Goal: Task Accomplishment & Management: Manage account settings

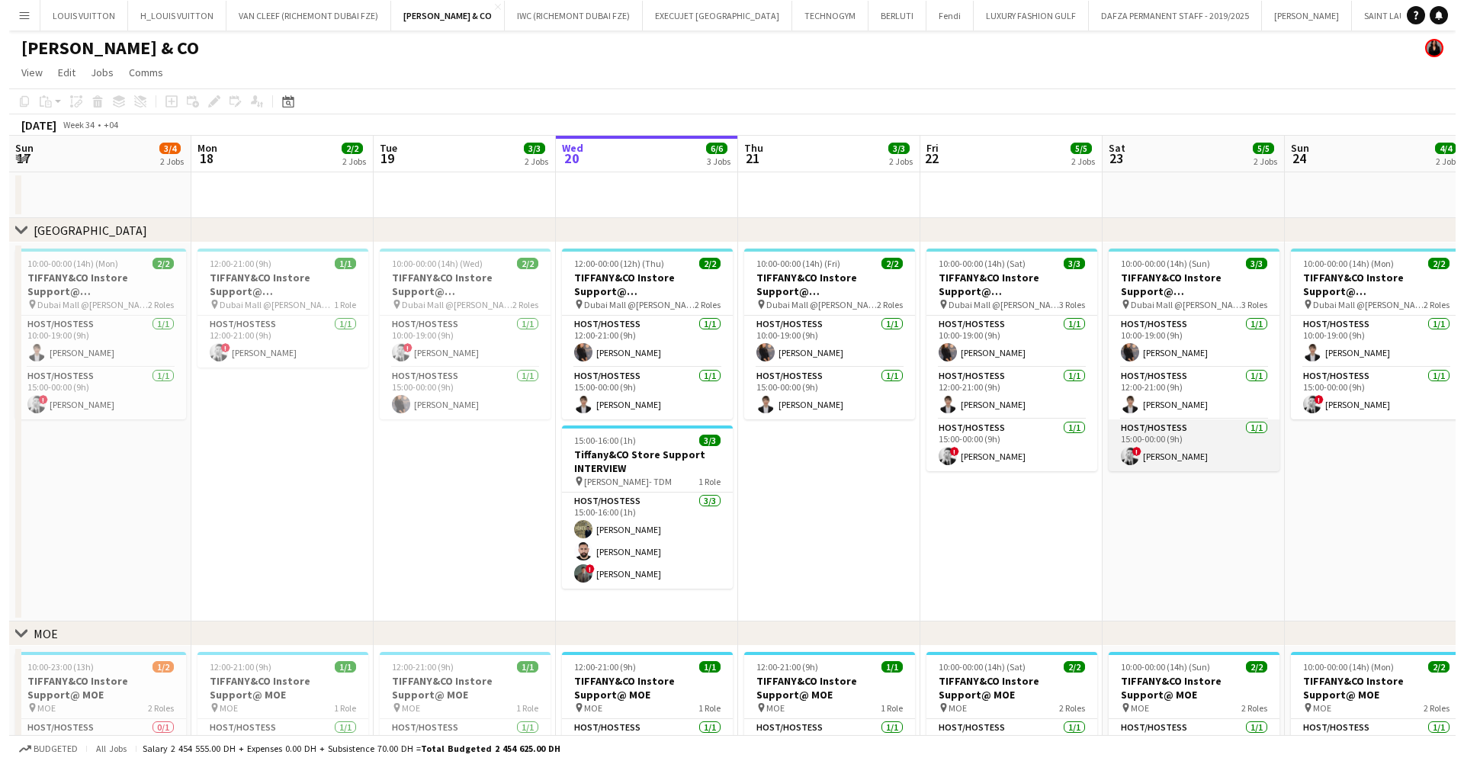
scroll to position [0, 434]
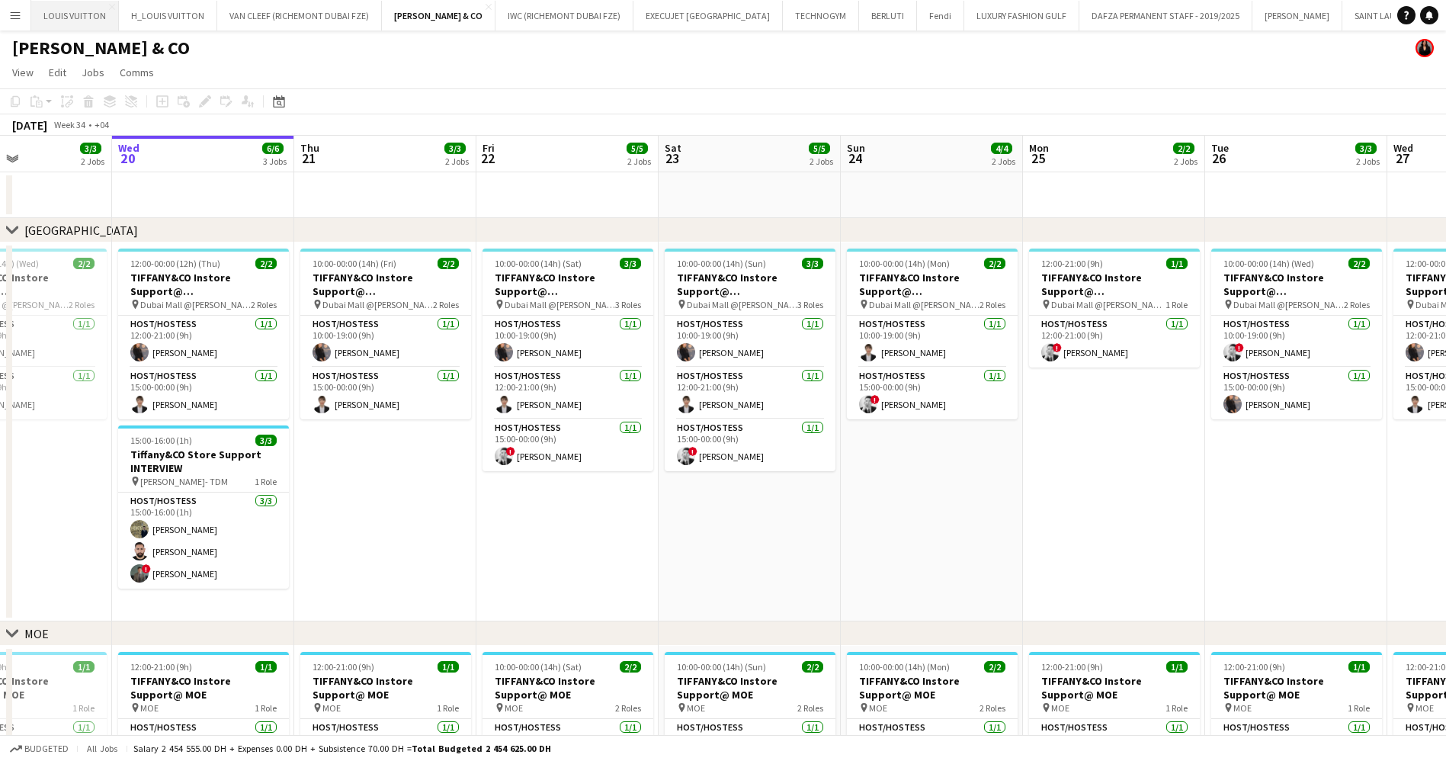
click at [89, 20] on button "LOUIS VUITTON Close" at bounding box center [75, 16] width 88 height 30
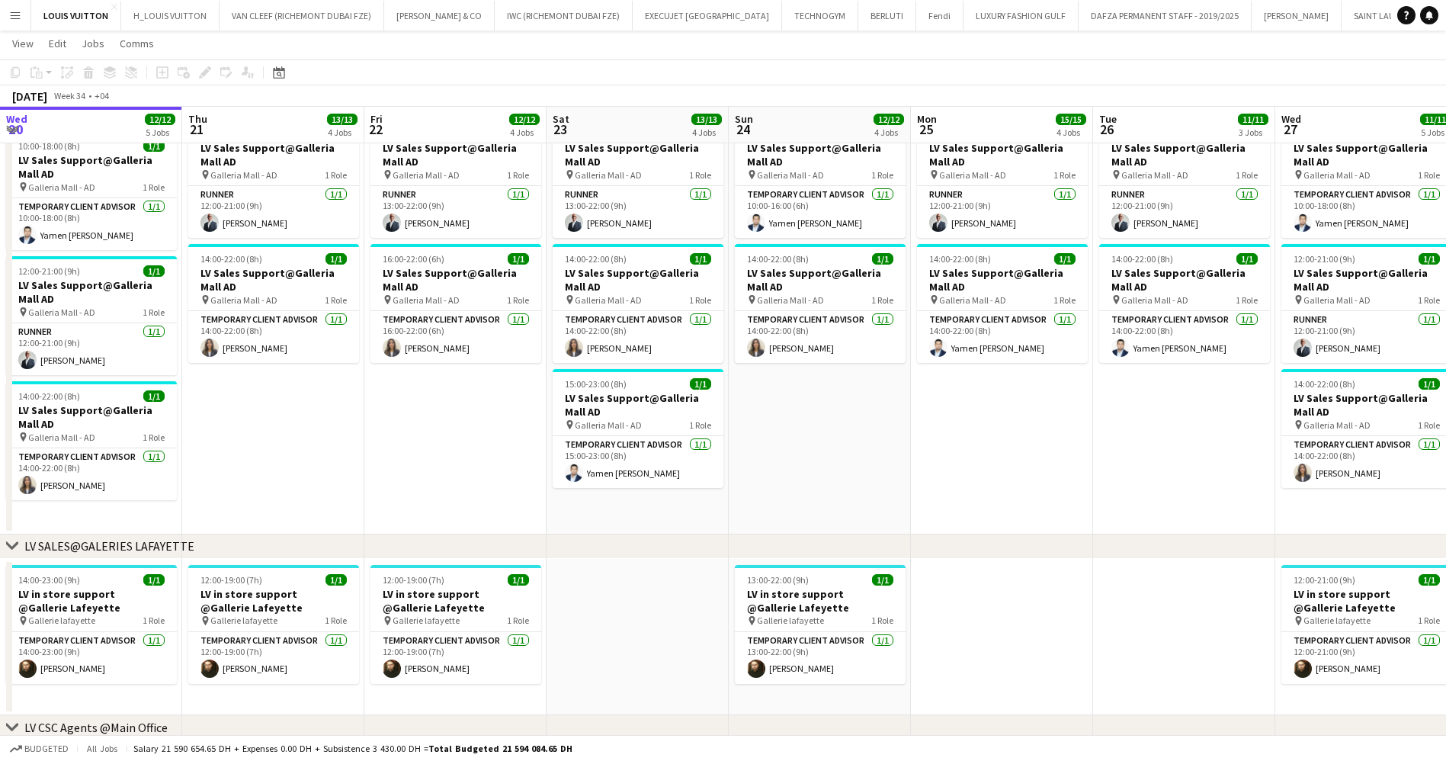
scroll to position [0, 579]
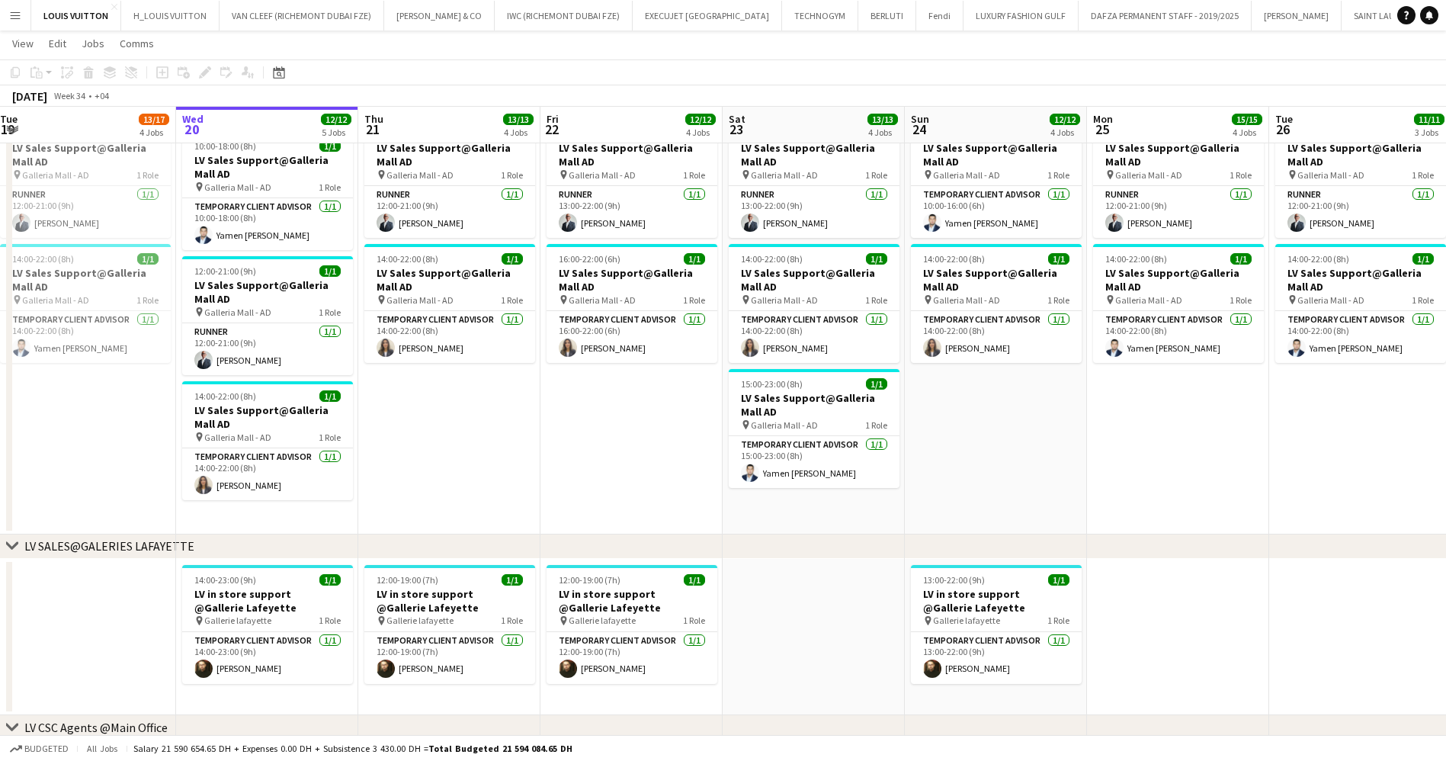
drag, startPoint x: 1025, startPoint y: 457, endPoint x: 1020, endPoint y: 467, distance: 11.3
click at [504, 386] on app-date-cell "12:00-21:00 (9h) 1/1 LV Sales Support@Galleria Mall AD pin Galleria Mall - AD 1…" at bounding box center [450, 324] width 182 height 422
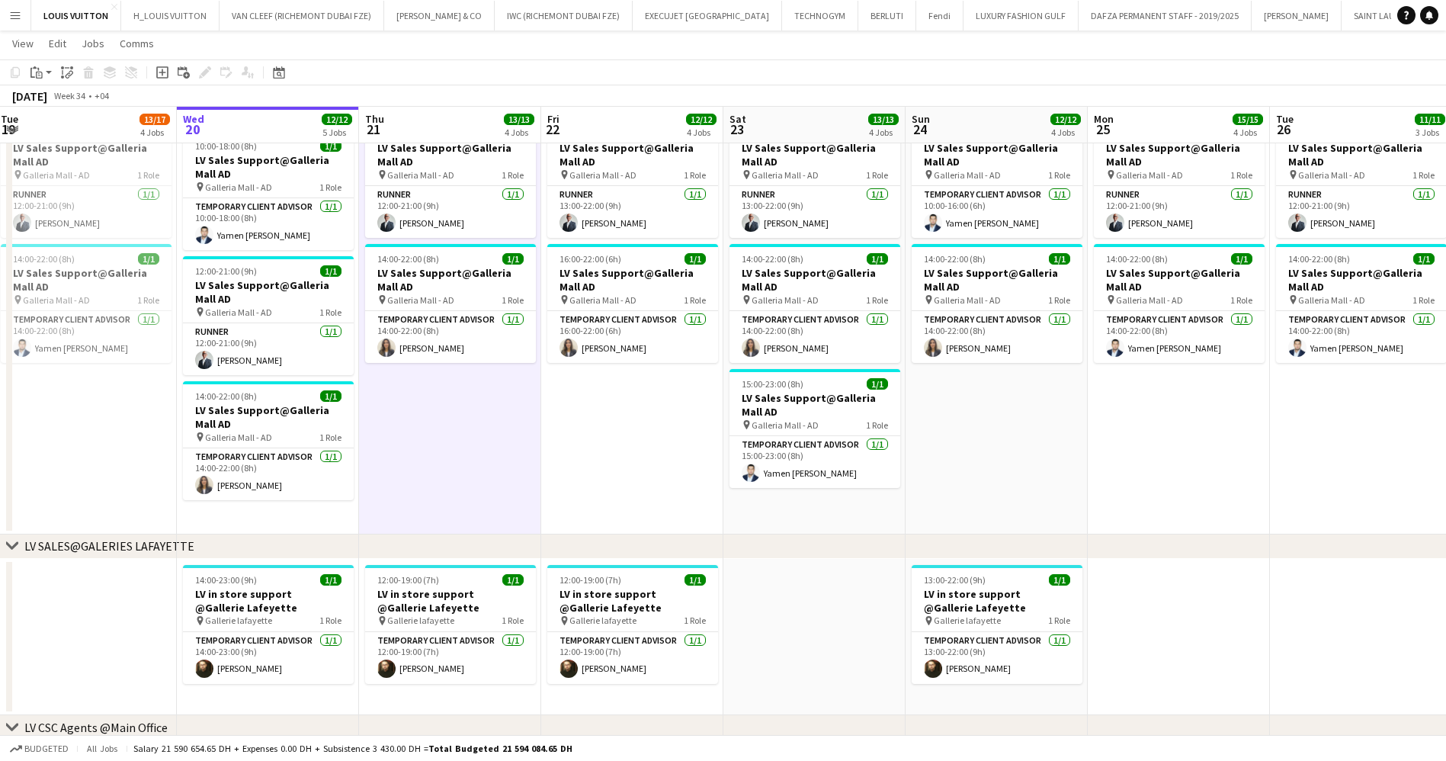
click at [622, 410] on app-date-cell "13:00-22:00 (9h) 1/1 LV Sales Support@Galleria Mall AD pin Galleria Mall - AD 1…" at bounding box center [632, 324] width 182 height 422
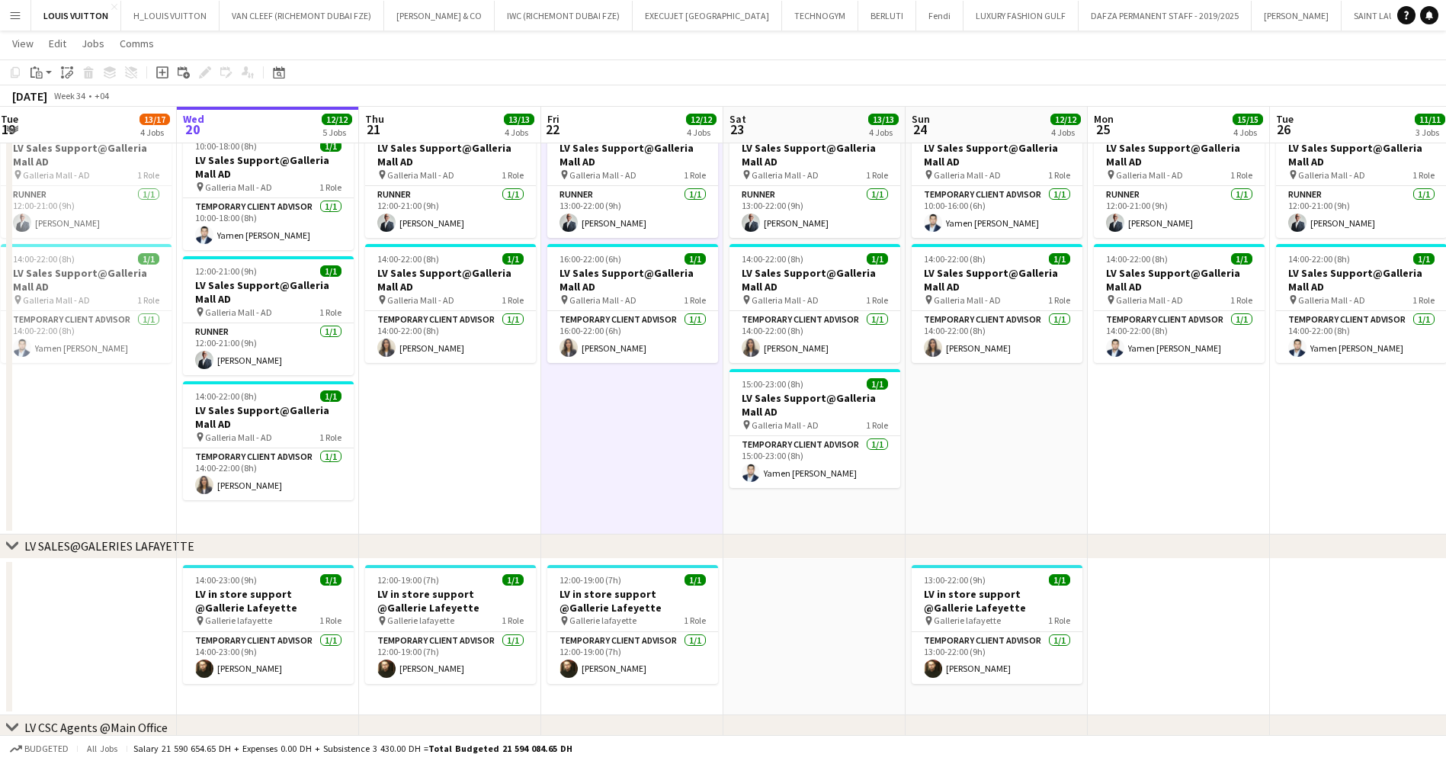
click at [460, 377] on app-date-cell "12:00-21:00 (9h) 1/1 LV Sales Support@Galleria Mall AD pin Galleria Mall - AD 1…" at bounding box center [450, 324] width 182 height 422
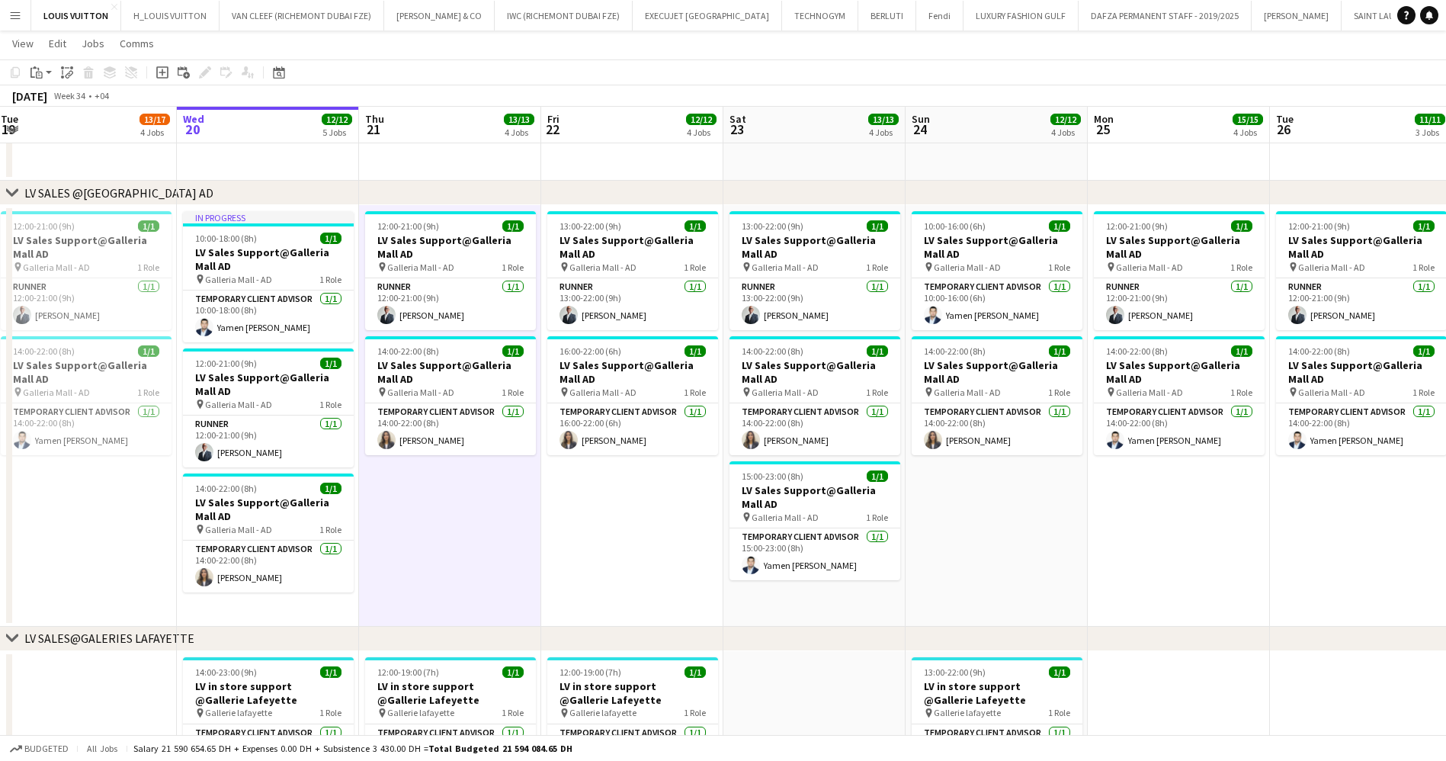
scroll to position [1258, 0]
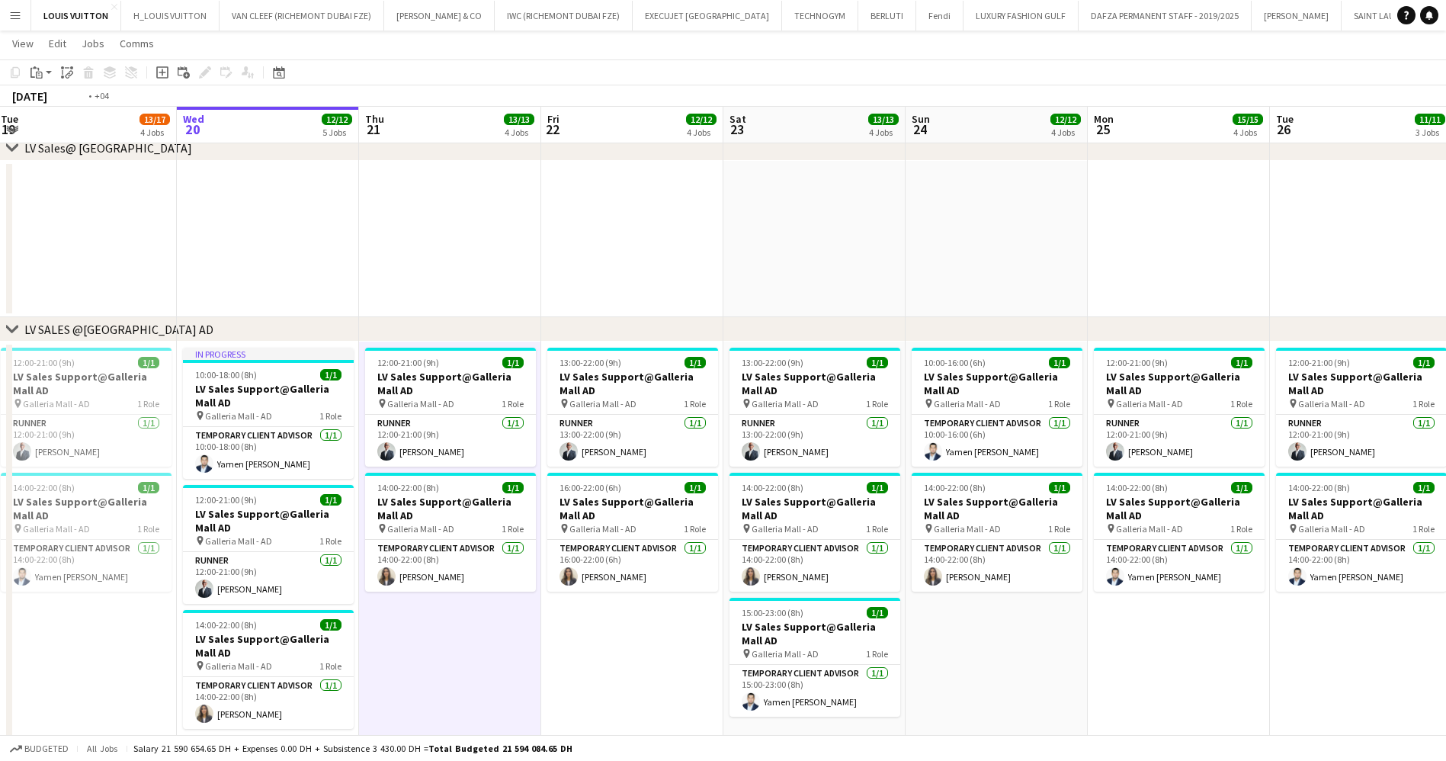
drag, startPoint x: 270, startPoint y: 401, endPoint x: 749, endPoint y: 408, distance: 479.5
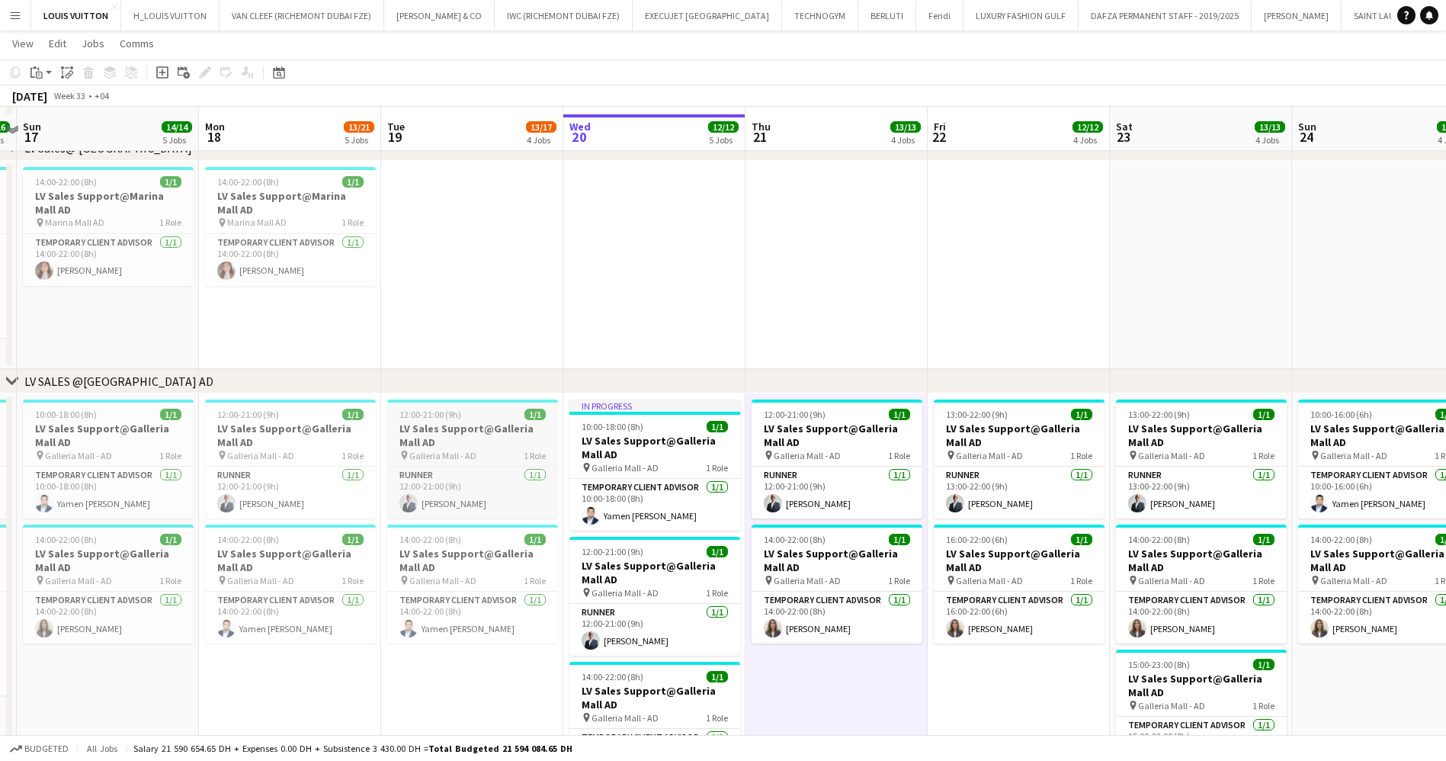
scroll to position [1372, 0]
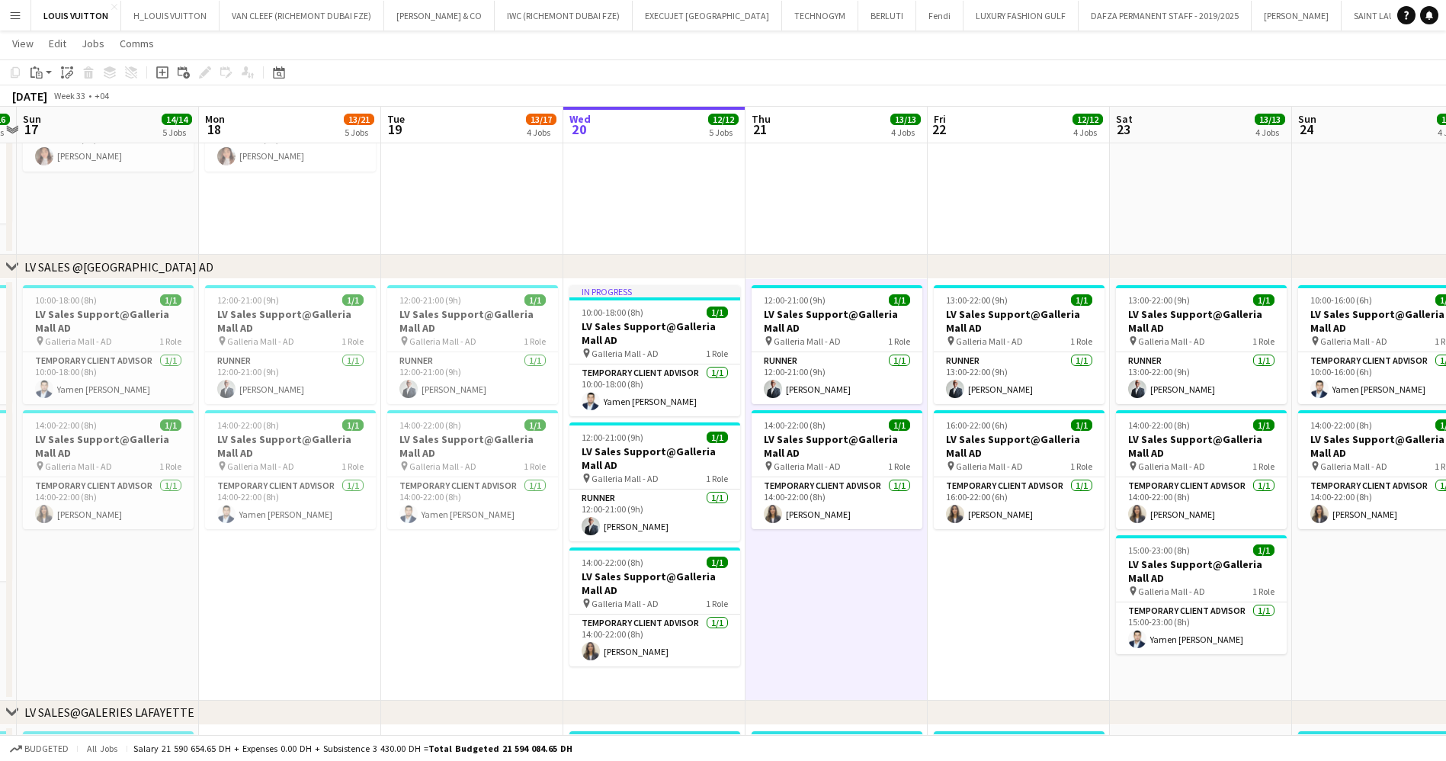
drag, startPoint x: 717, startPoint y: 377, endPoint x: 935, endPoint y: 375, distance: 218.0
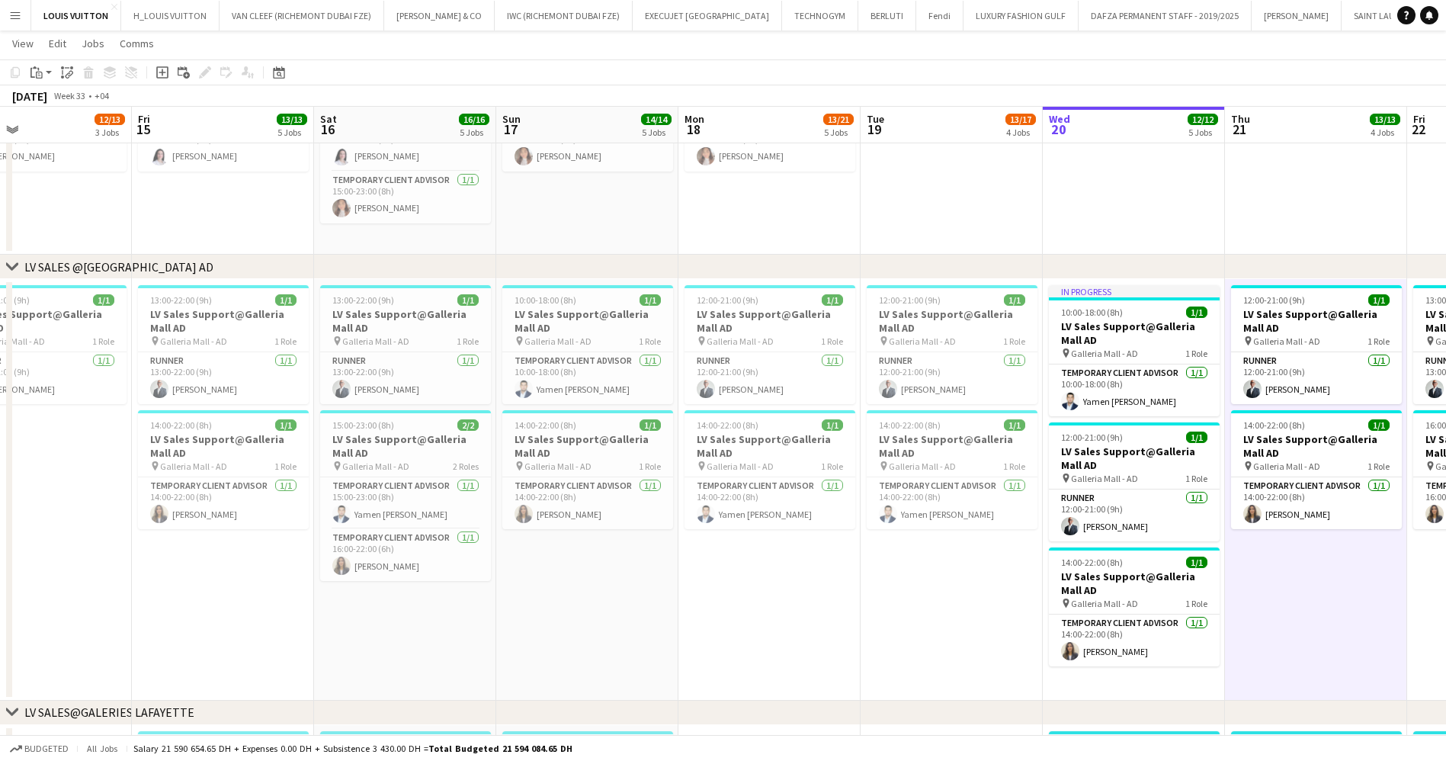
drag, startPoint x: 754, startPoint y: 361, endPoint x: 903, endPoint y: 366, distance: 149.5
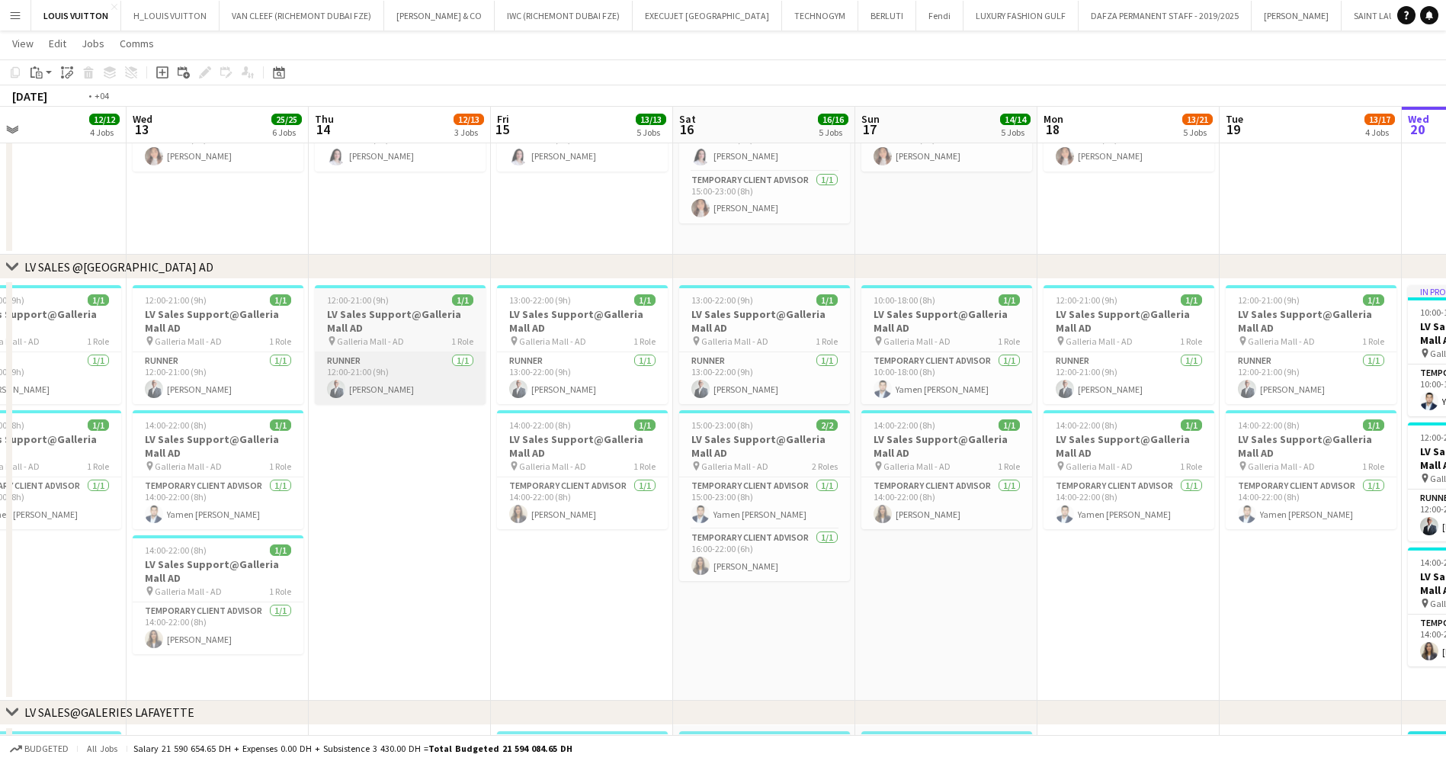
drag, startPoint x: 527, startPoint y: 390, endPoint x: 860, endPoint y: 376, distance: 333.4
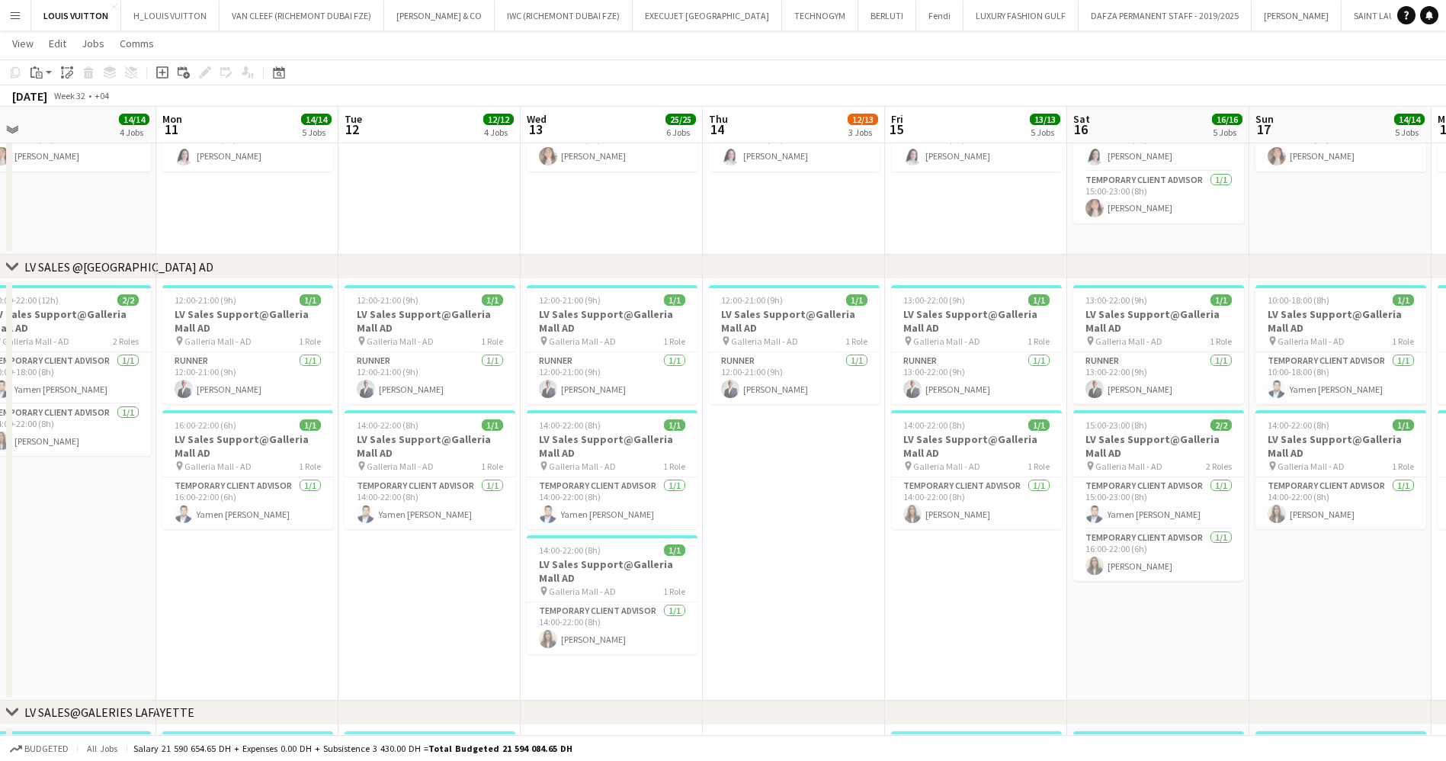
drag, startPoint x: 481, startPoint y: 352, endPoint x: 930, endPoint y: 338, distance: 449.2
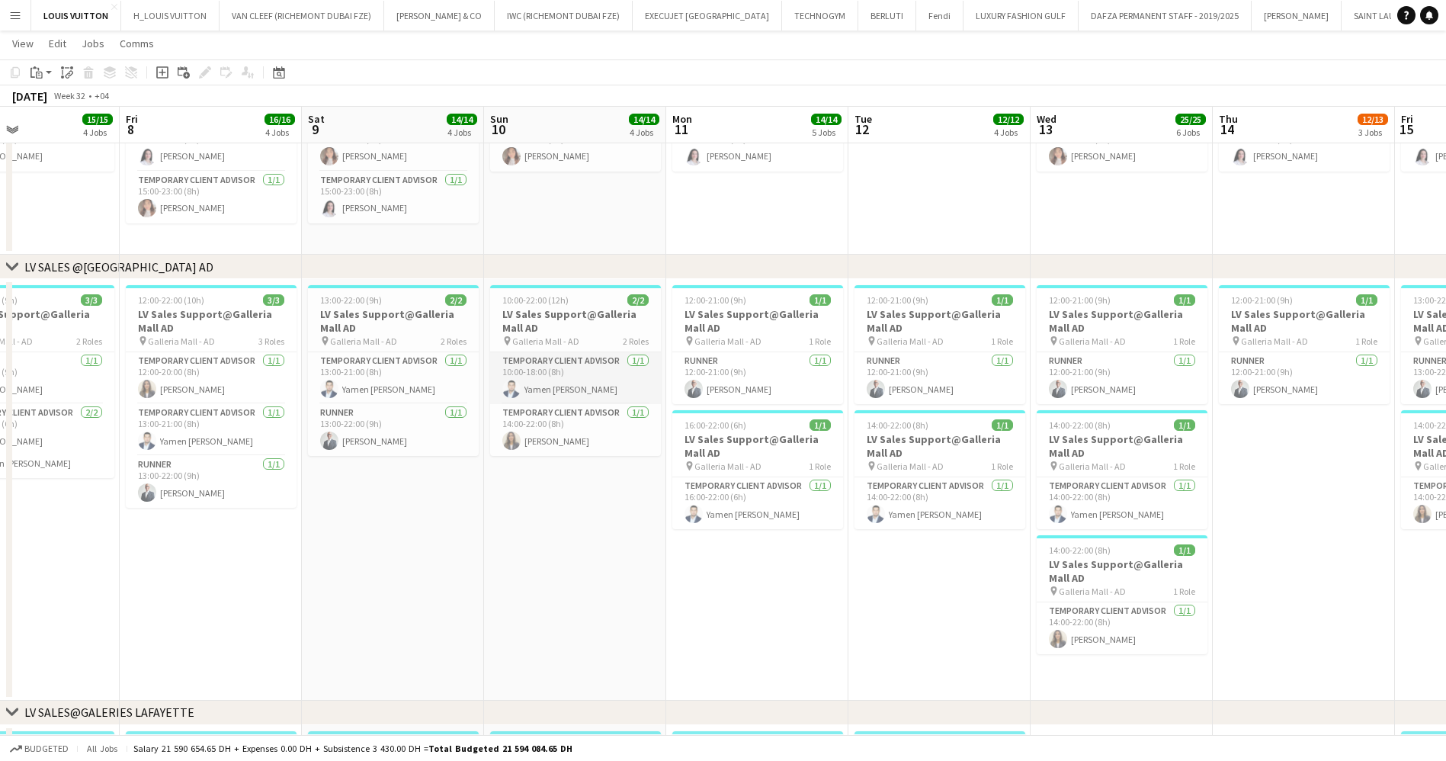
drag, startPoint x: 789, startPoint y: 358, endPoint x: 909, endPoint y: 391, distance: 124.8
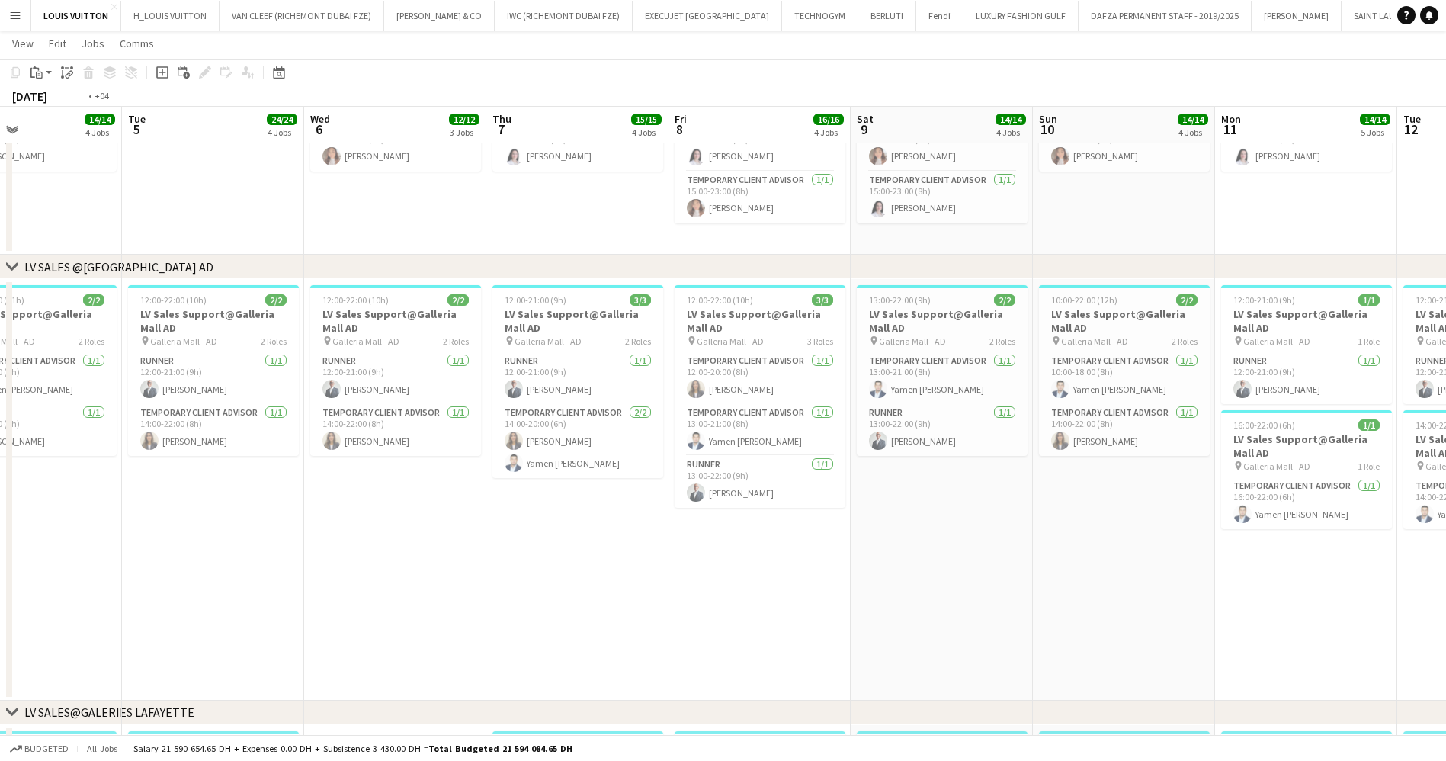
drag, startPoint x: 941, startPoint y: 390, endPoint x: 962, endPoint y: 390, distance: 21.3
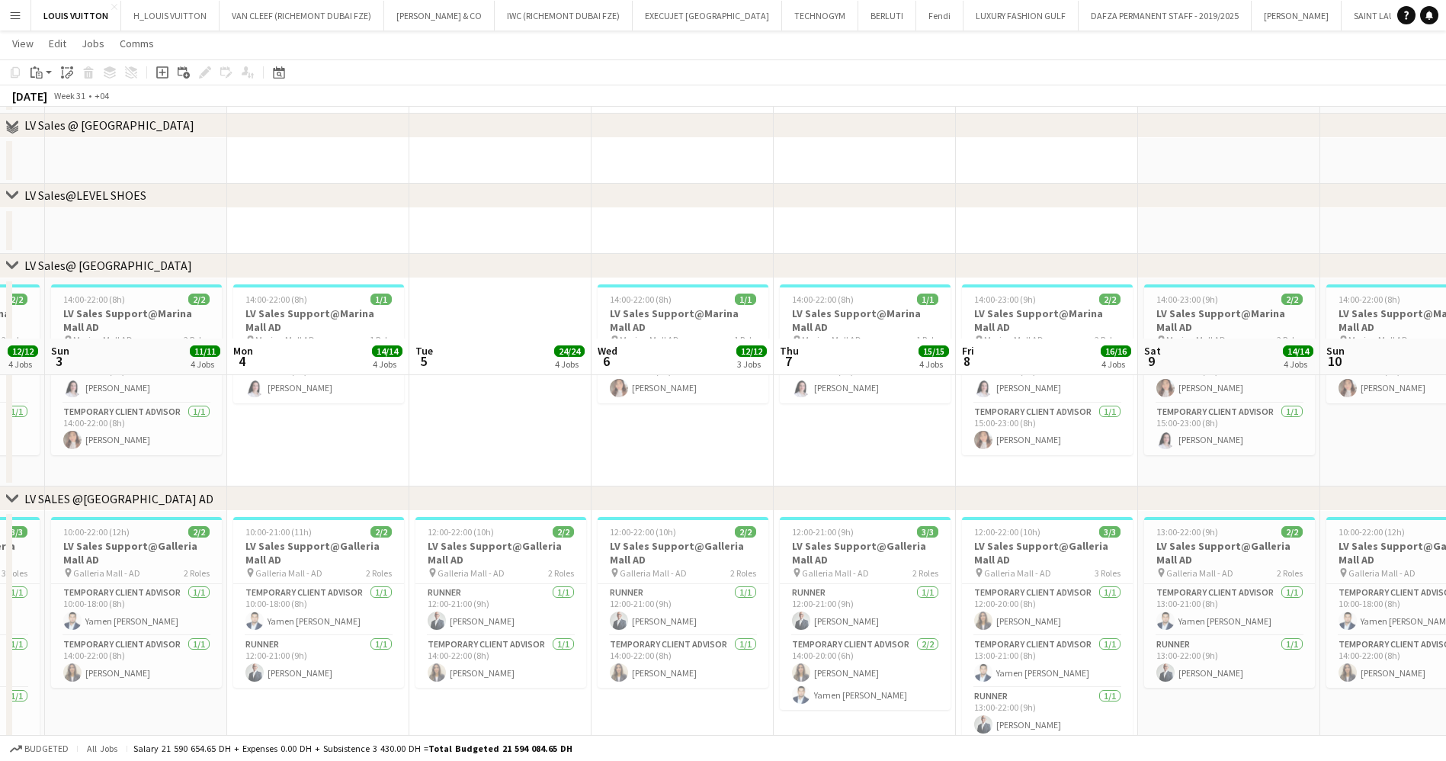
drag, startPoint x: 513, startPoint y: 375, endPoint x: 925, endPoint y: 383, distance: 411.7
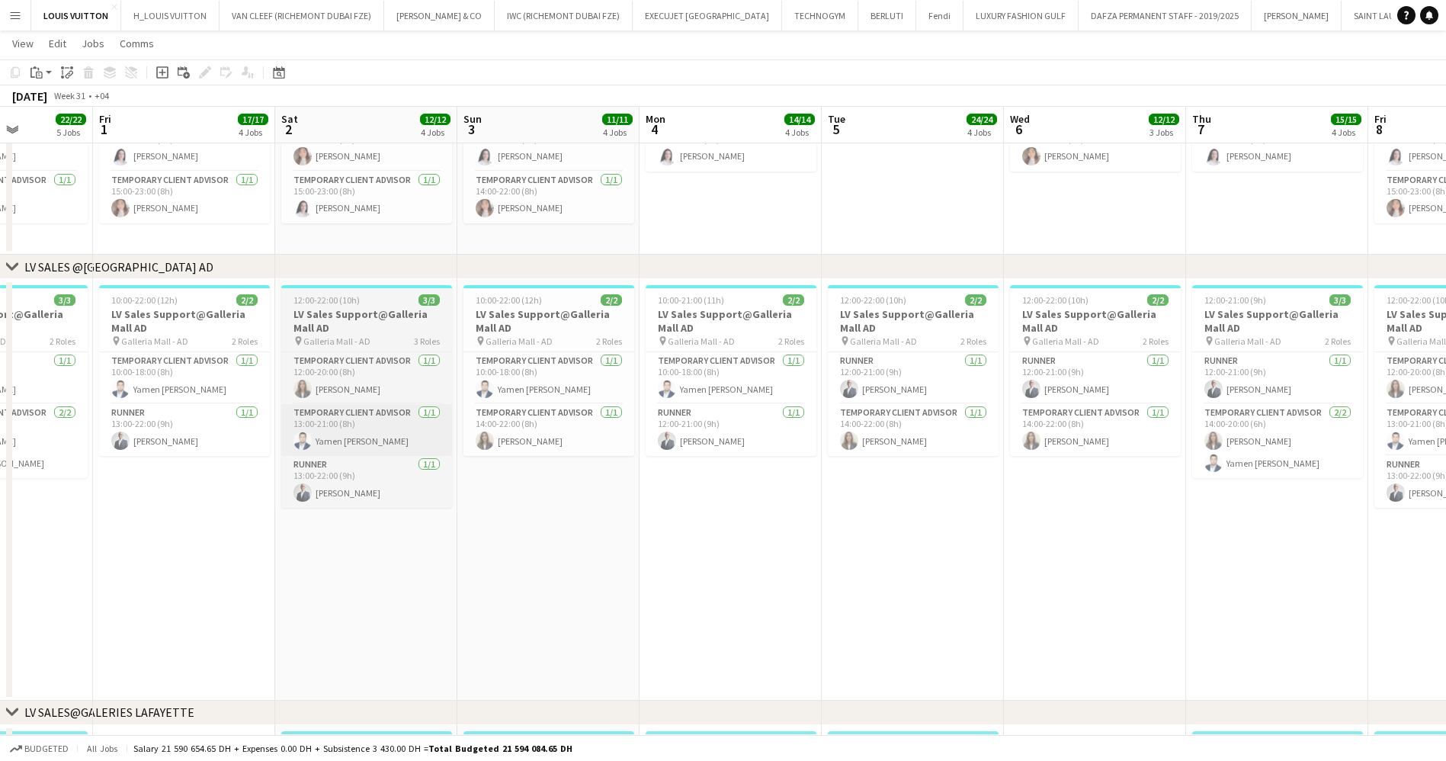
drag, startPoint x: 809, startPoint y: 425, endPoint x: 951, endPoint y: 430, distance: 142.6
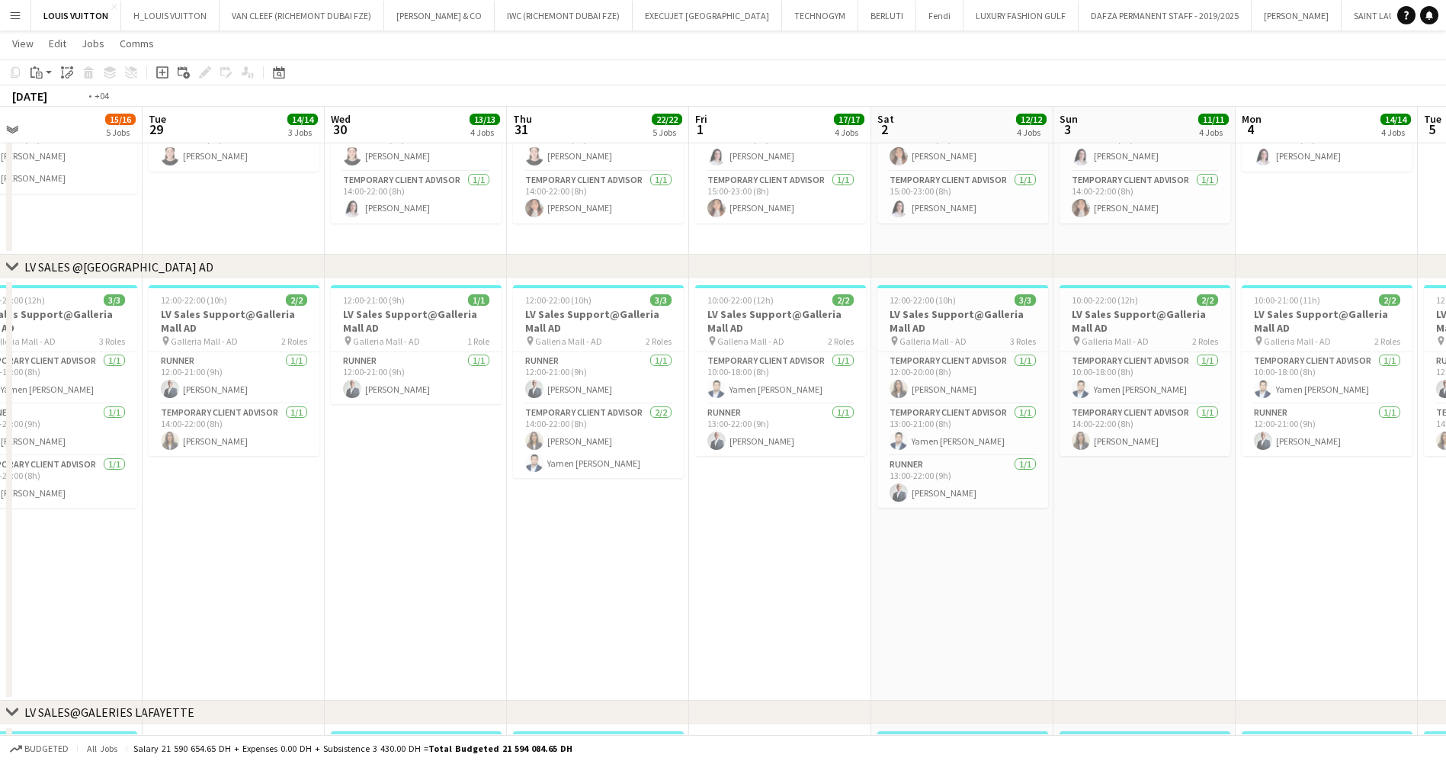
drag, startPoint x: 787, startPoint y: 405, endPoint x: 776, endPoint y: 407, distance: 10.9
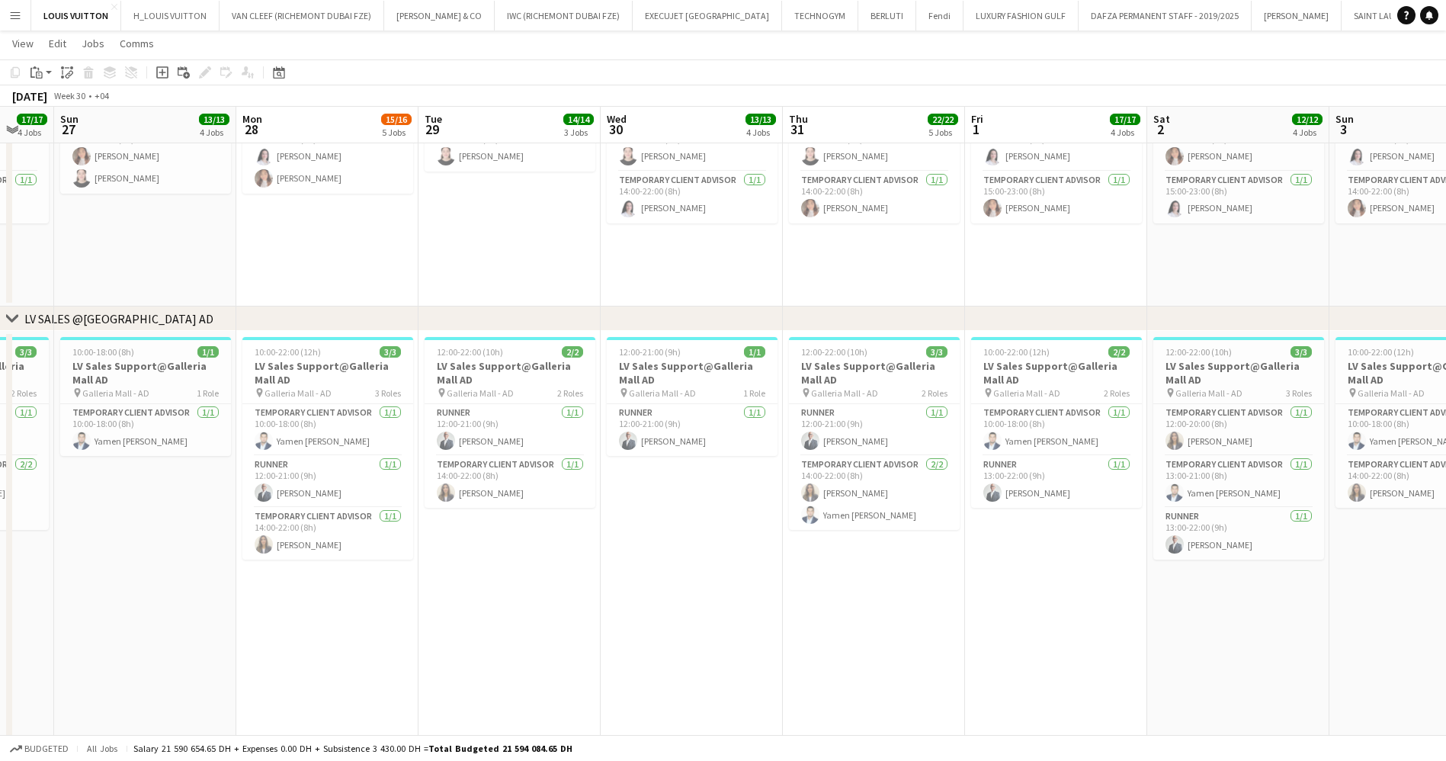
drag, startPoint x: 378, startPoint y: 389, endPoint x: 883, endPoint y: 400, distance: 505.5
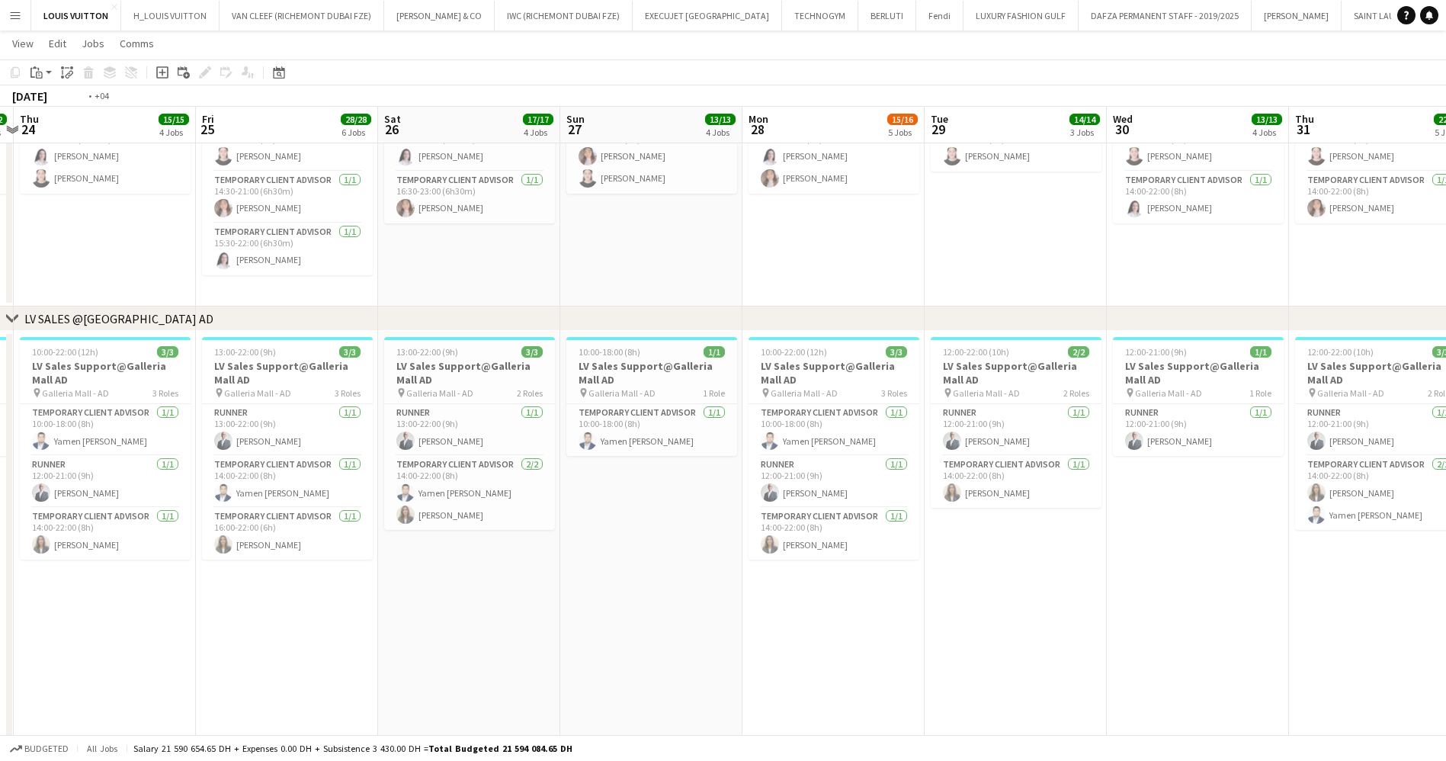
drag, startPoint x: 1006, startPoint y: 482, endPoint x: 1085, endPoint y: 504, distance: 81.4
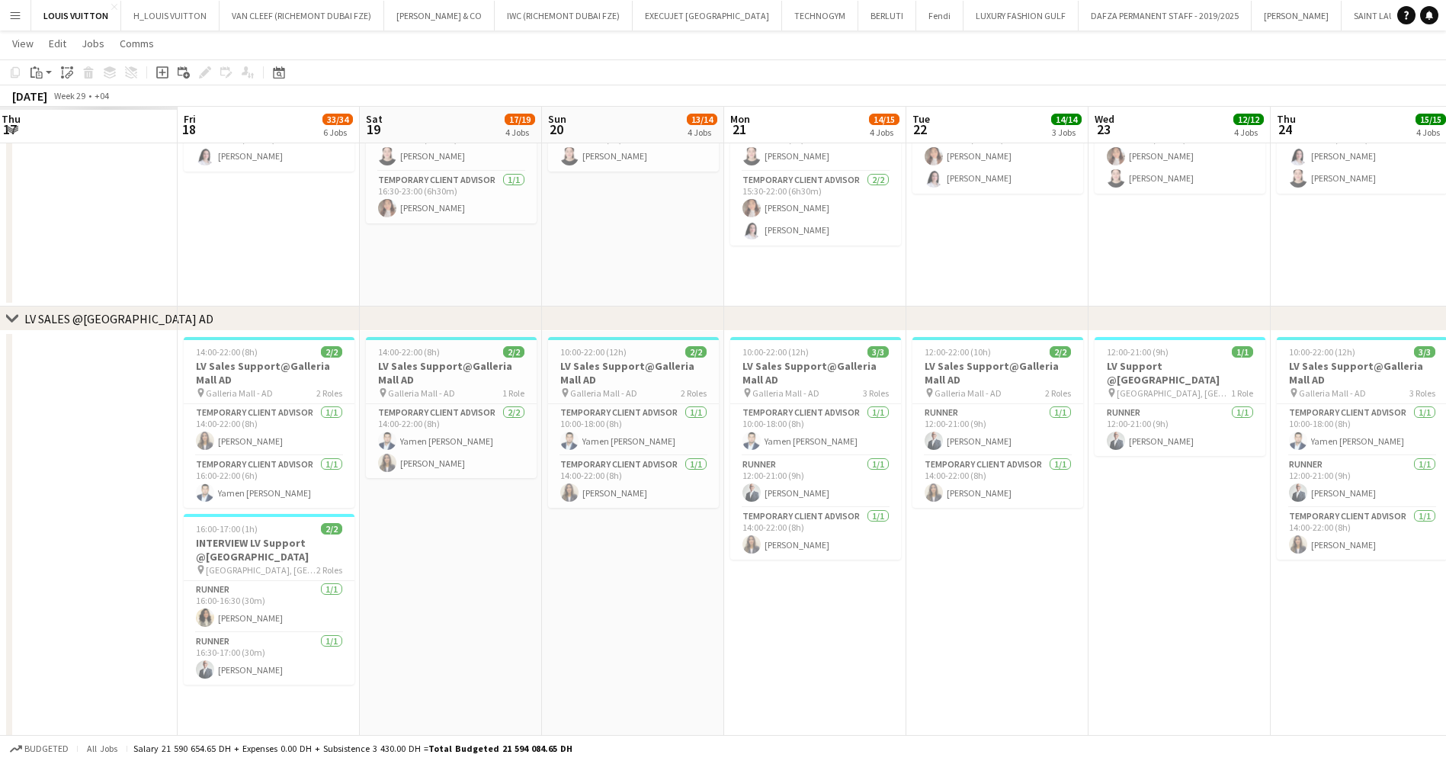
scroll to position [0, 446]
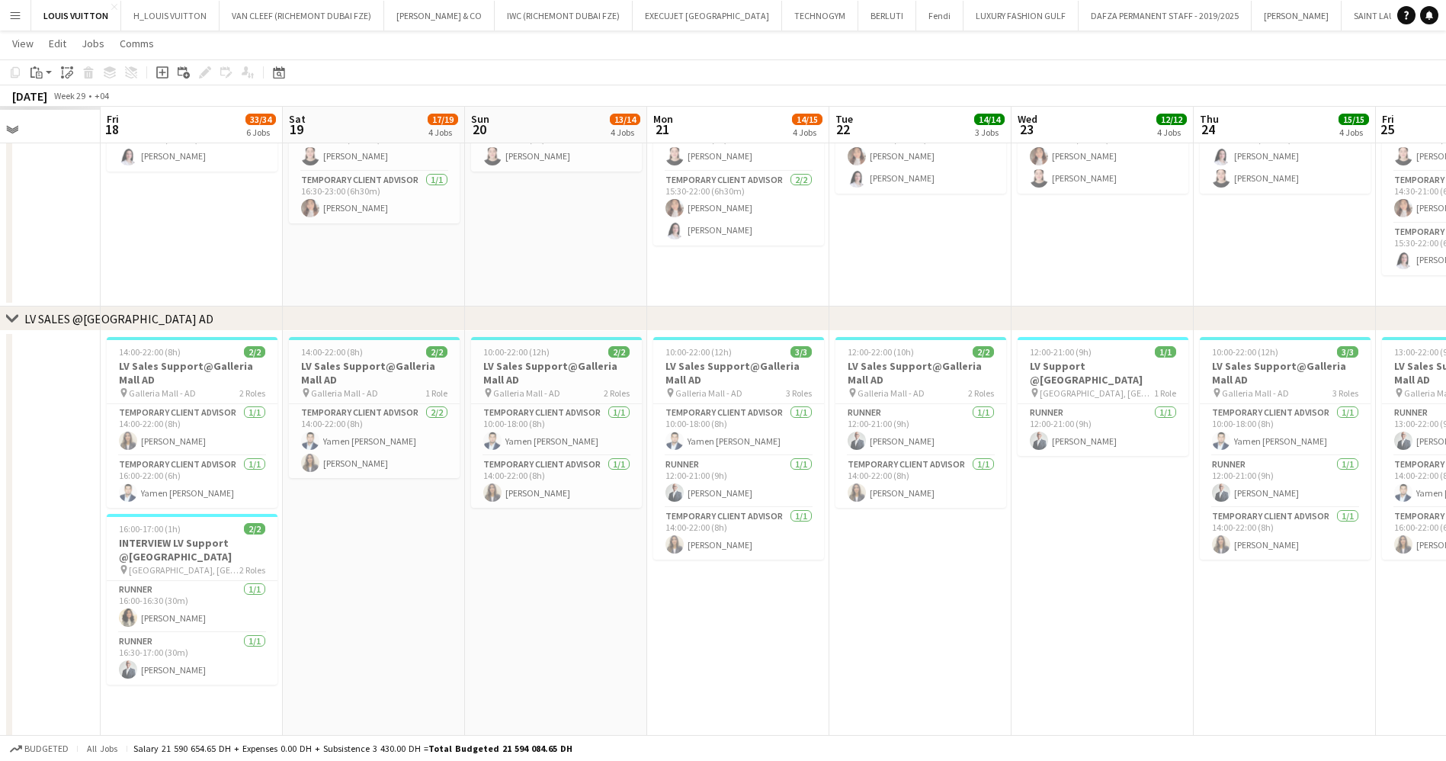
drag, startPoint x: 670, startPoint y: 502, endPoint x: 905, endPoint y: 541, distance: 238.1
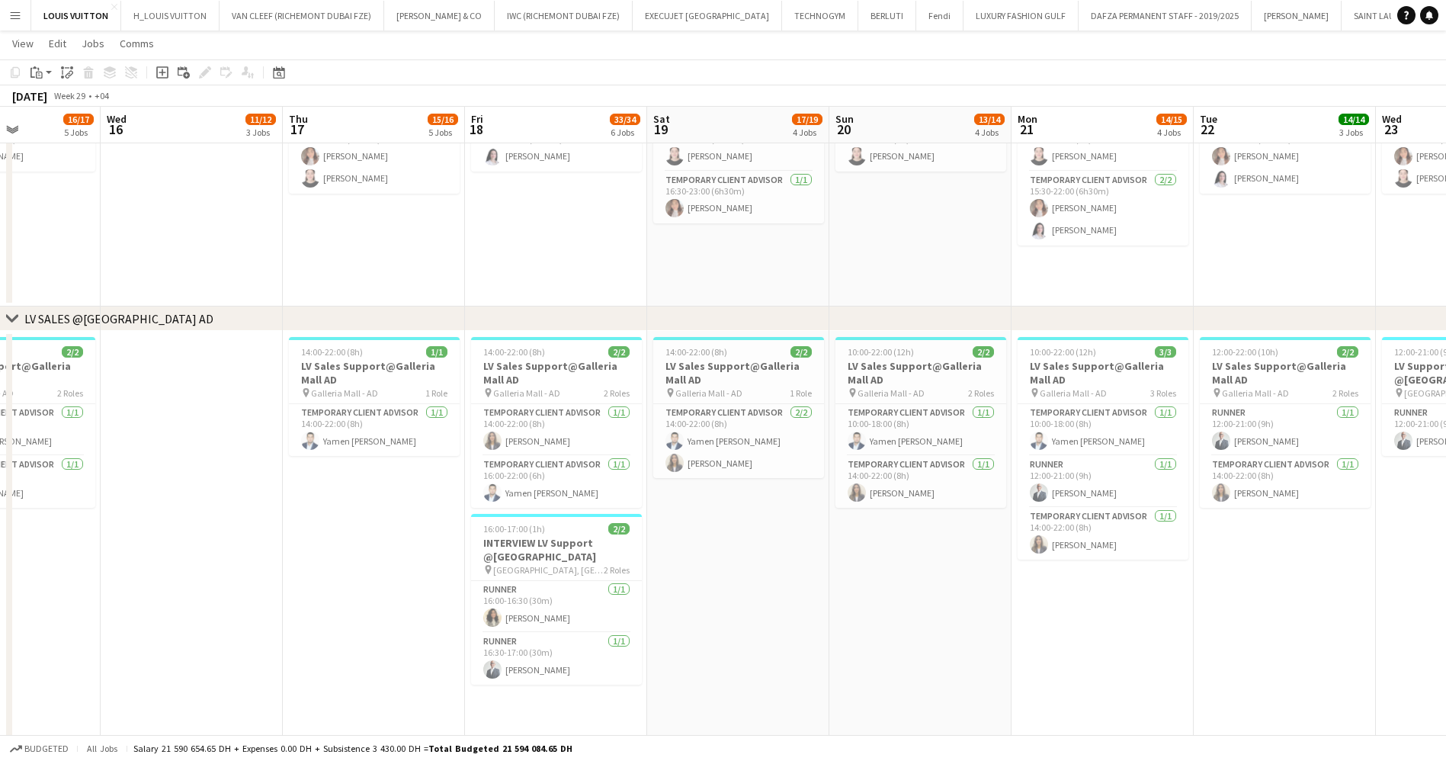
drag, startPoint x: 924, startPoint y: 441, endPoint x: 576, endPoint y: 469, distance: 348.7
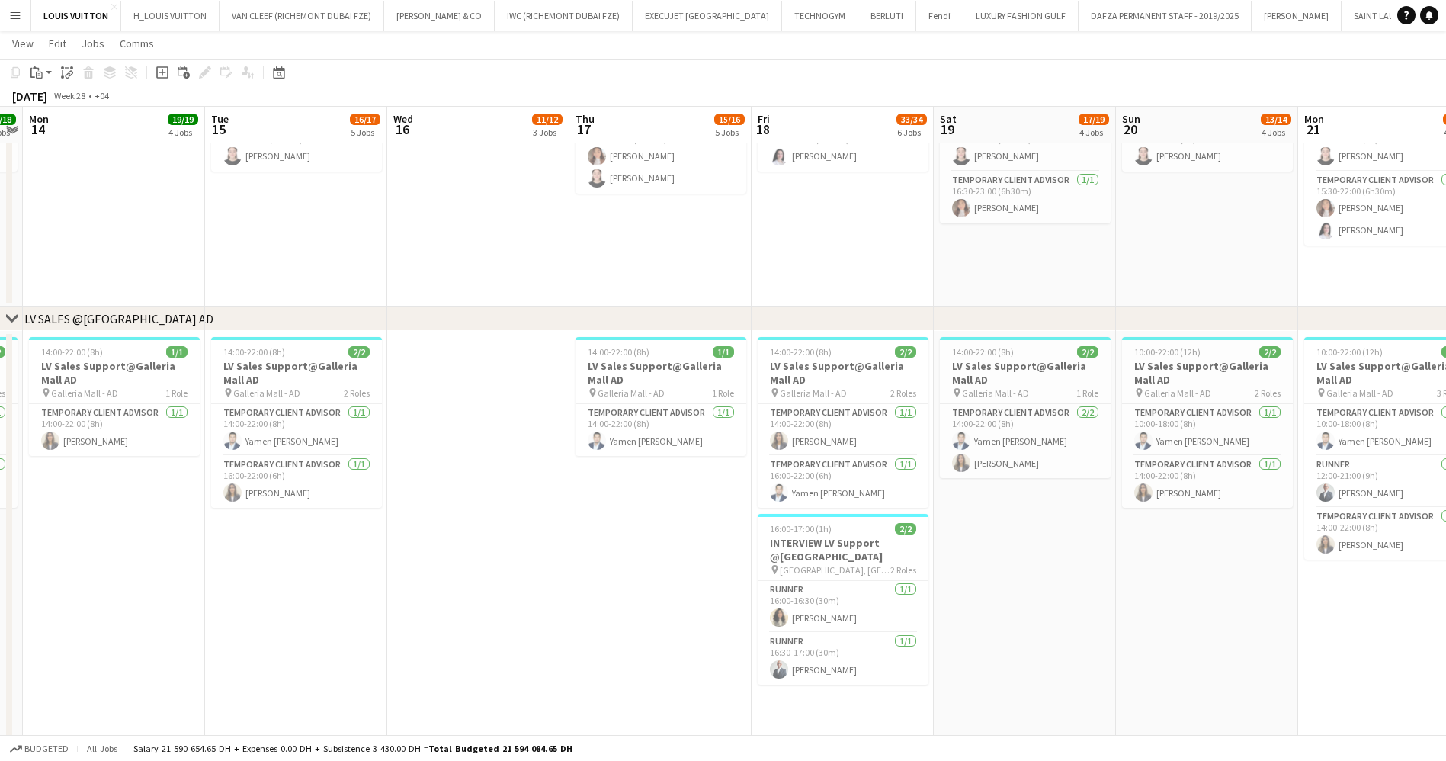
drag, startPoint x: 657, startPoint y: 492, endPoint x: 790, endPoint y: 502, distance: 133.0
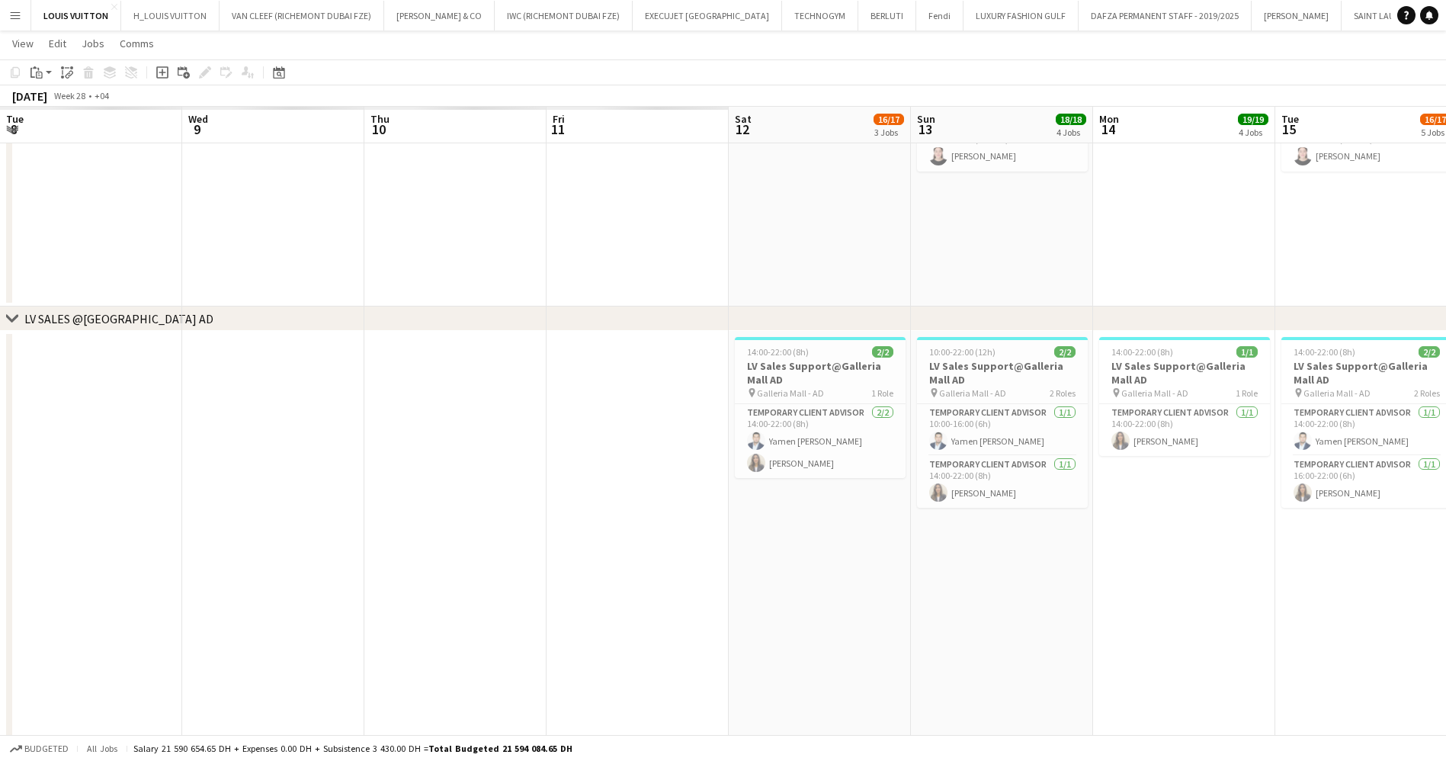
scroll to position [1931, 0]
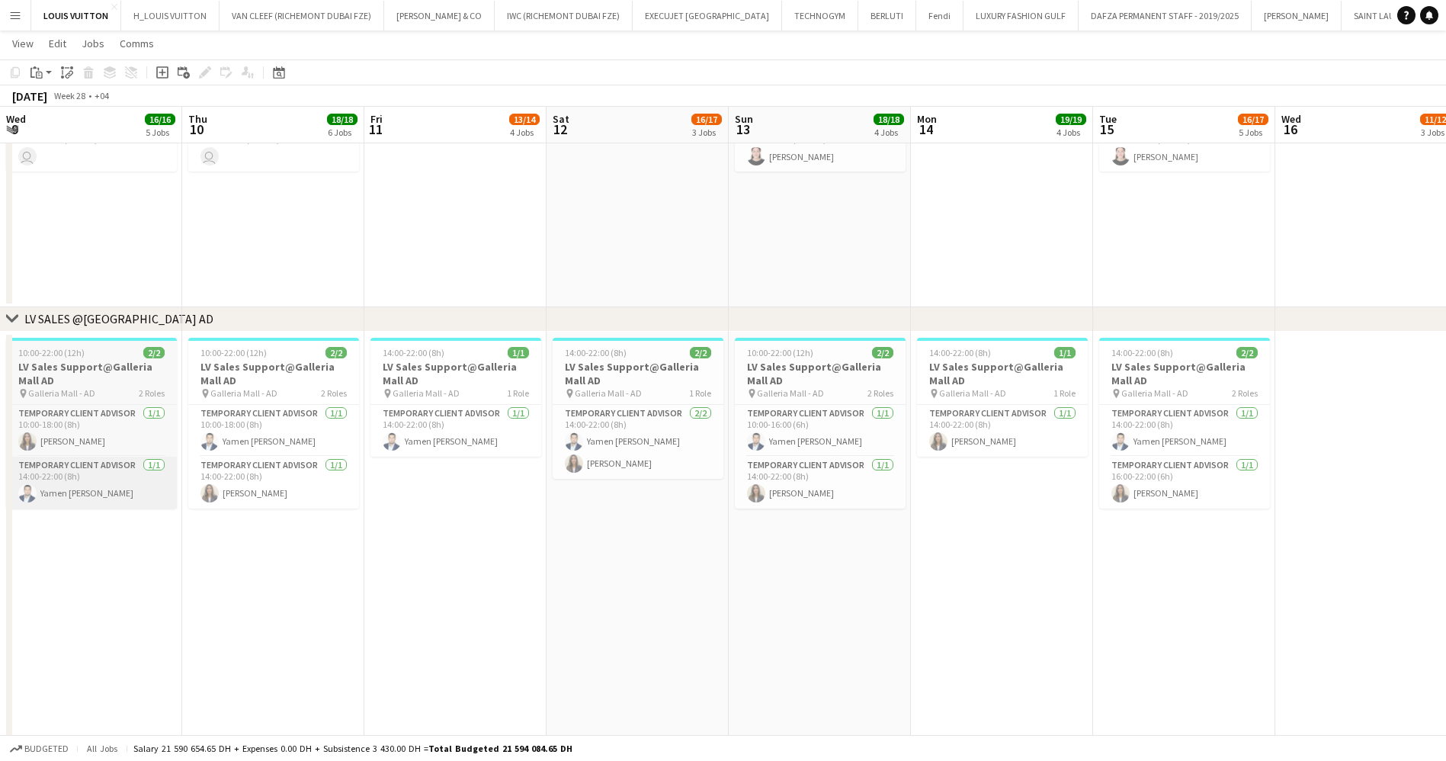
drag, startPoint x: 997, startPoint y: 505, endPoint x: 476, endPoint y: 480, distance: 521.2
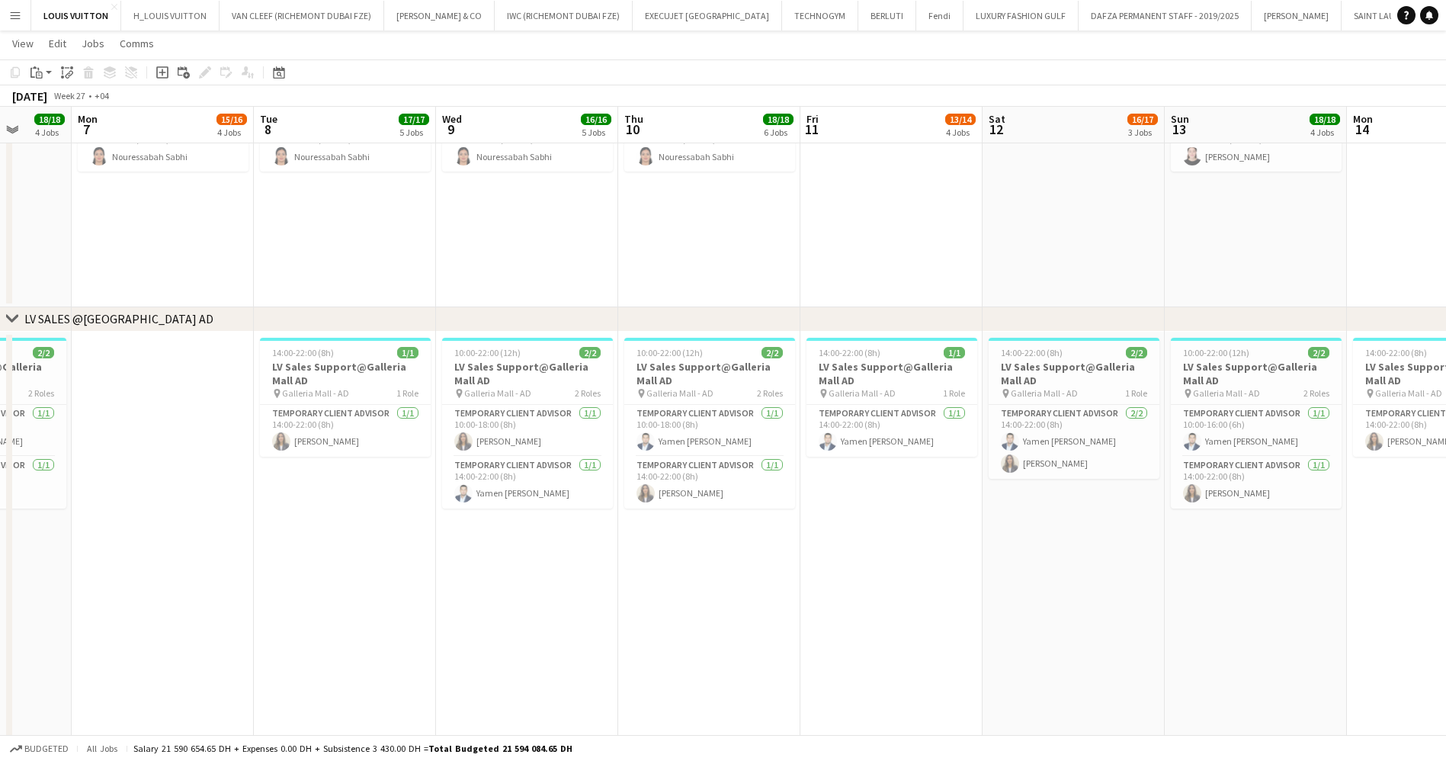
drag, startPoint x: 427, startPoint y: 475, endPoint x: 569, endPoint y: 473, distance: 142.6
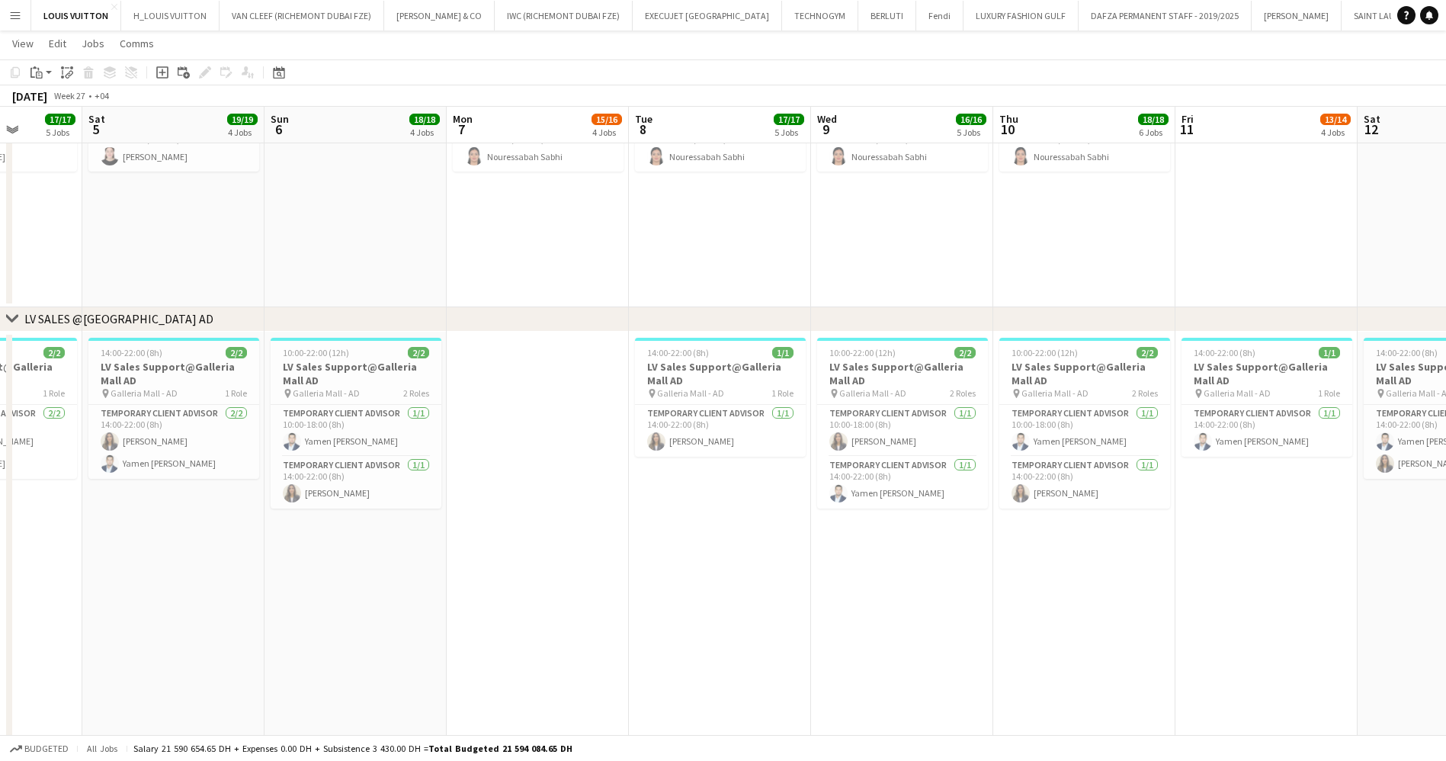
drag, startPoint x: 876, startPoint y: 534, endPoint x: 750, endPoint y: 515, distance: 127.1
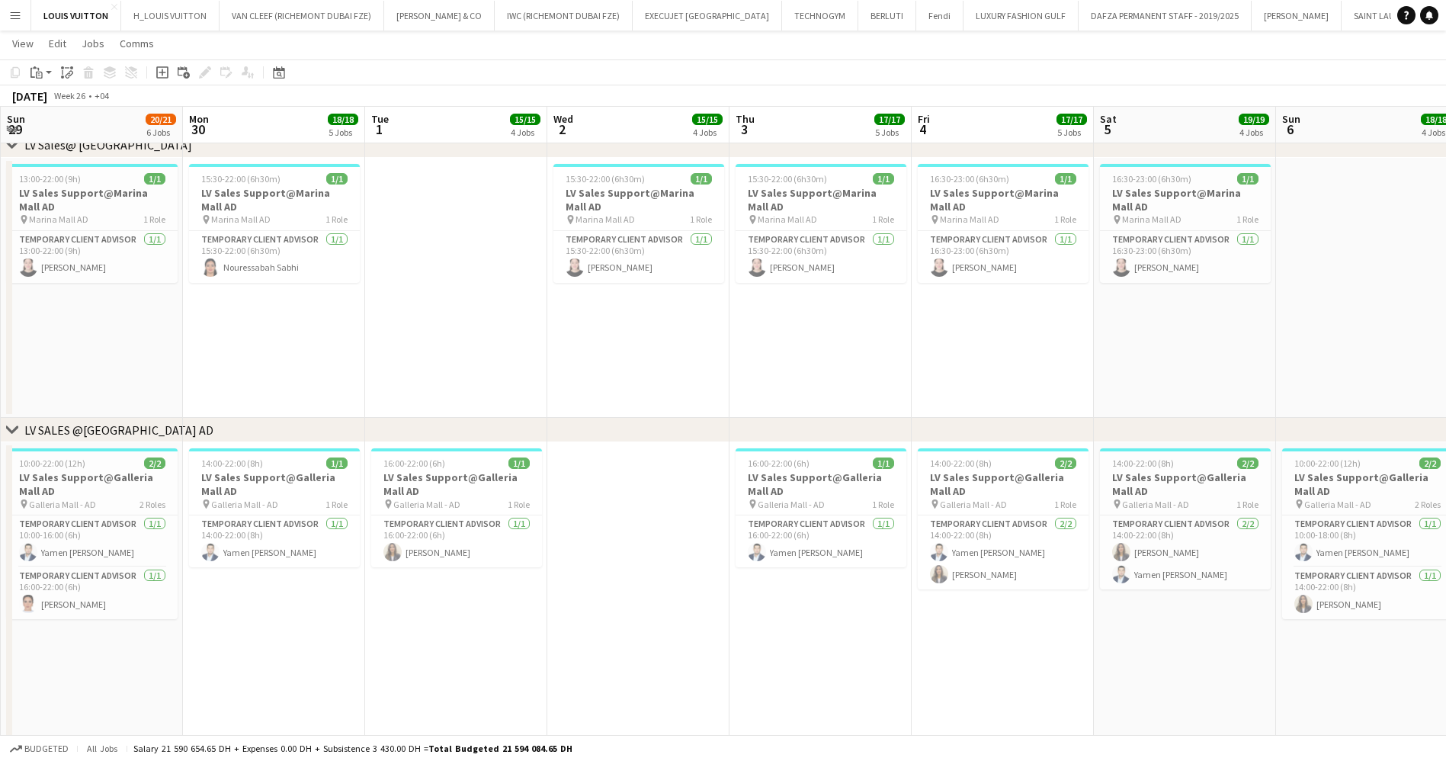
drag, startPoint x: 626, startPoint y: 486, endPoint x: 822, endPoint y: 518, distance: 198.5
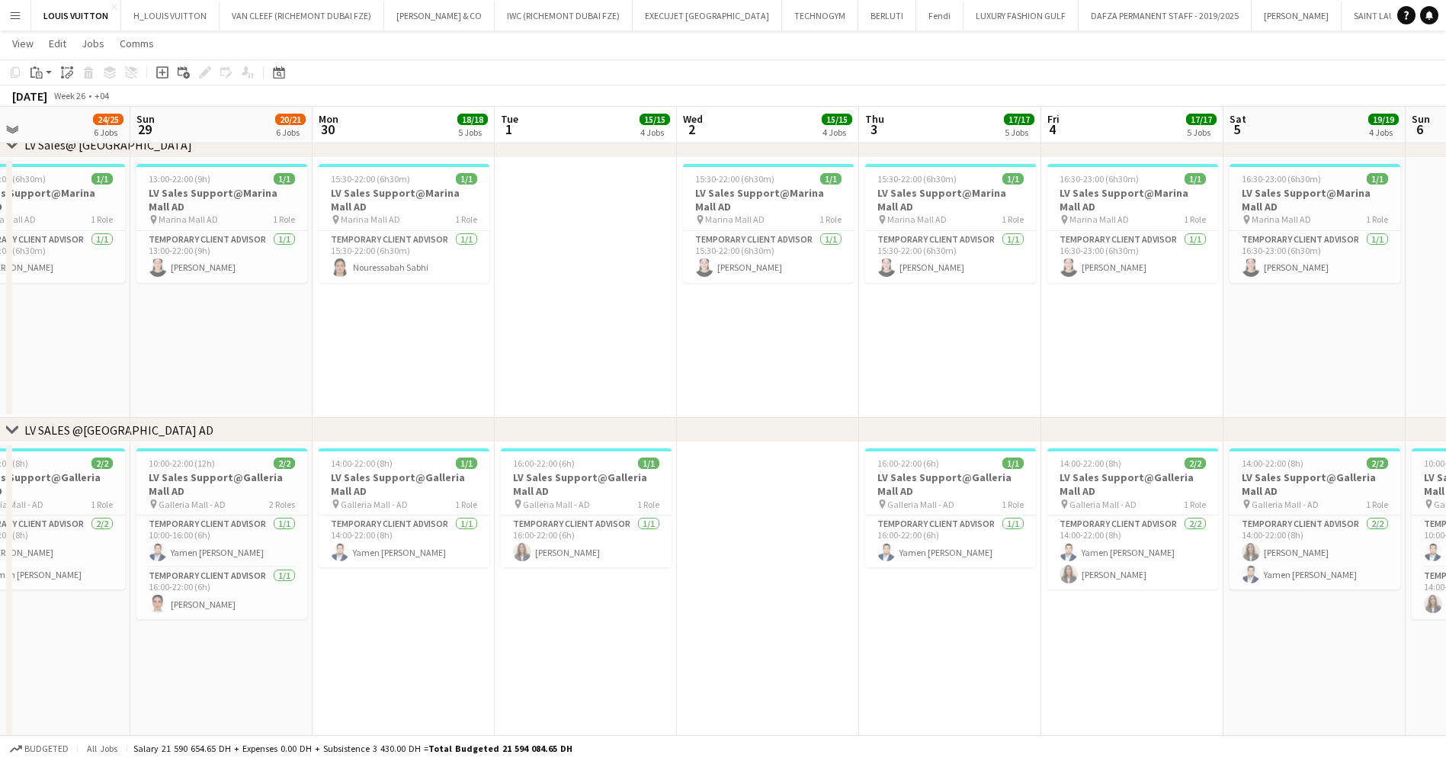
drag, startPoint x: 352, startPoint y: 513, endPoint x: 845, endPoint y: 536, distance: 493.7
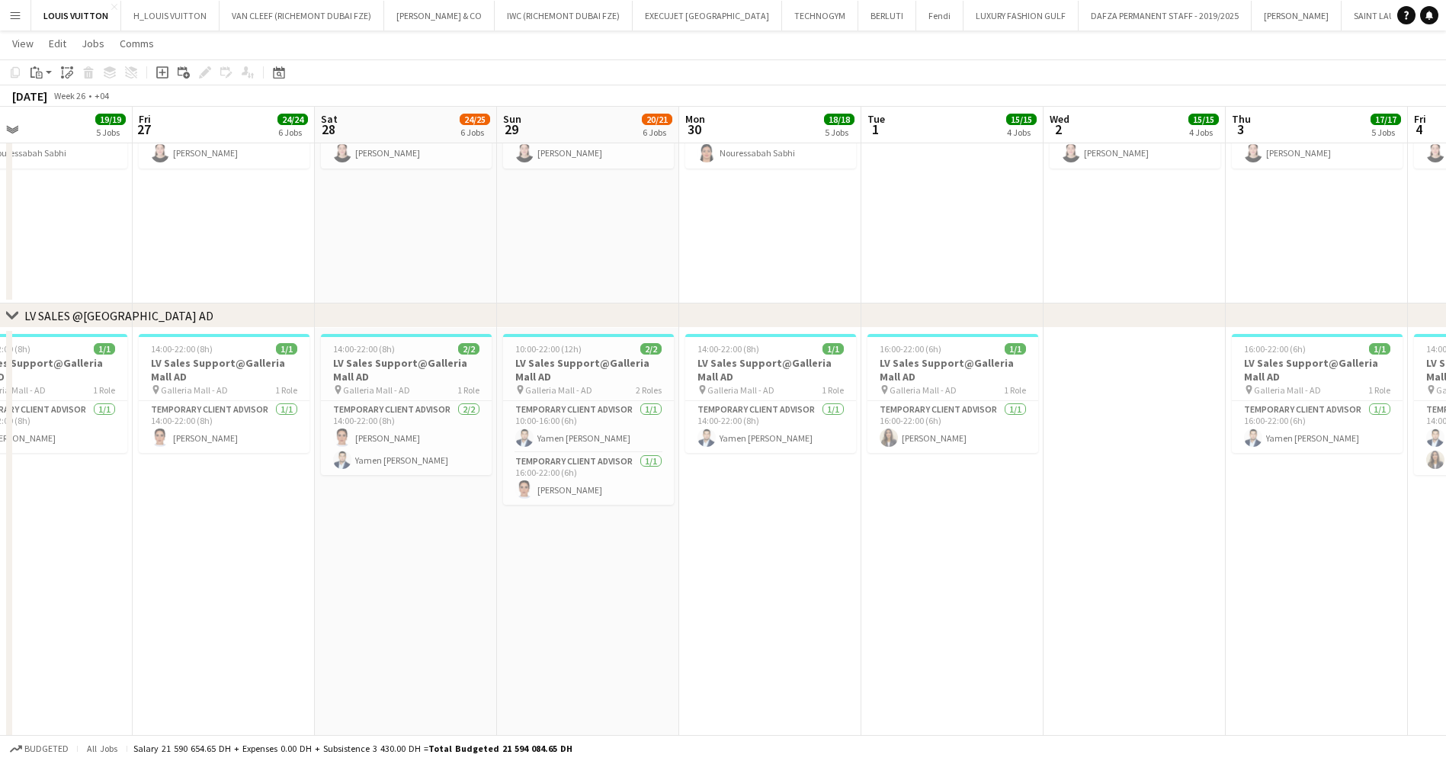
scroll to position [0, 339]
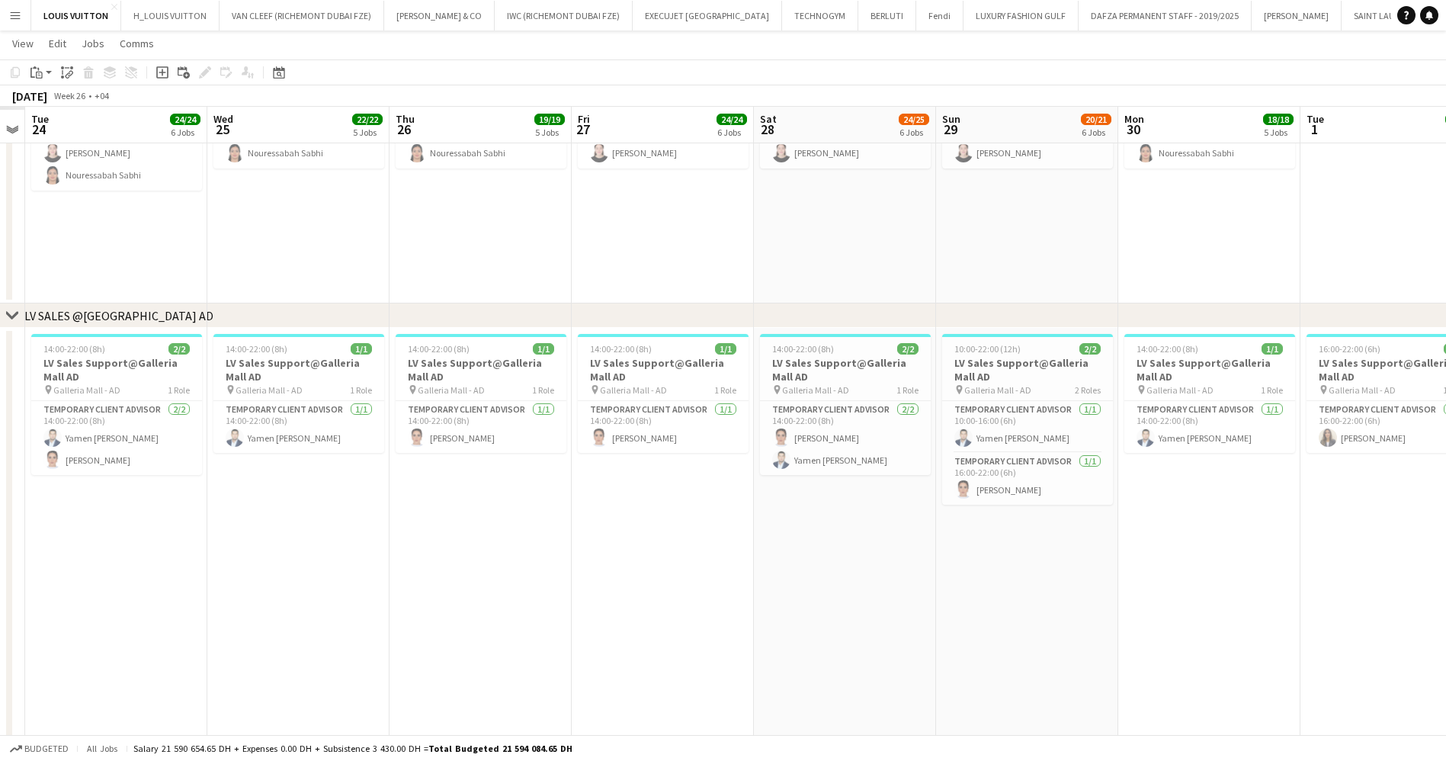
drag, startPoint x: 835, startPoint y: 497, endPoint x: 856, endPoint y: 500, distance: 20.8
click at [848, 435] on app-card-role "Temporary Client Advisor [DATE] 14:00-22:00 (8h) [PERSON_NAME] Yamen Abo [PERSO…" at bounding box center [845, 438] width 171 height 74
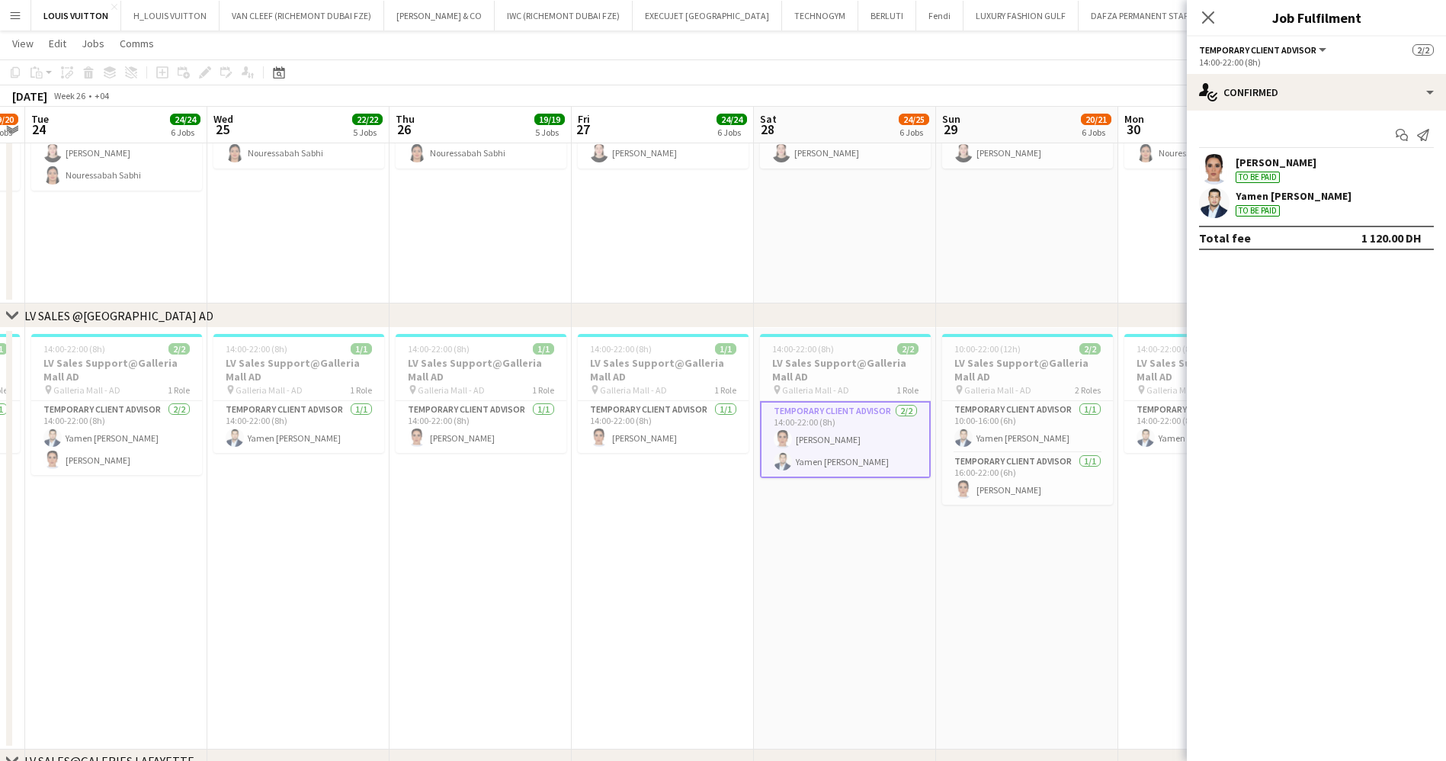
click at [1267, 165] on div "[PERSON_NAME]" at bounding box center [1276, 162] width 81 height 14
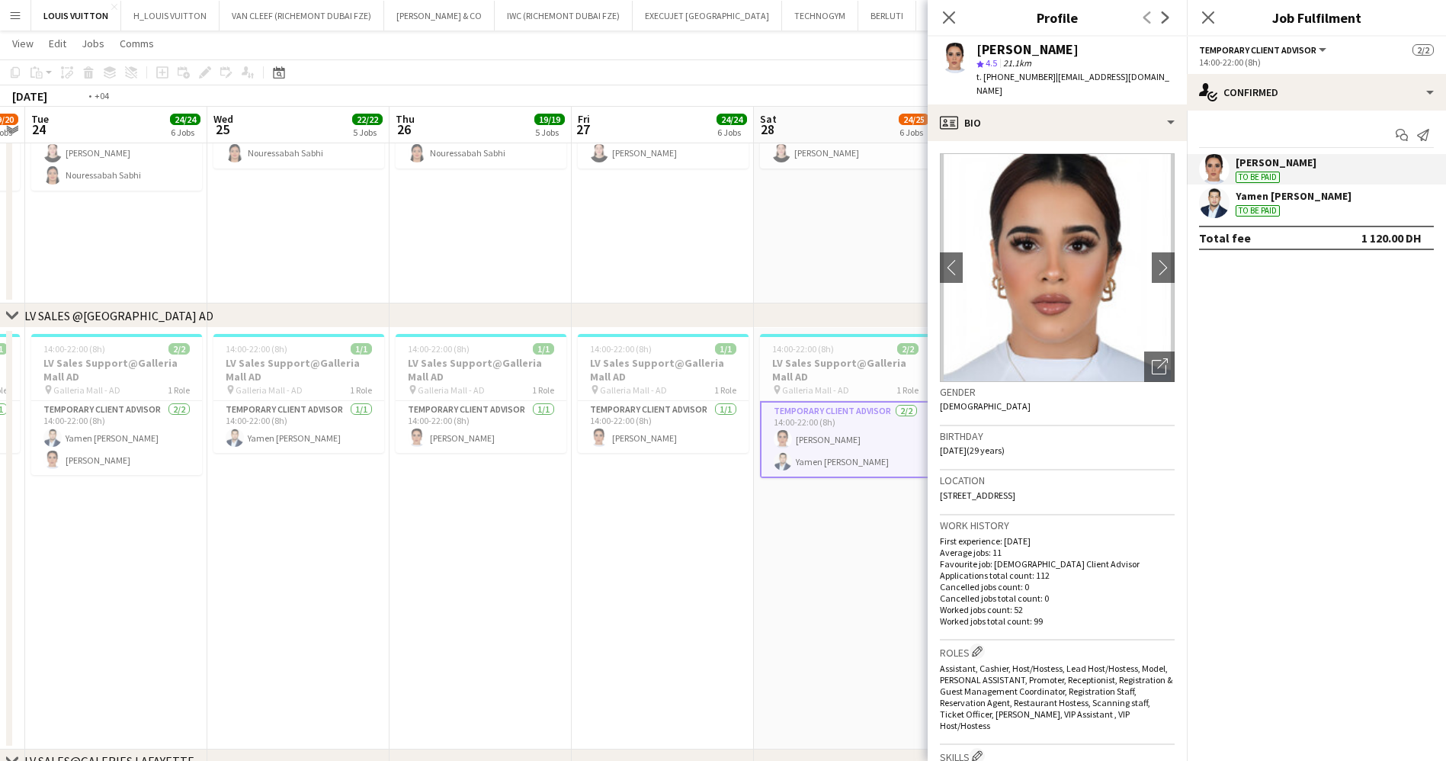
drag, startPoint x: 505, startPoint y: 425, endPoint x: 797, endPoint y: 408, distance: 292.4
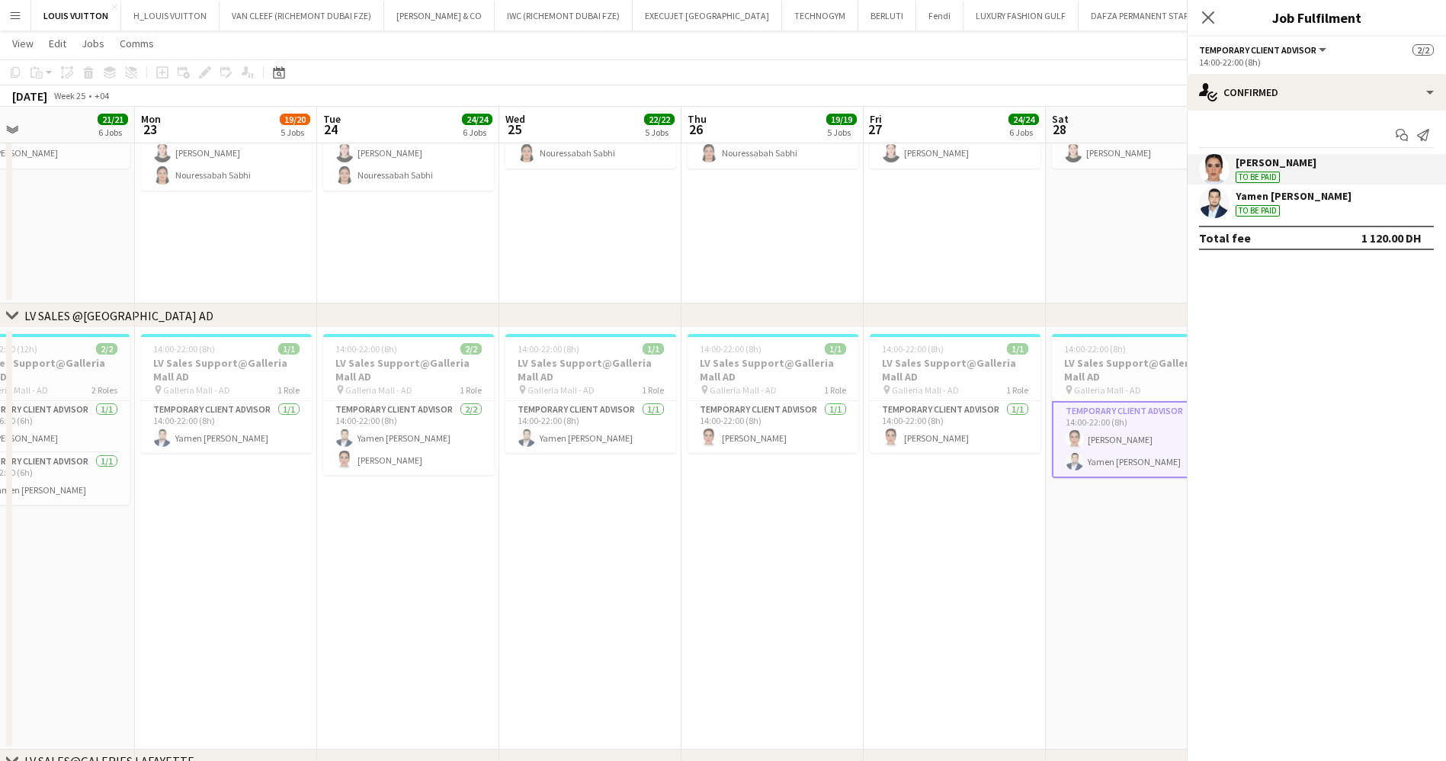
drag, startPoint x: 717, startPoint y: 428, endPoint x: 775, endPoint y: 438, distance: 58.8
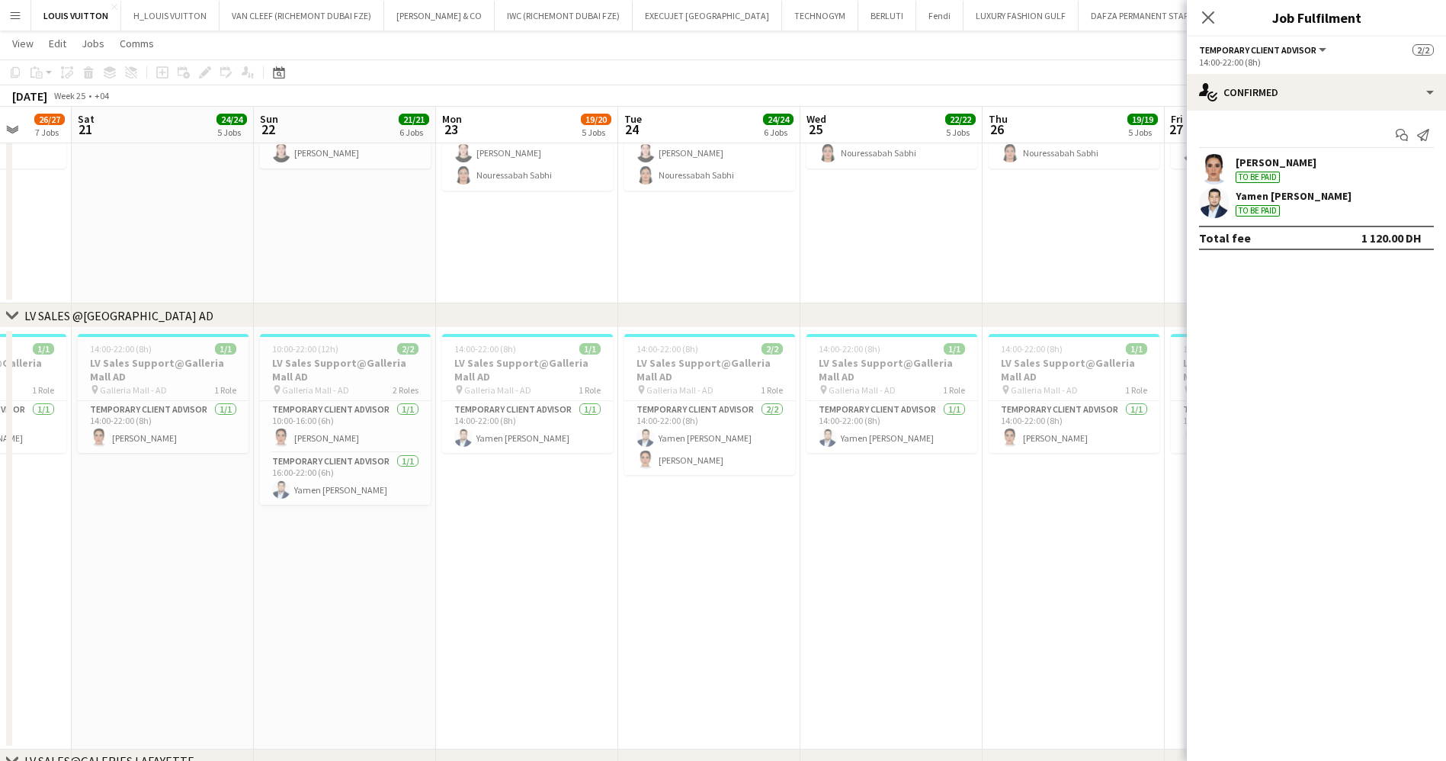
drag, startPoint x: 427, startPoint y: 402, endPoint x: 809, endPoint y: 408, distance: 381.9
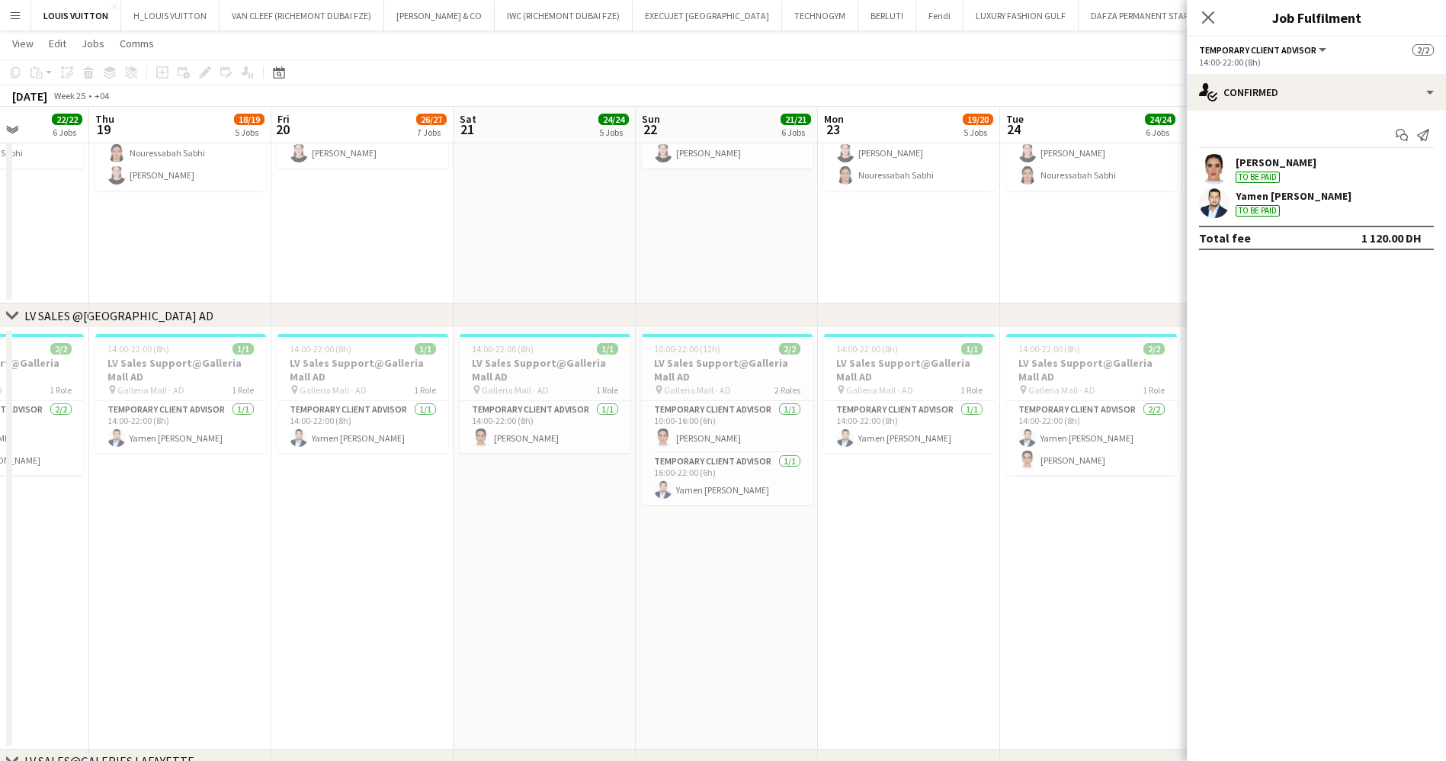
drag, startPoint x: 590, startPoint y: 381, endPoint x: 691, endPoint y: 385, distance: 100.7
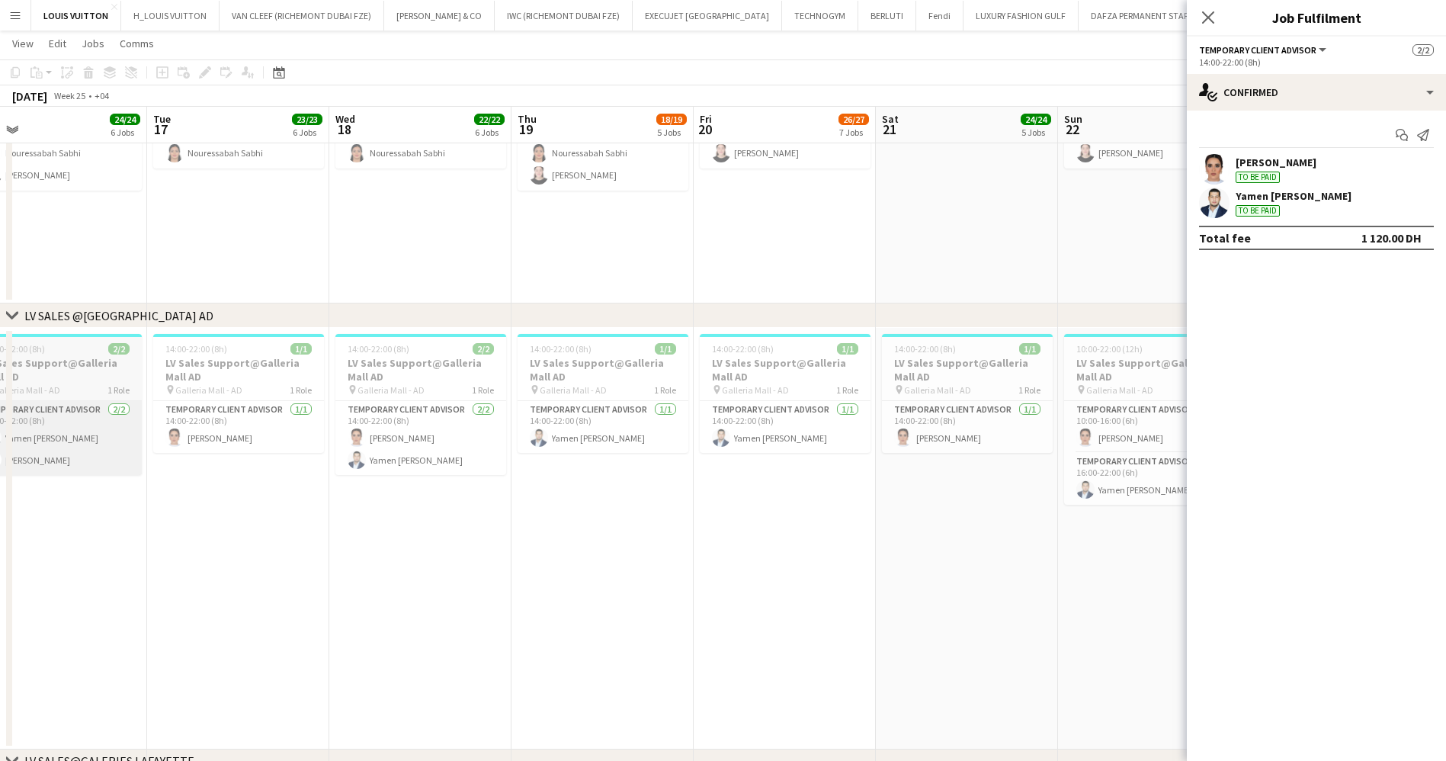
drag, startPoint x: 248, startPoint y: 401, endPoint x: 498, endPoint y: 448, distance: 254.4
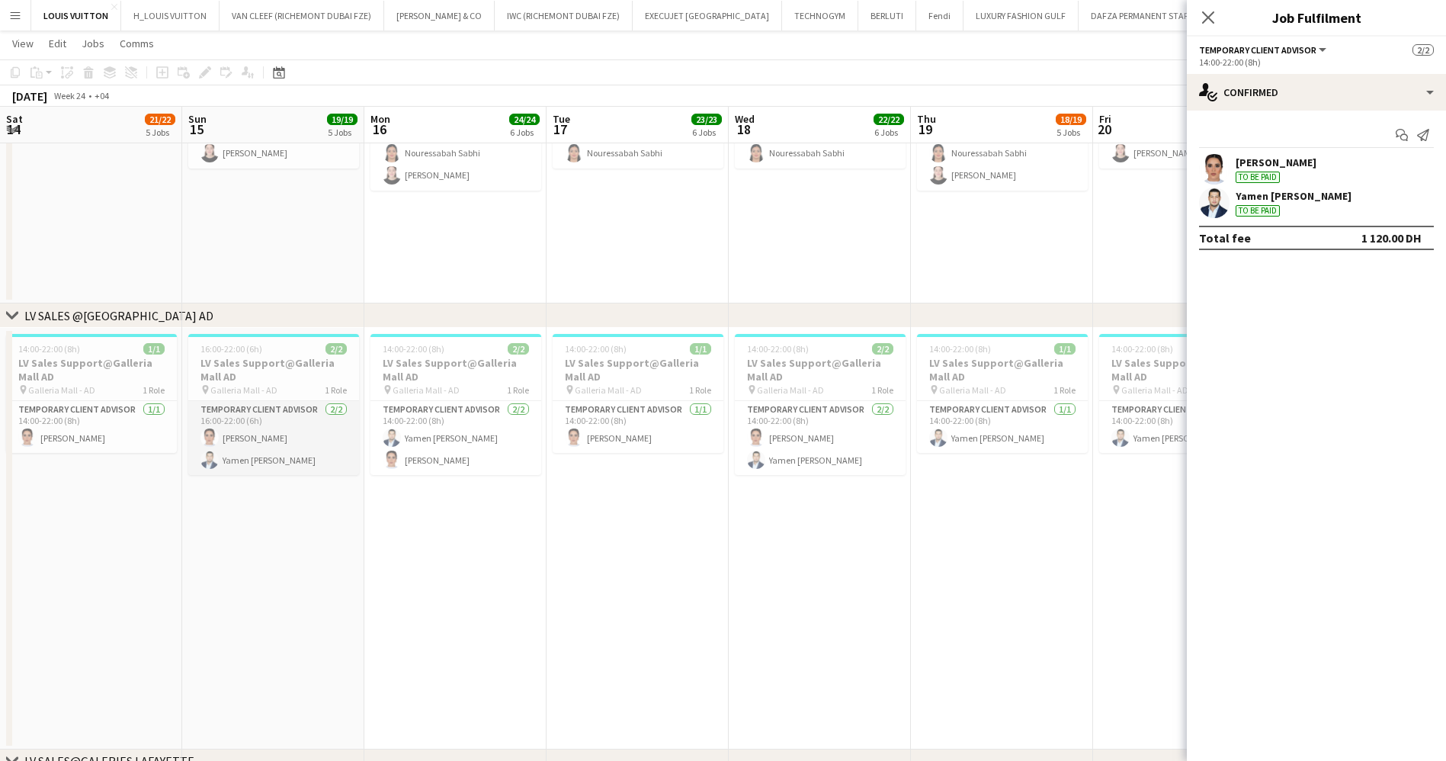
scroll to position [2150, 0]
drag, startPoint x: 563, startPoint y: 447, endPoint x: 245, endPoint y: 409, distance: 319.5
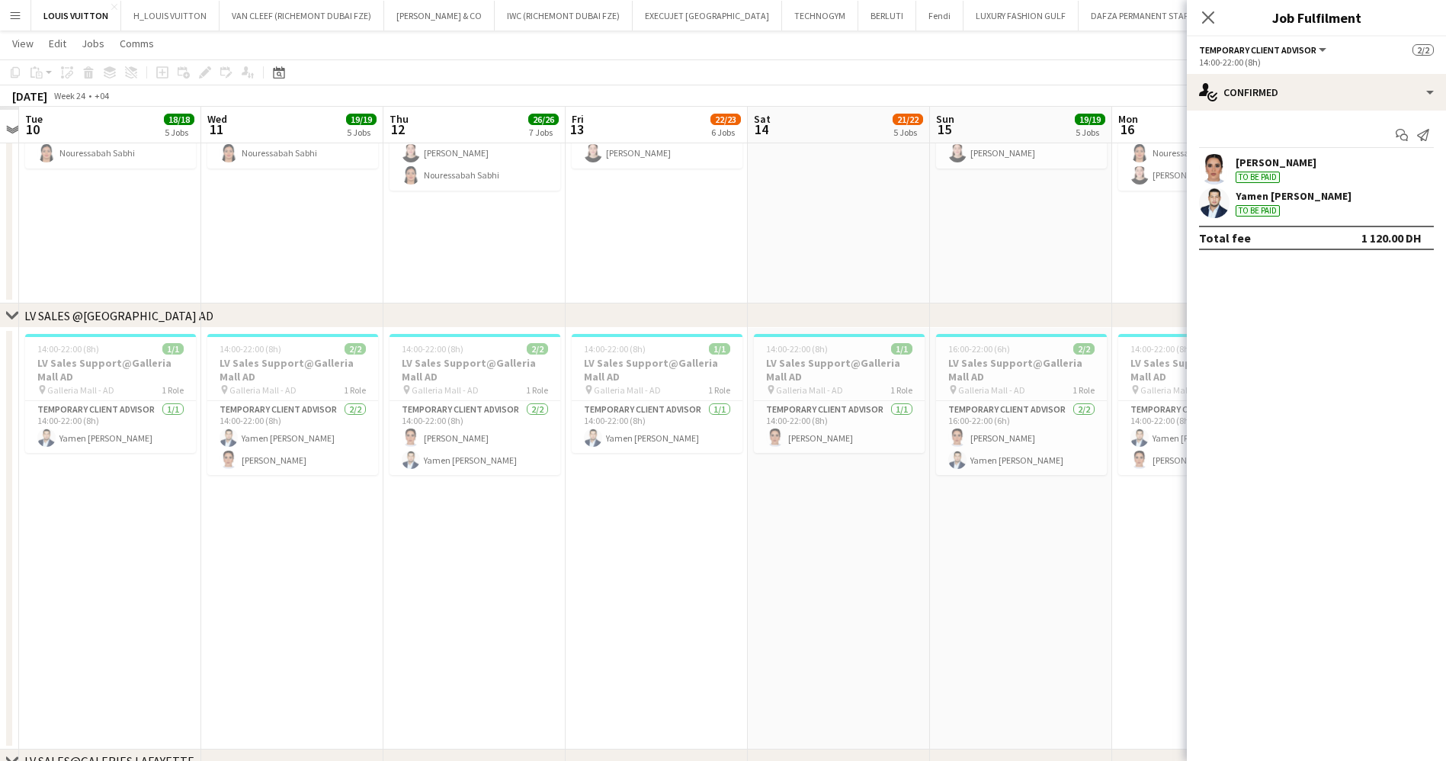
drag, startPoint x: 341, startPoint y: 419, endPoint x: 568, endPoint y: 446, distance: 228.0
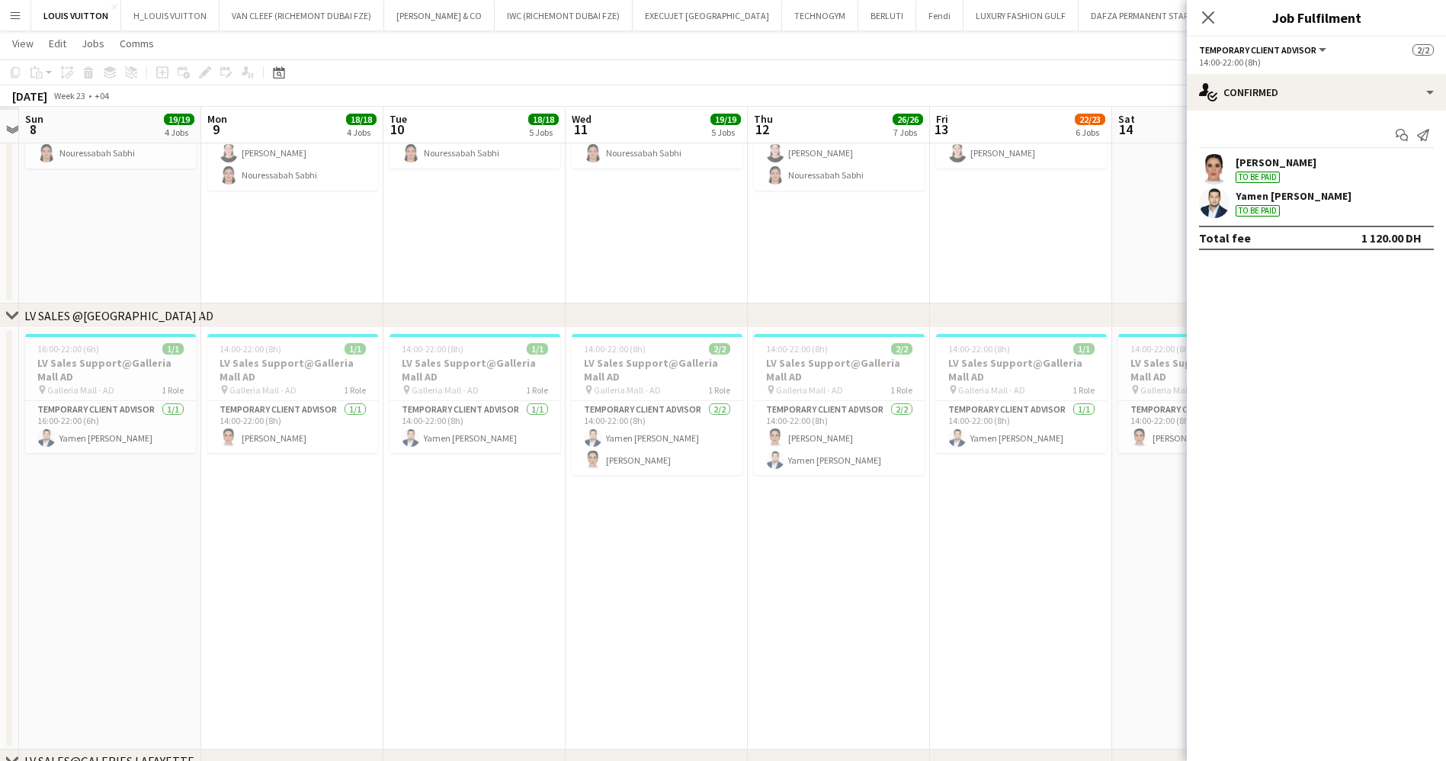
drag, startPoint x: 186, startPoint y: 429, endPoint x: 614, endPoint y: 471, distance: 430.4
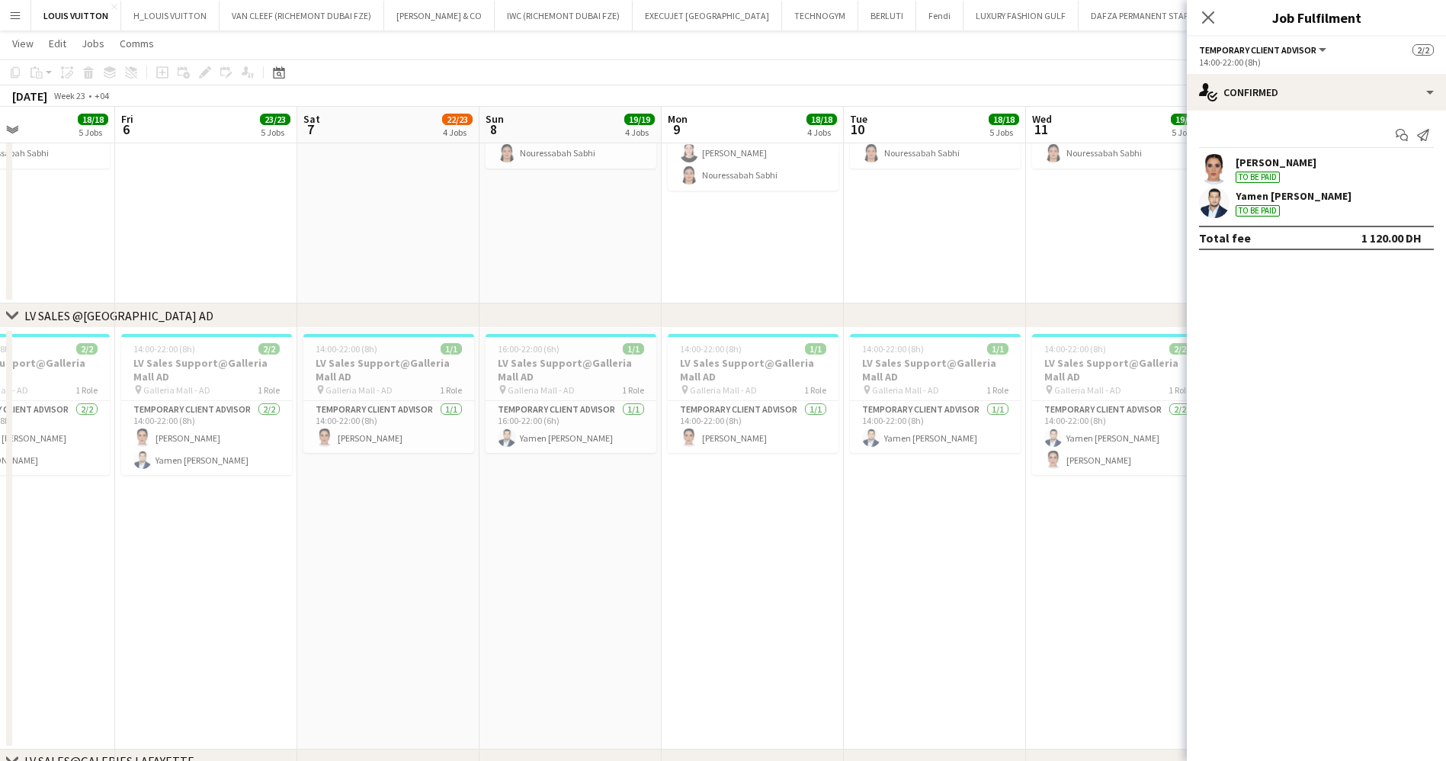
drag
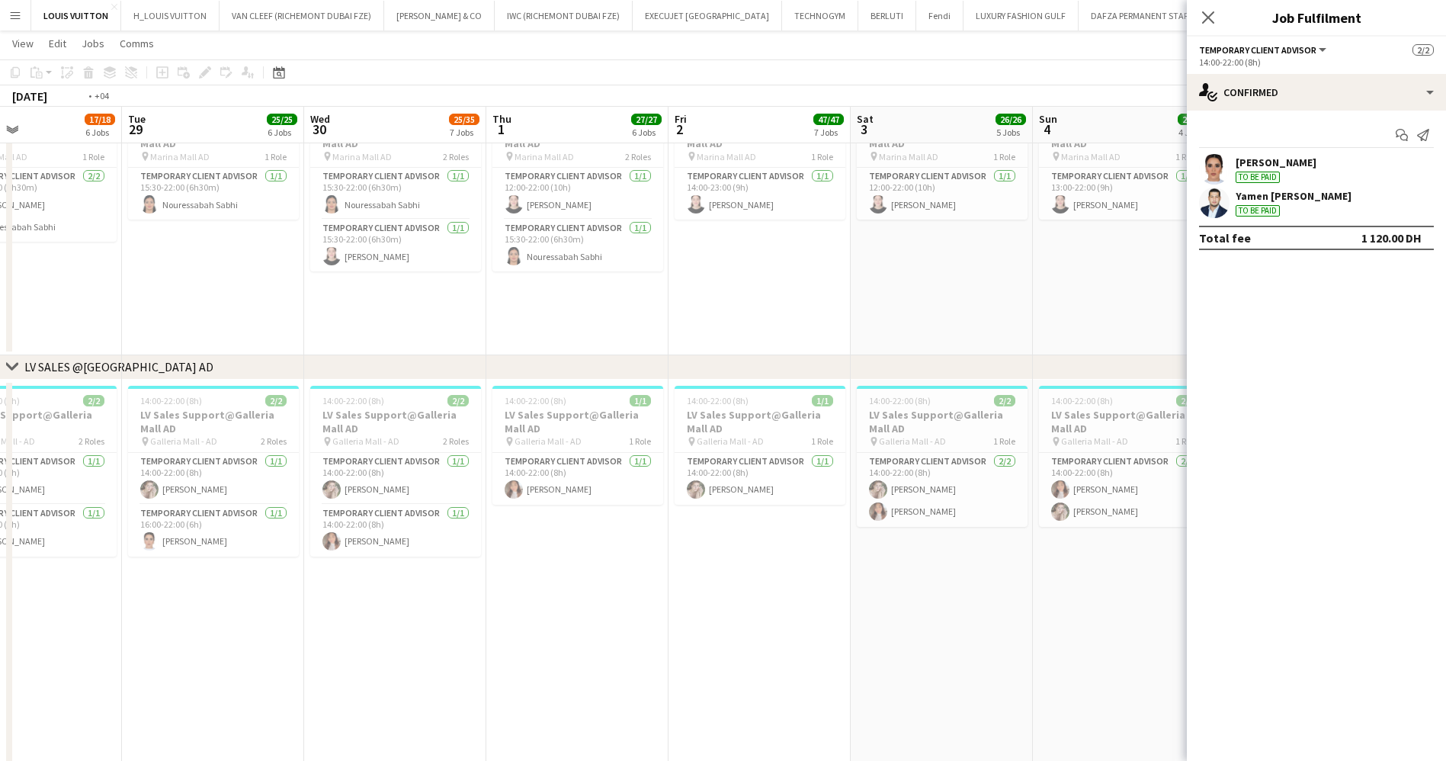
scroll to position [0, 359]
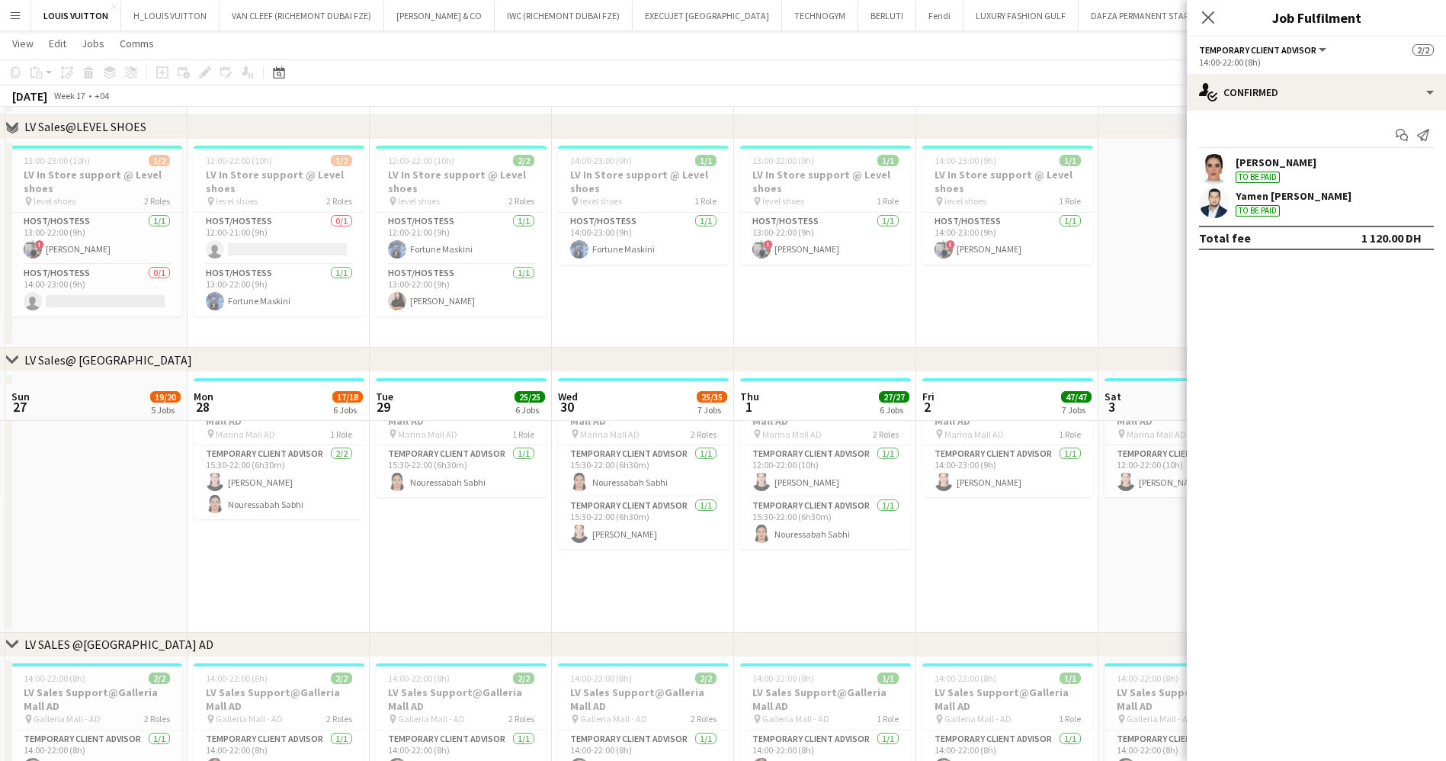
scroll to position [2538, 0]
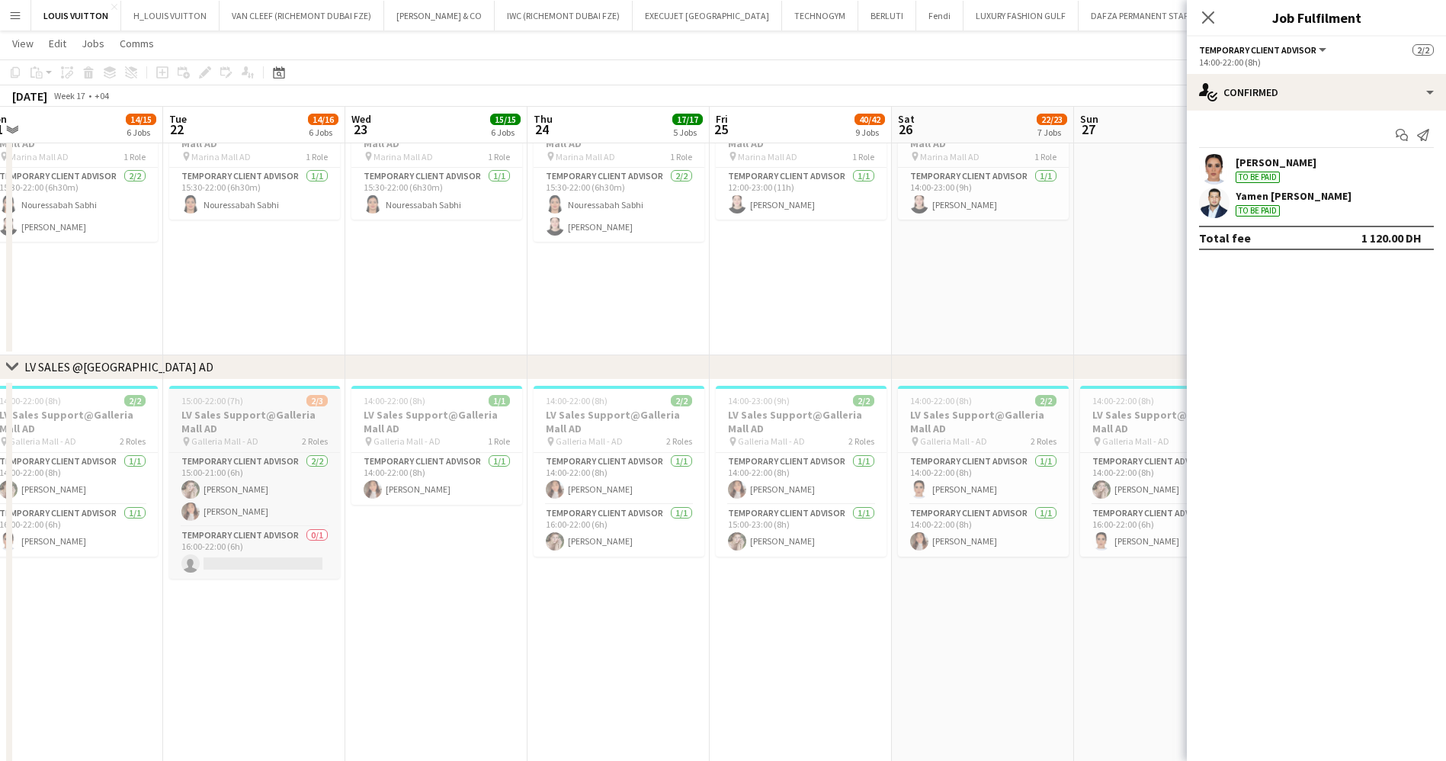
click at [288, 441] on div "pin Galleria Mall - AD 2 Roles" at bounding box center [254, 441] width 171 height 12
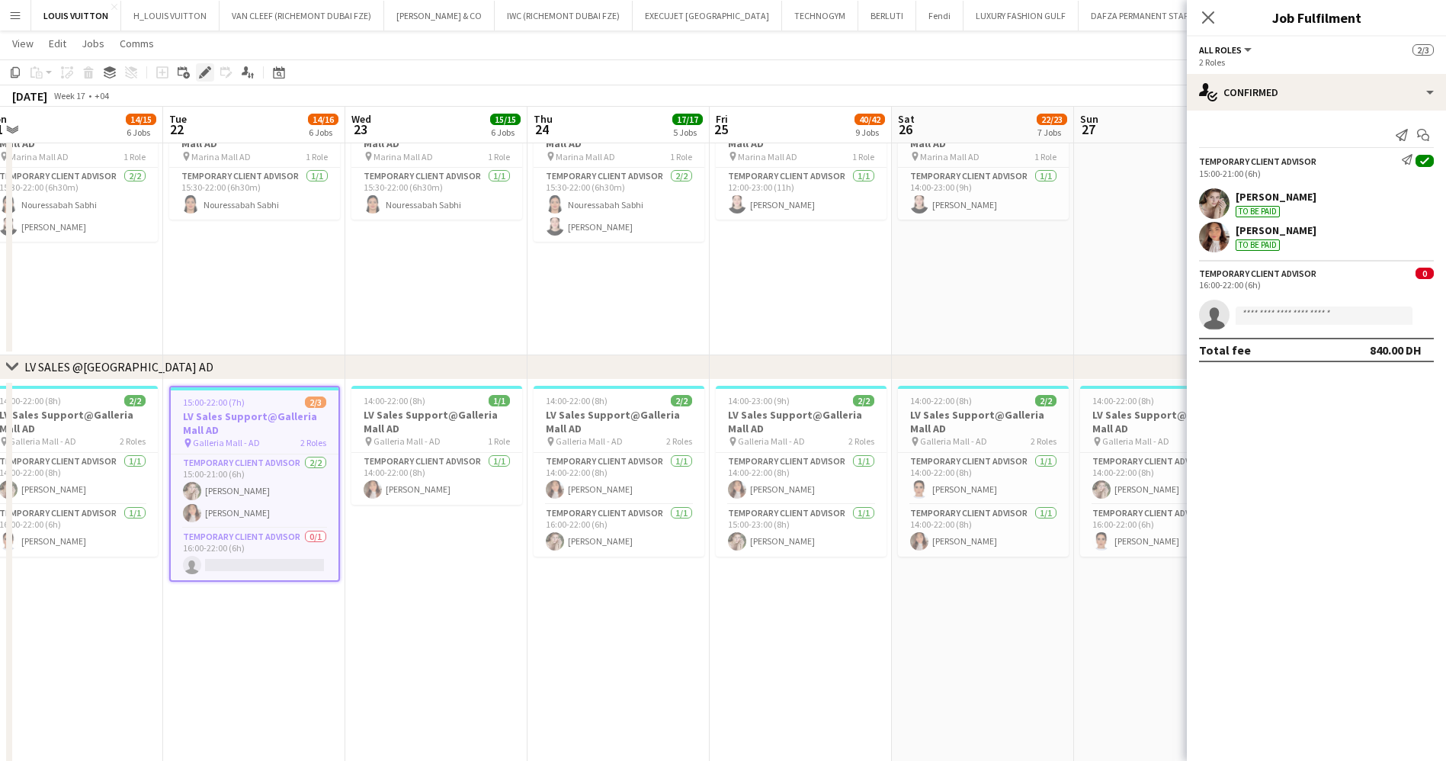
click at [203, 68] on icon "Edit" at bounding box center [205, 72] width 12 height 12
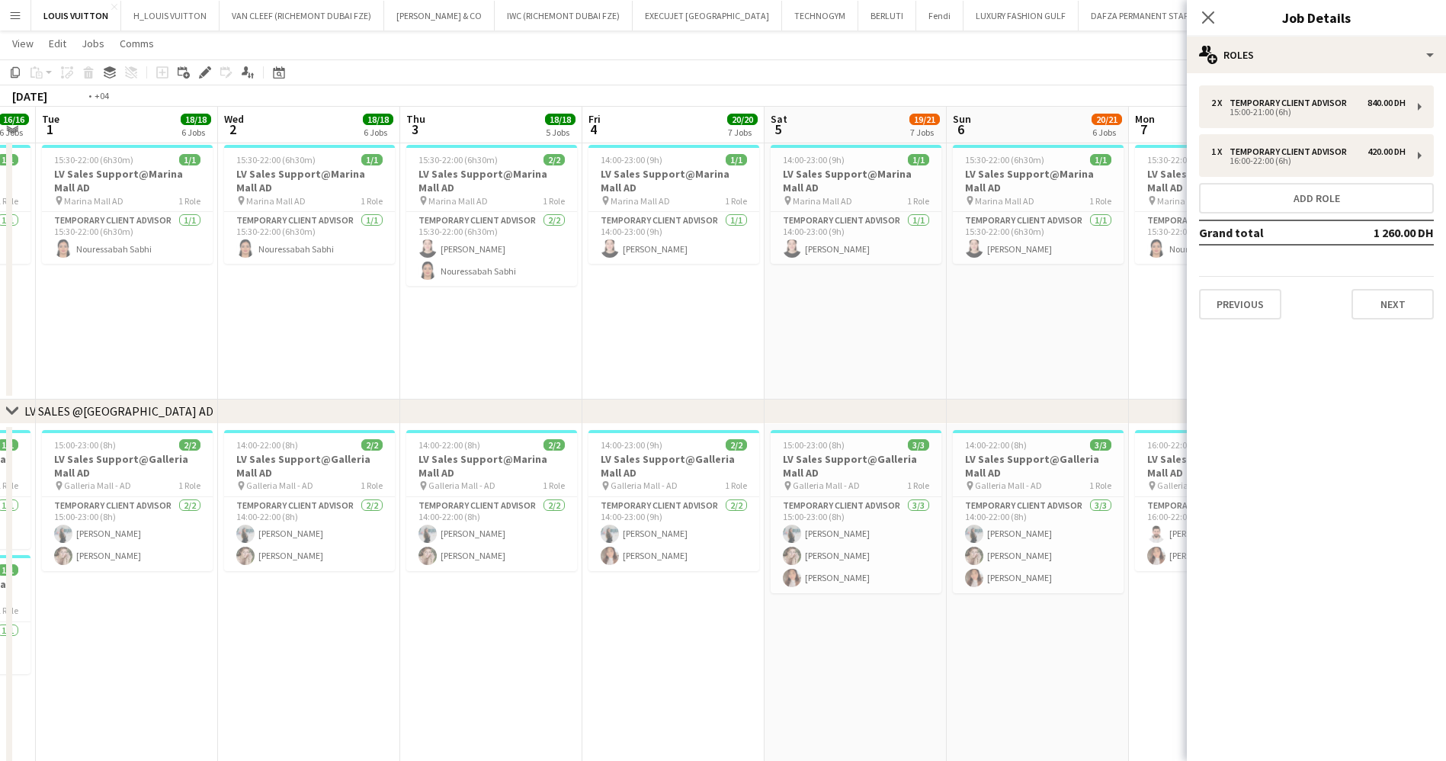
scroll to position [0, 397]
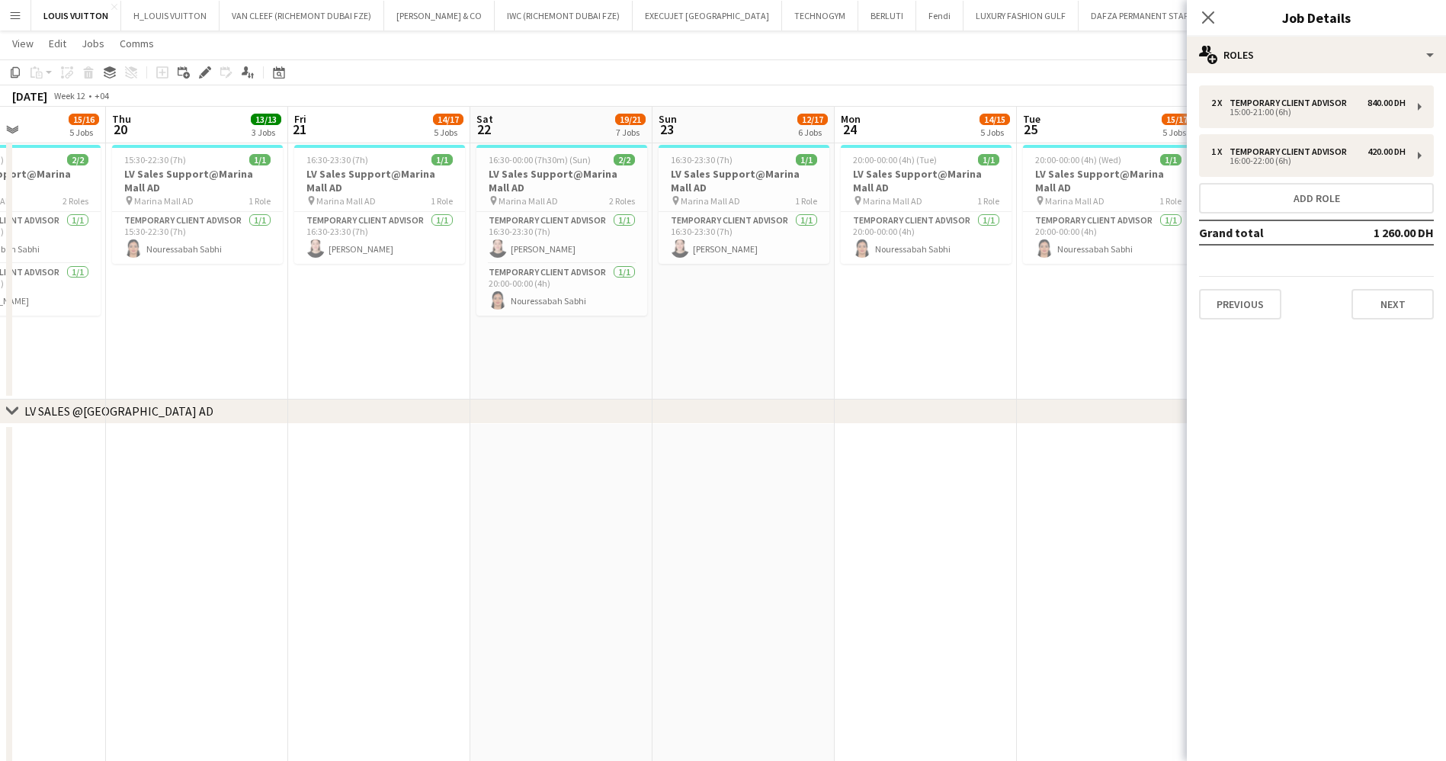
scroll to position [0, 405]
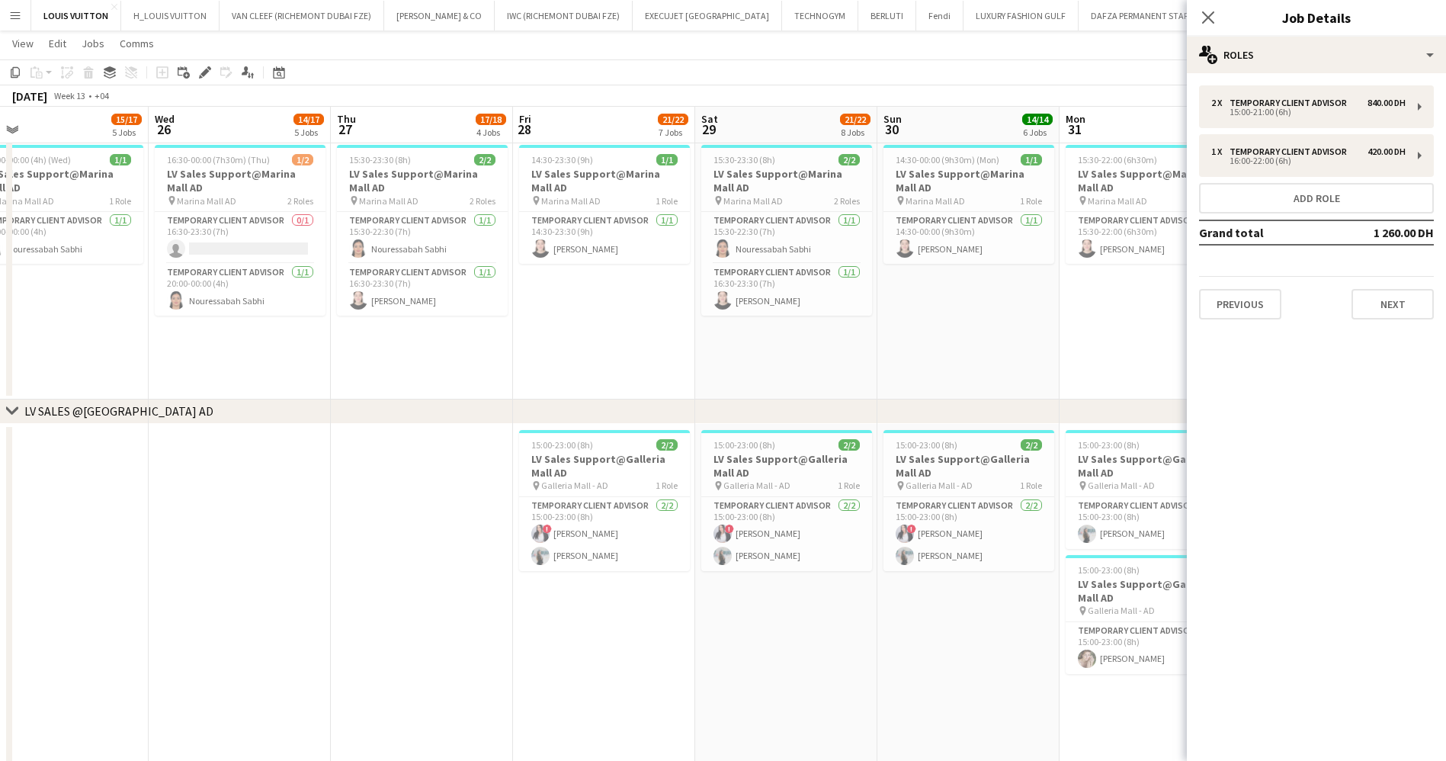
scroll to position [0, 593]
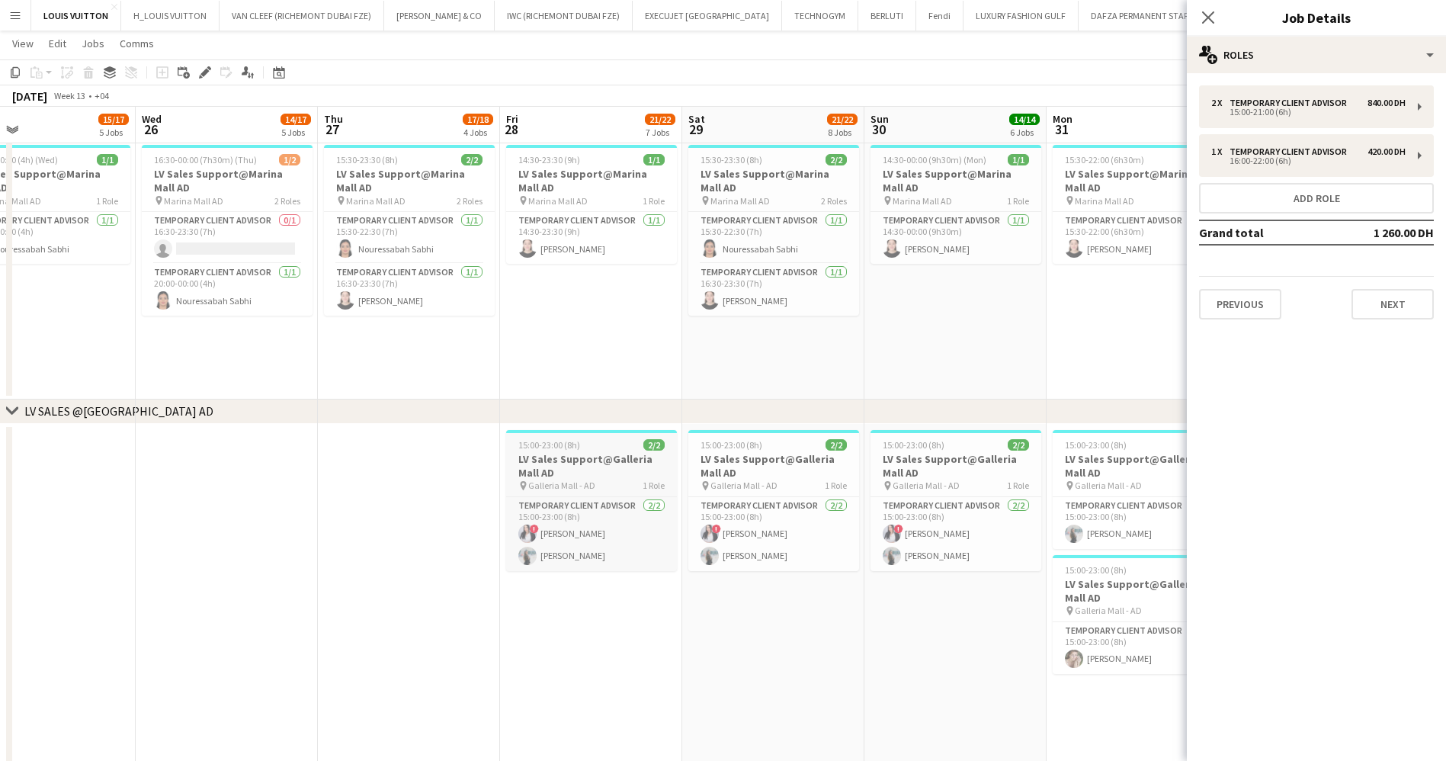
click at [603, 472] on h3 "LV Sales Support@Galleria Mall AD" at bounding box center [591, 465] width 171 height 27
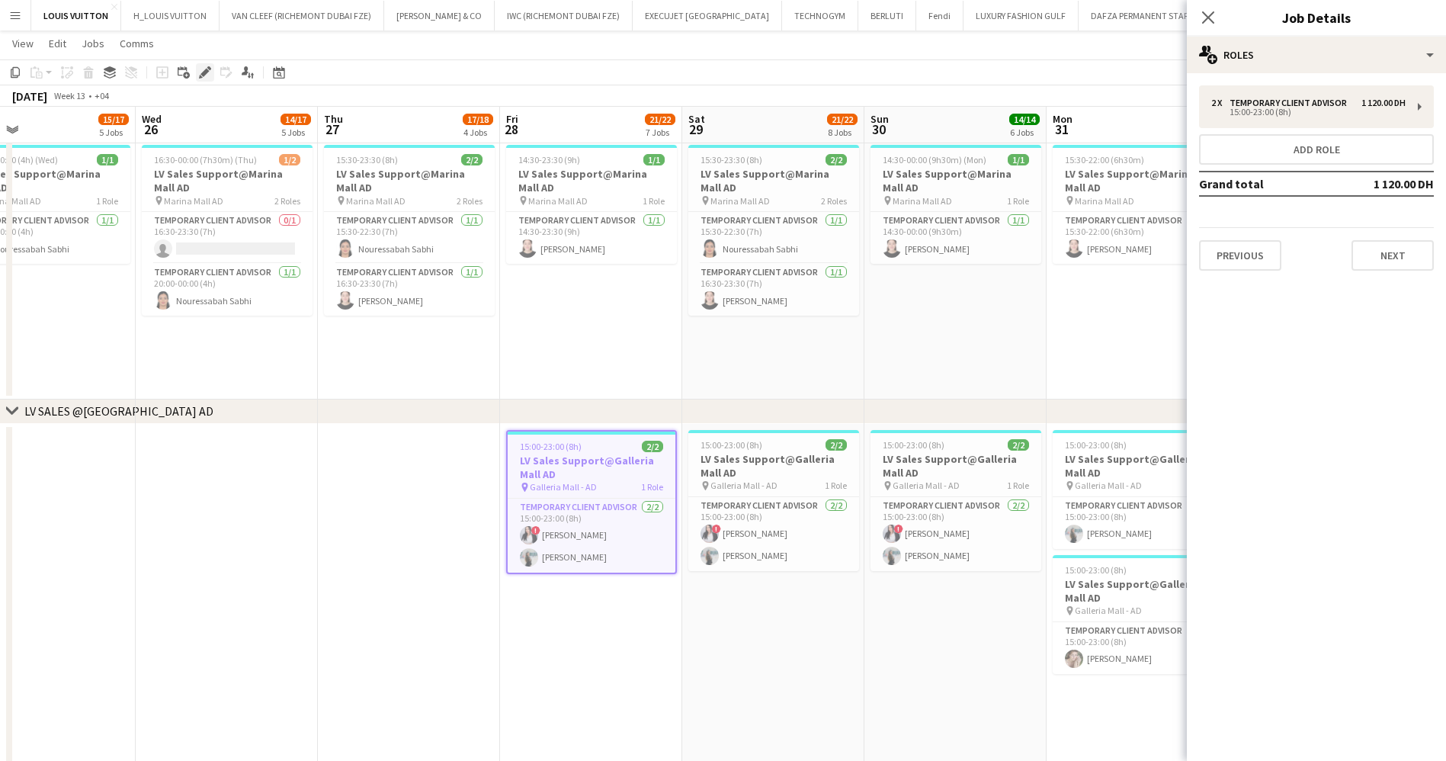
click at [207, 73] on icon "Edit" at bounding box center [205, 72] width 12 height 12
click at [1335, 34] on div "Close pop-in Job Details" at bounding box center [1316, 18] width 259 height 37
click at [1338, 40] on div "multiple-users-add Roles" at bounding box center [1316, 55] width 259 height 37
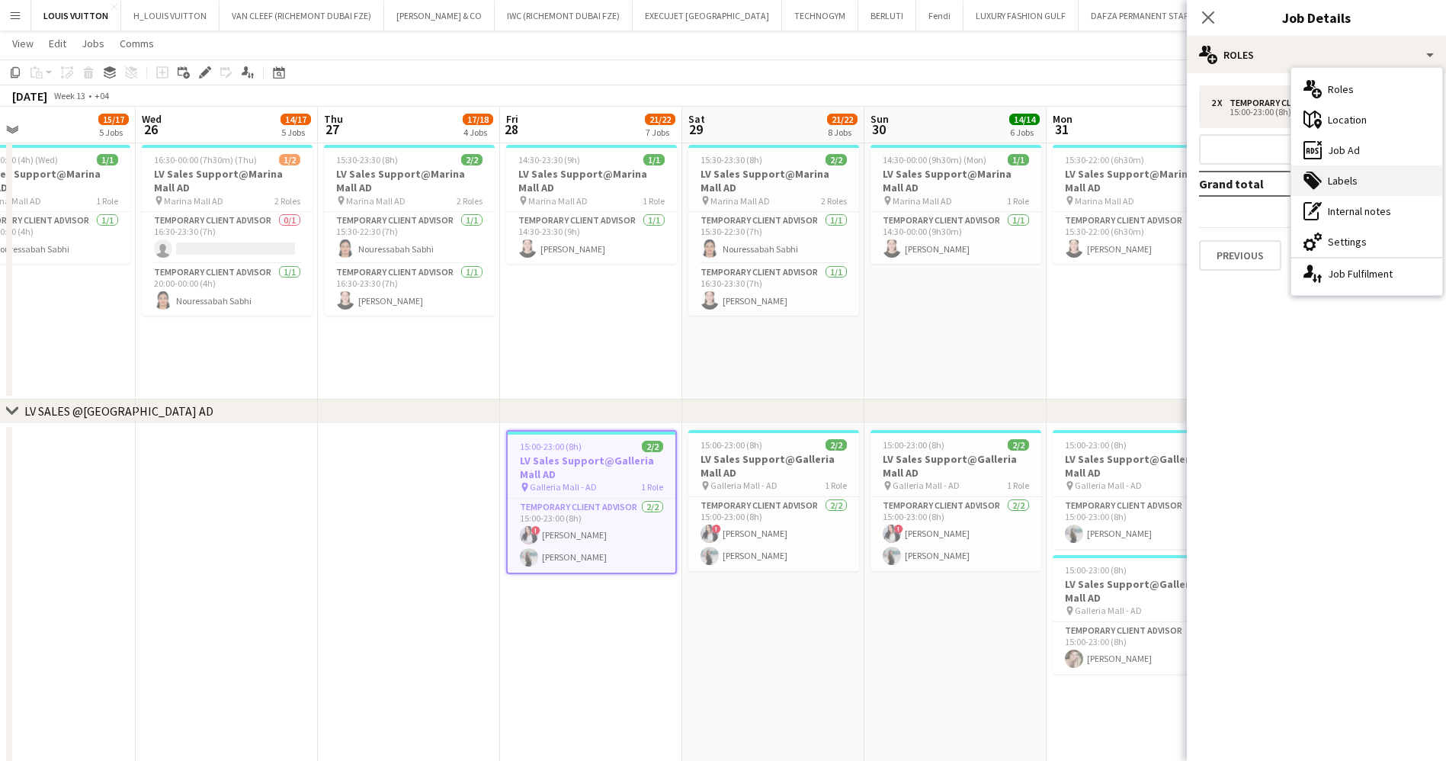
click at [1359, 165] on div "tags-double Labels" at bounding box center [1366, 180] width 151 height 30
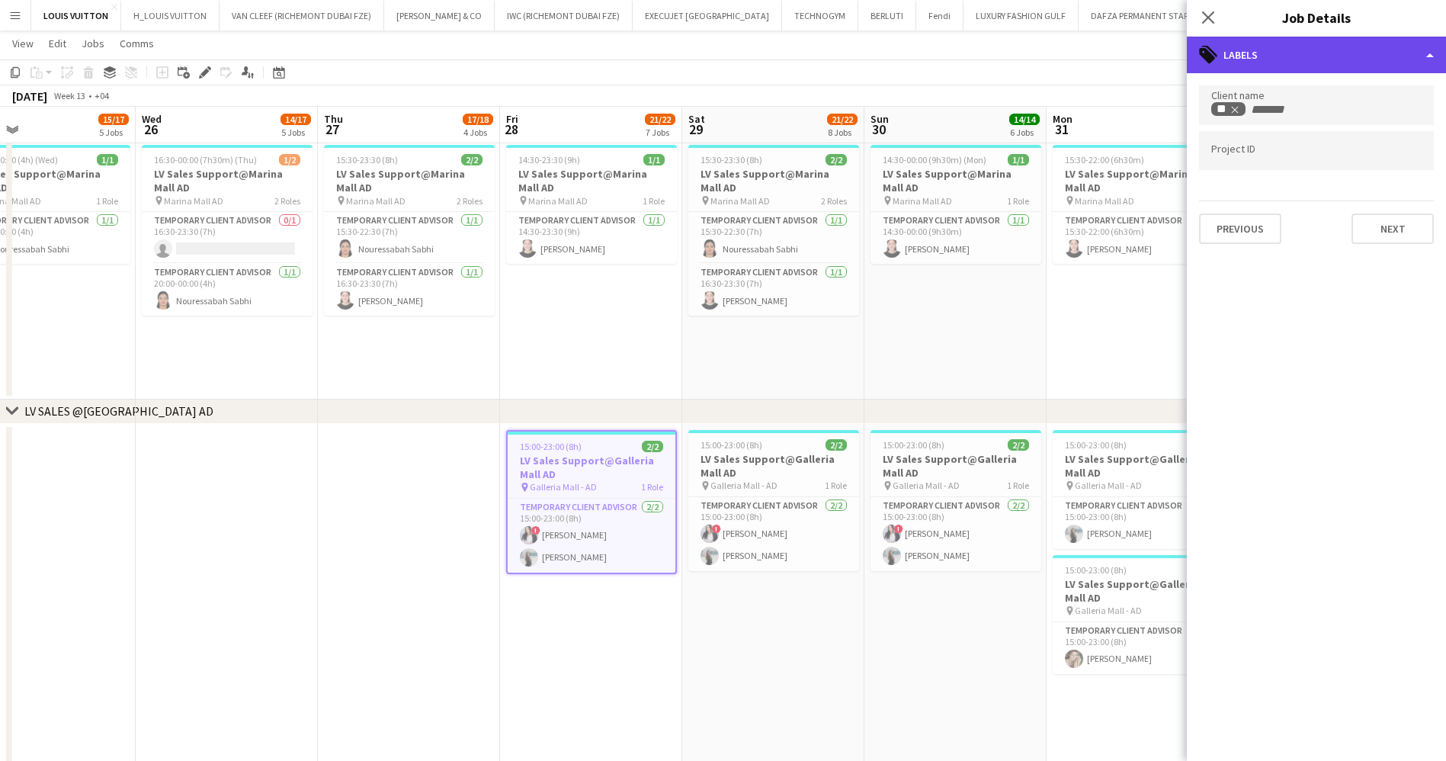
click at [1329, 63] on div "tags-double Labels" at bounding box center [1316, 55] width 259 height 37
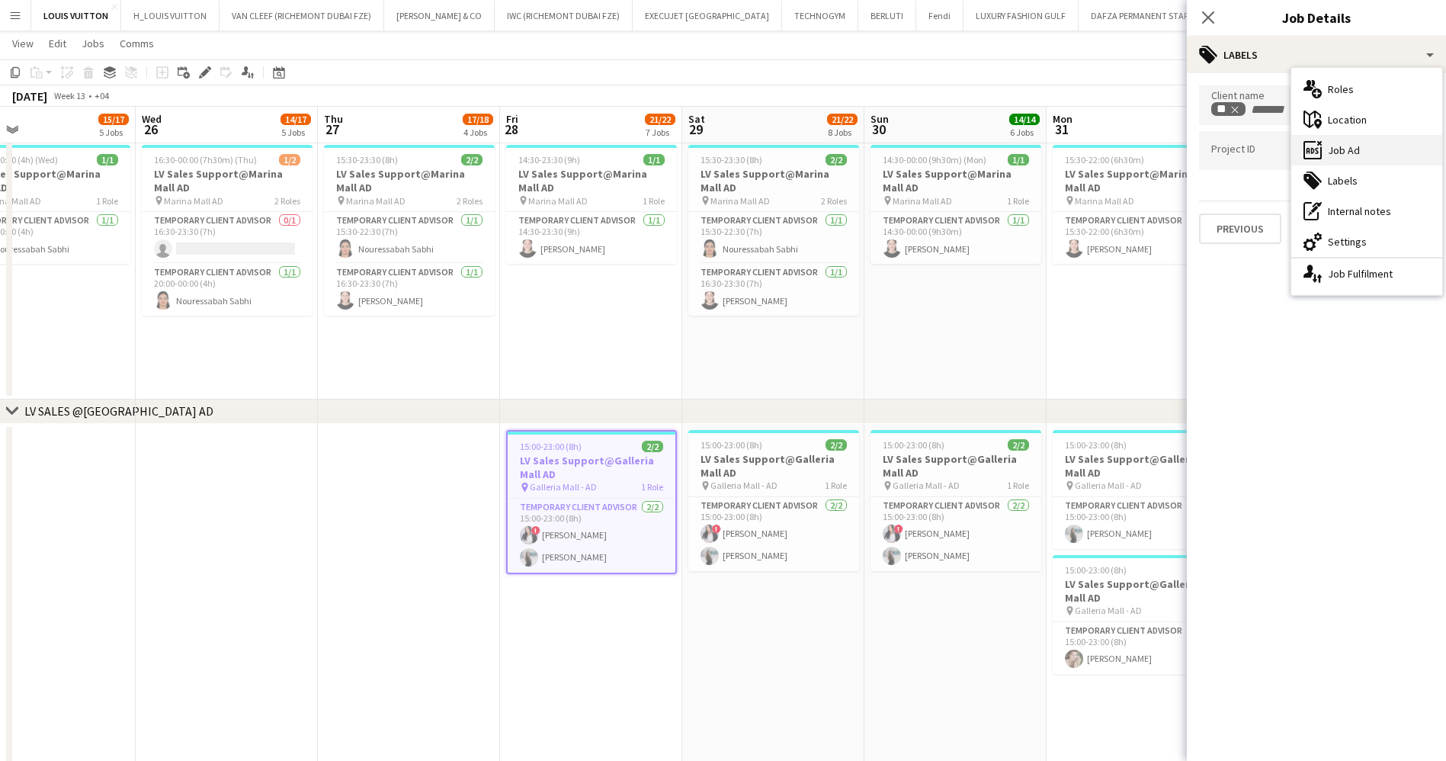
click at [1363, 149] on div "ads-window Job Ad" at bounding box center [1366, 150] width 151 height 30
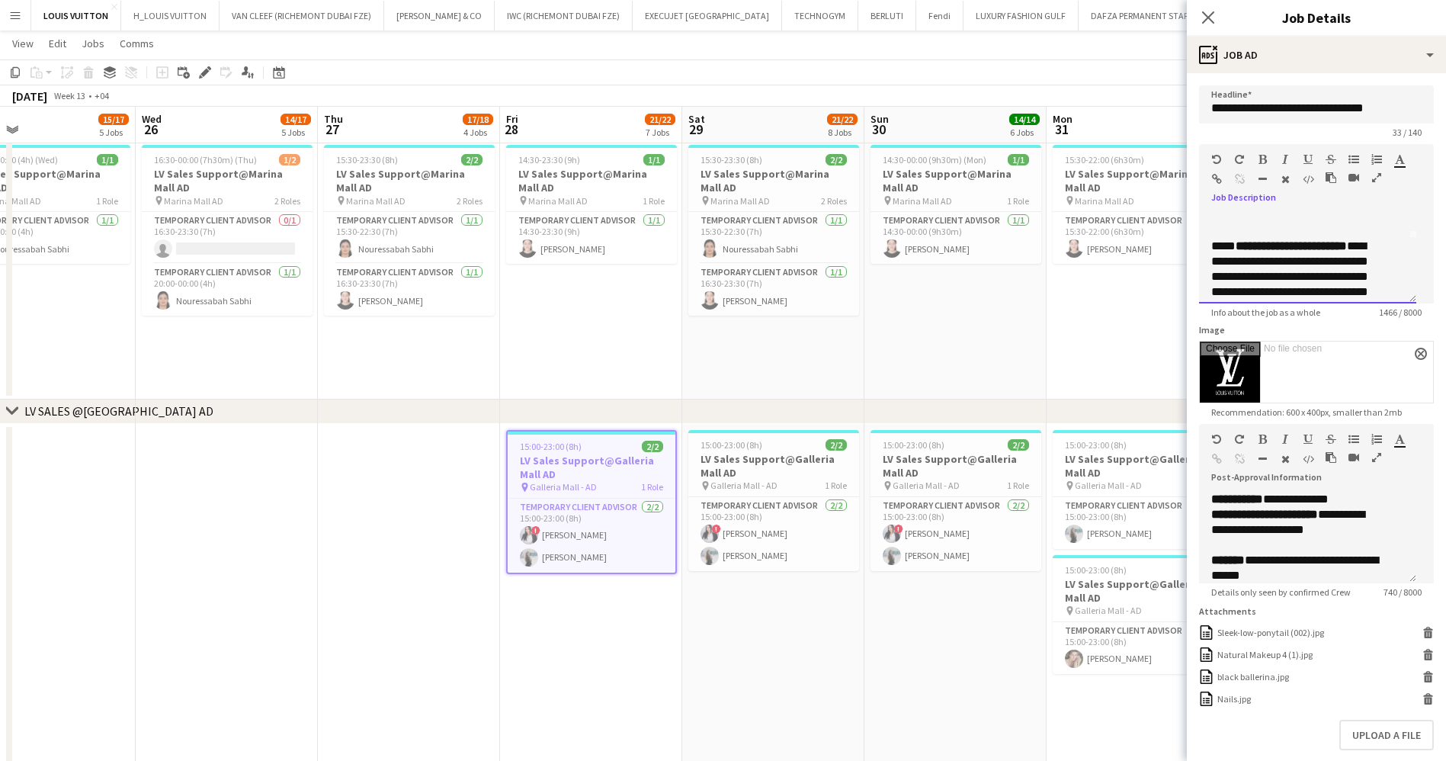
scroll to position [0, 0]
click at [1207, 156] on div "**********" at bounding box center [1316, 223] width 235 height 159
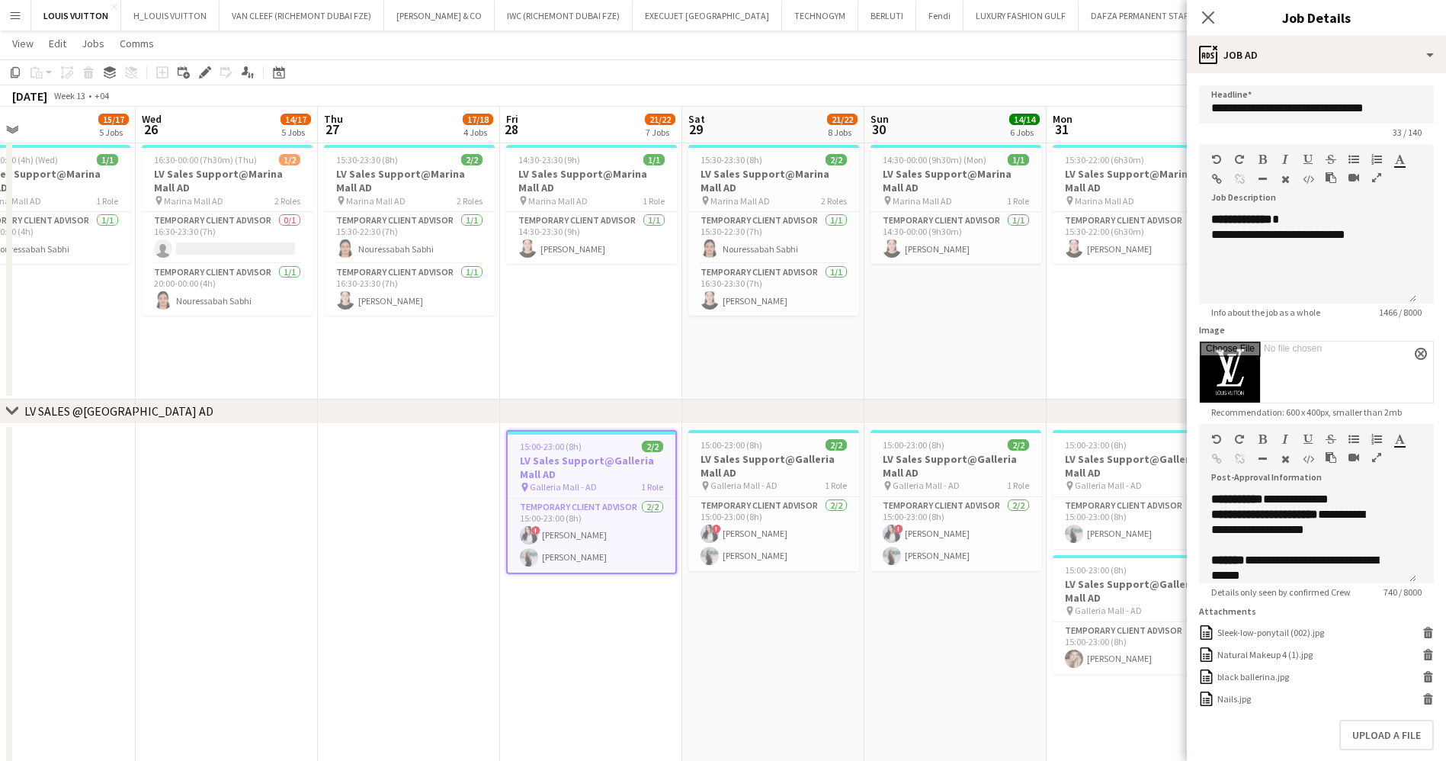
click at [1066, 313] on app-date-cell "15:30-22:00 (6h30m) 1/1 LV Sales Support@Marina Mall AD pin Marina Mall AD 1 Ro…" at bounding box center [1138, 269] width 182 height 261
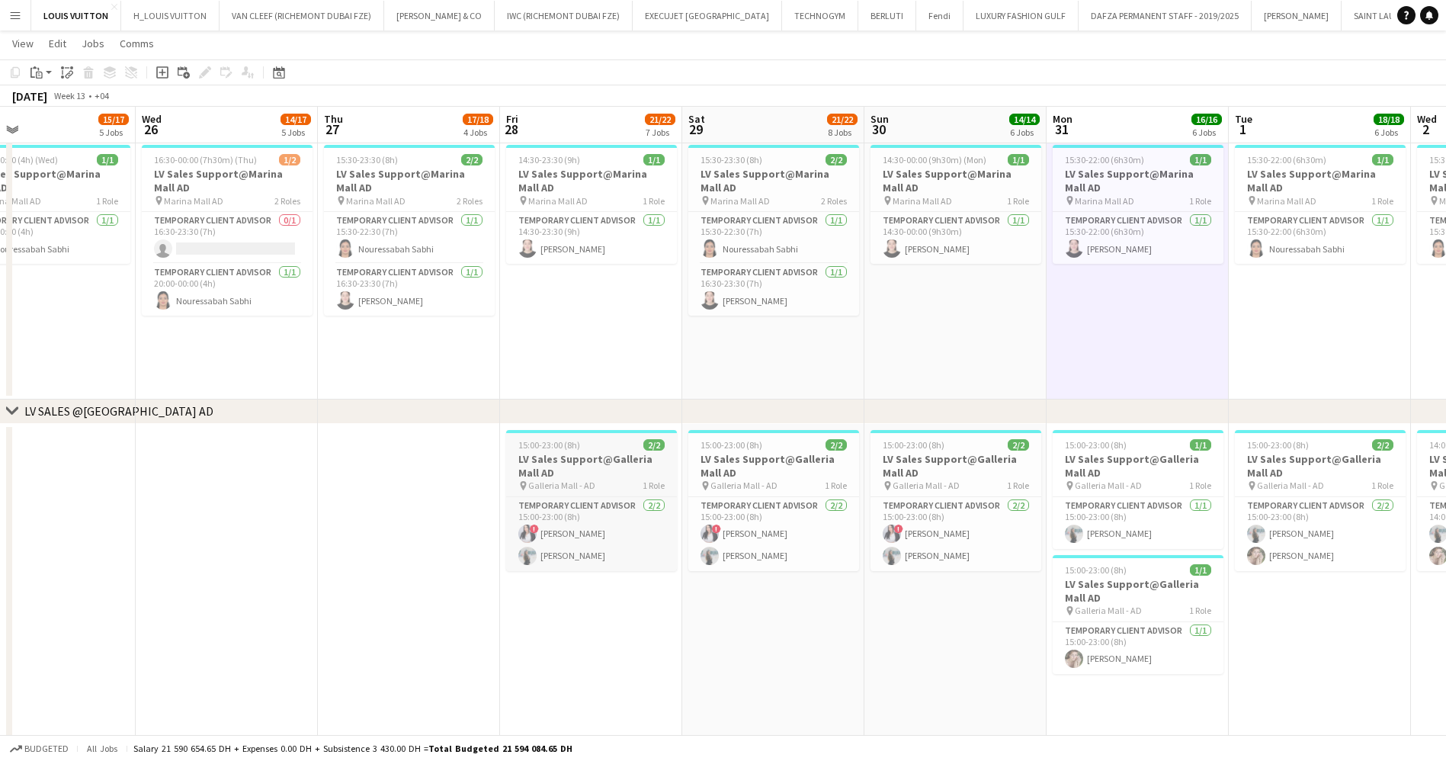
click at [615, 482] on div "pin [GEOGRAPHIC_DATA] - AD 1 Role" at bounding box center [591, 485] width 171 height 12
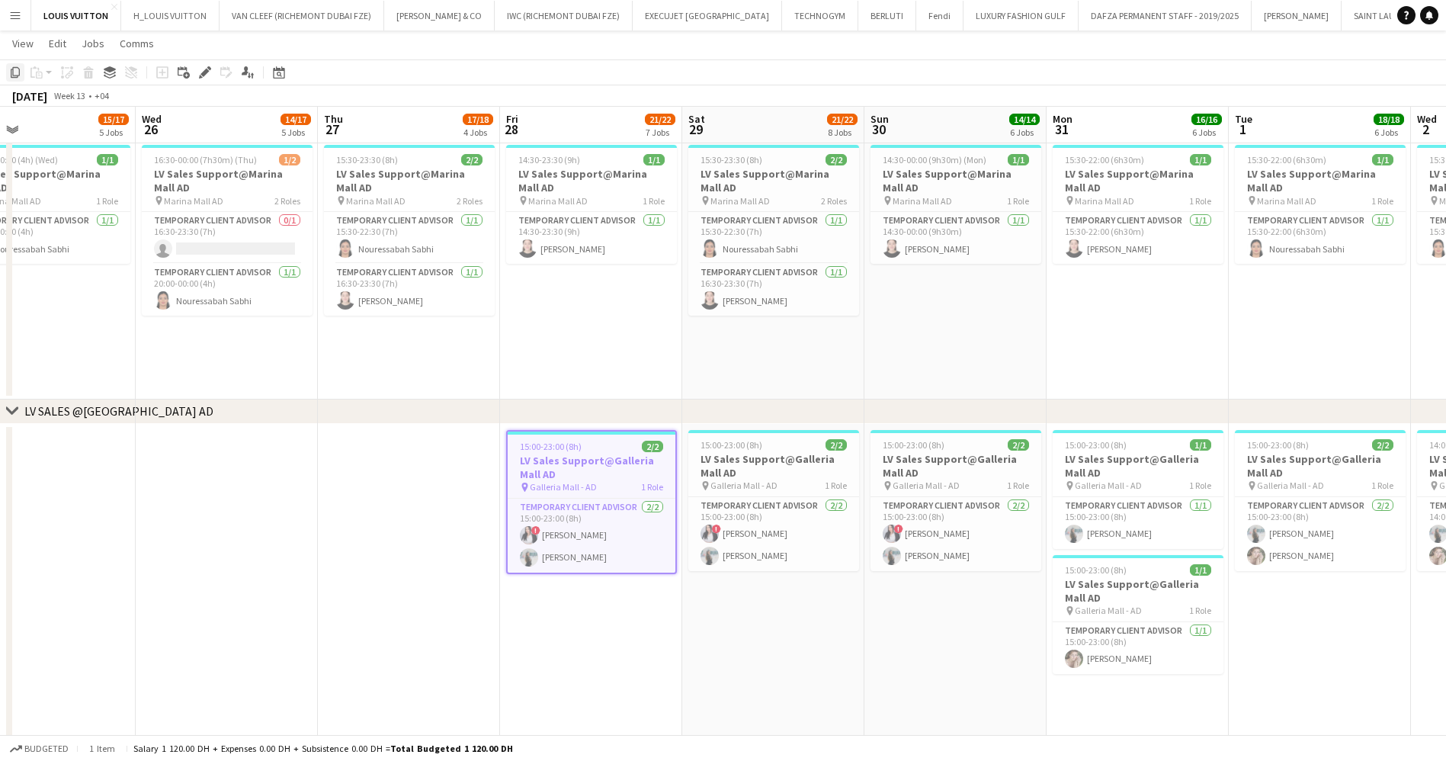
click at [19, 67] on icon "Copy" at bounding box center [15, 72] width 12 height 12
drag, startPoint x: 848, startPoint y: 564, endPoint x: 367, endPoint y: 582, distance: 481.3
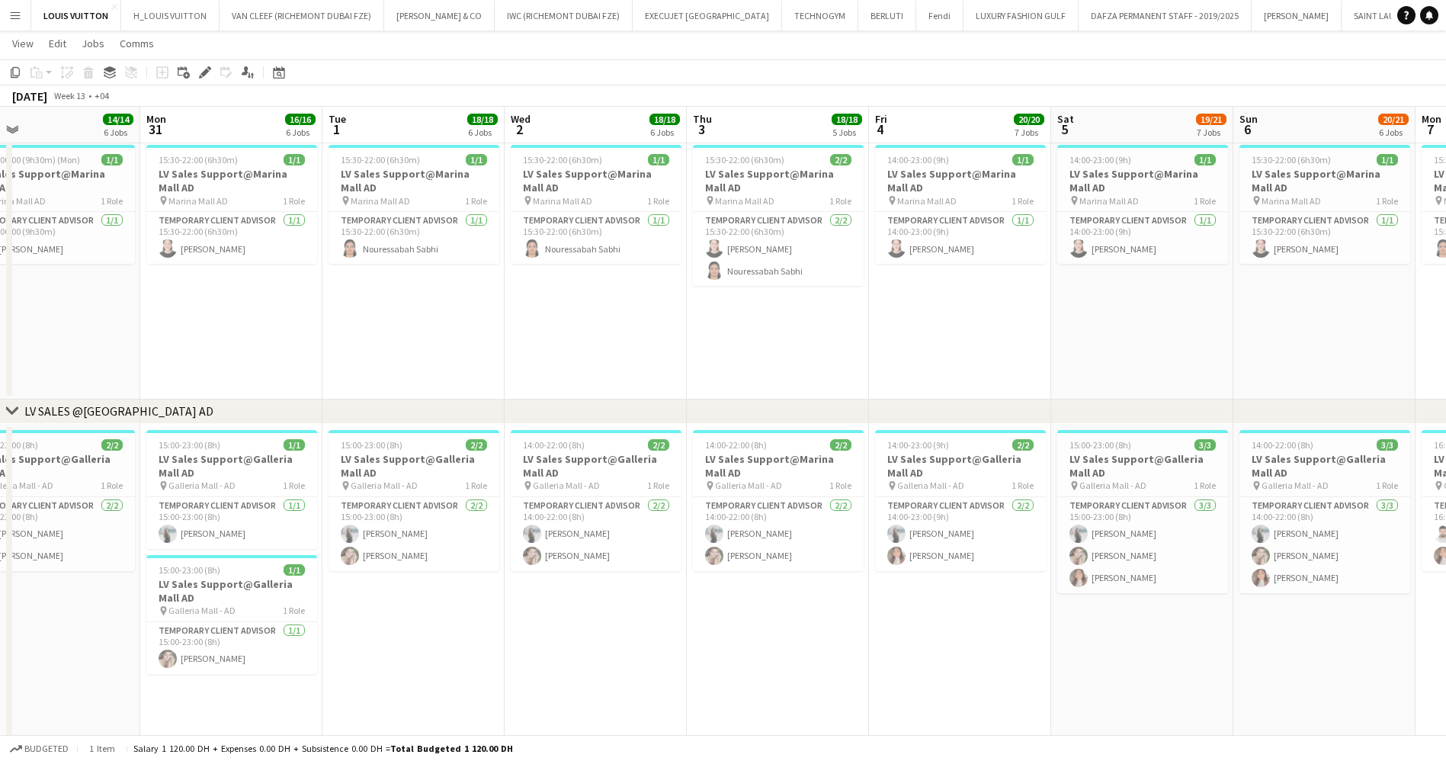
drag, startPoint x: 1004, startPoint y: 473, endPoint x: 277, endPoint y: 425, distance: 728.7
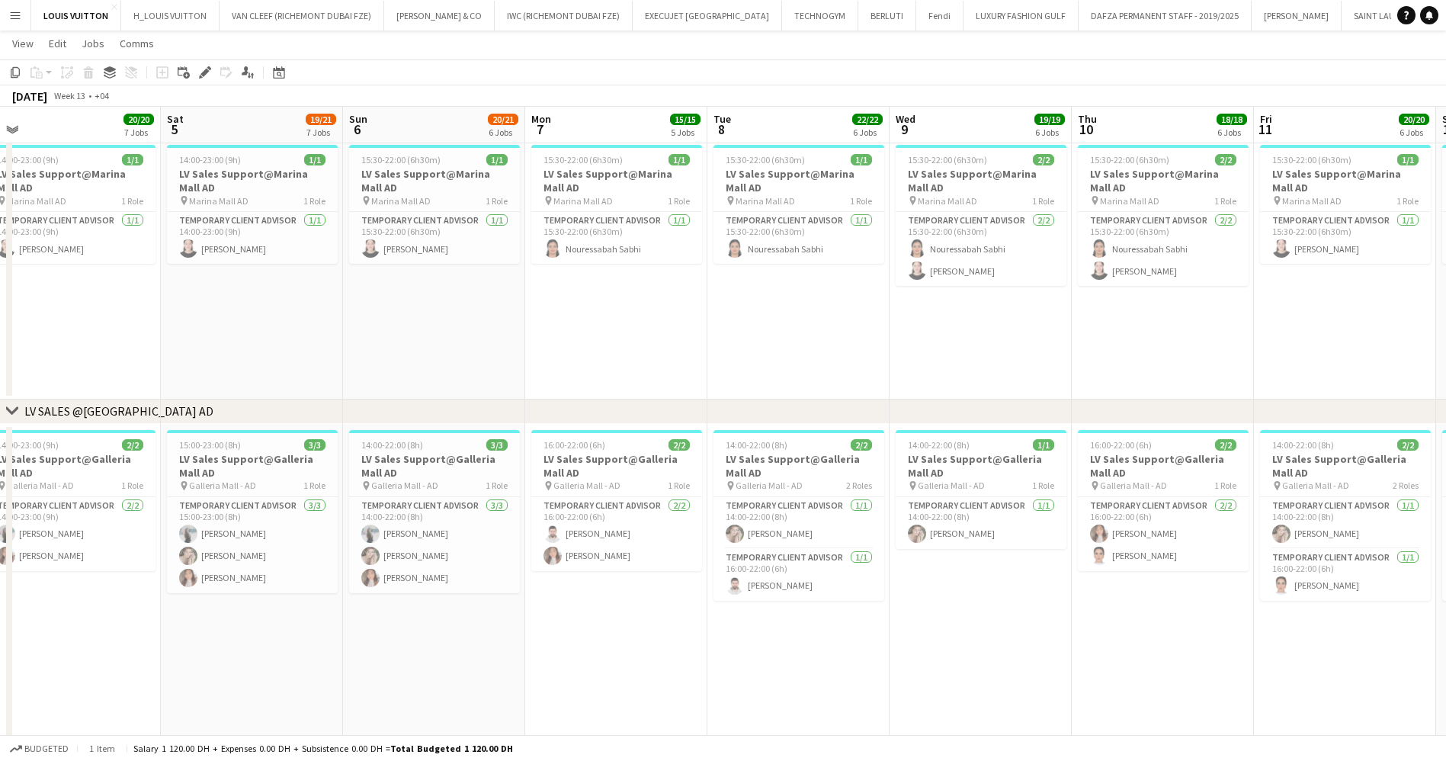
drag, startPoint x: 349, startPoint y: 377, endPoint x: 124, endPoint y: 98, distance: 357.7
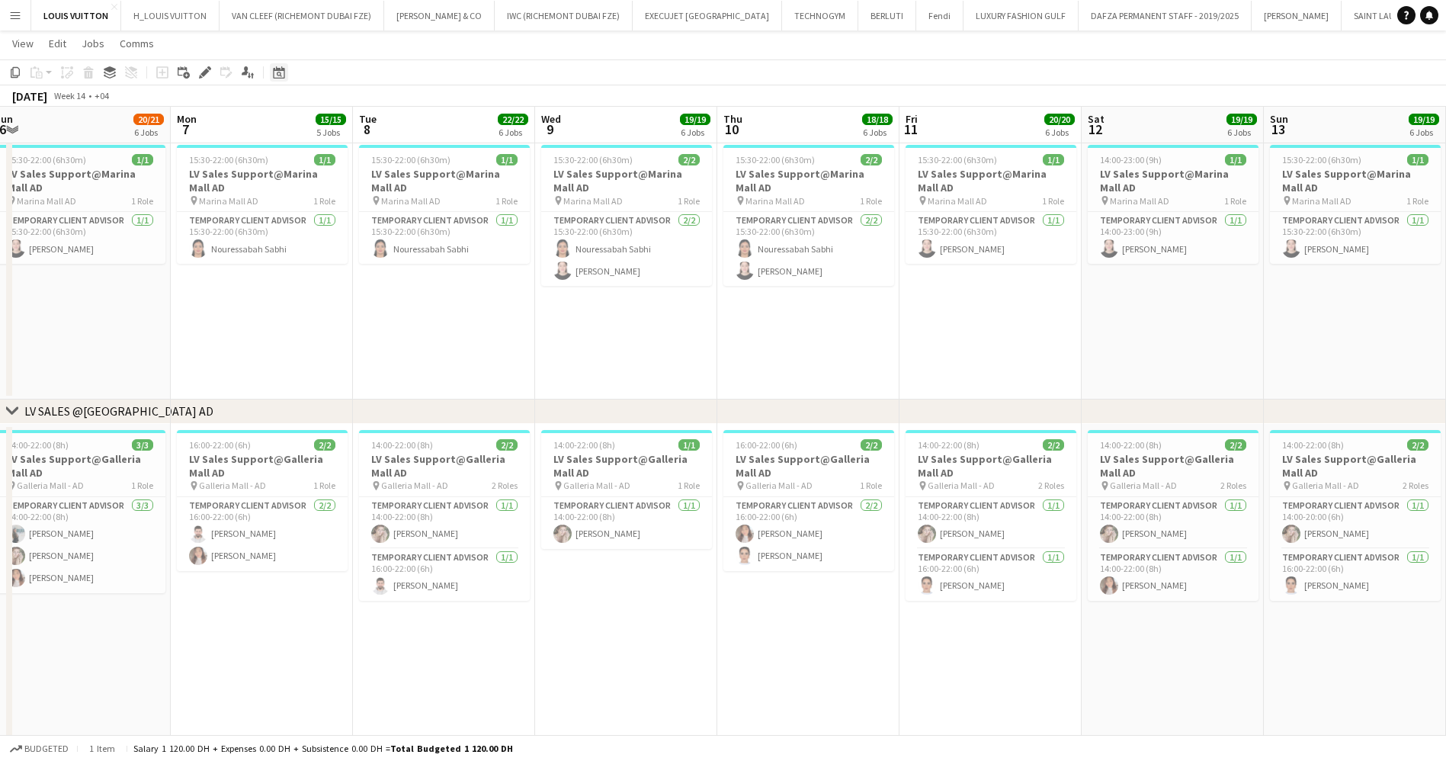
click at [271, 77] on div "Date picker" at bounding box center [279, 72] width 18 height 18
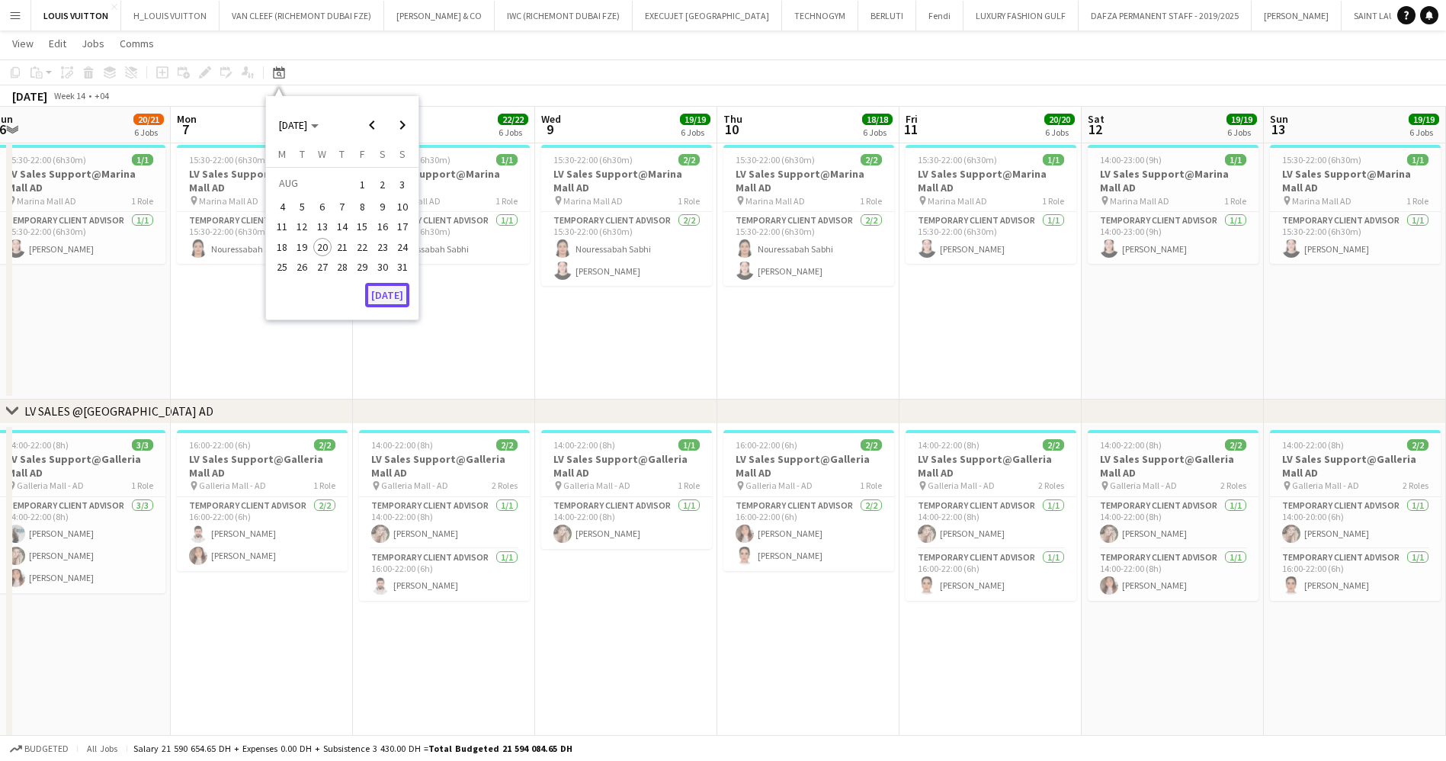
click at [383, 290] on button "[DATE]" at bounding box center [387, 295] width 44 height 24
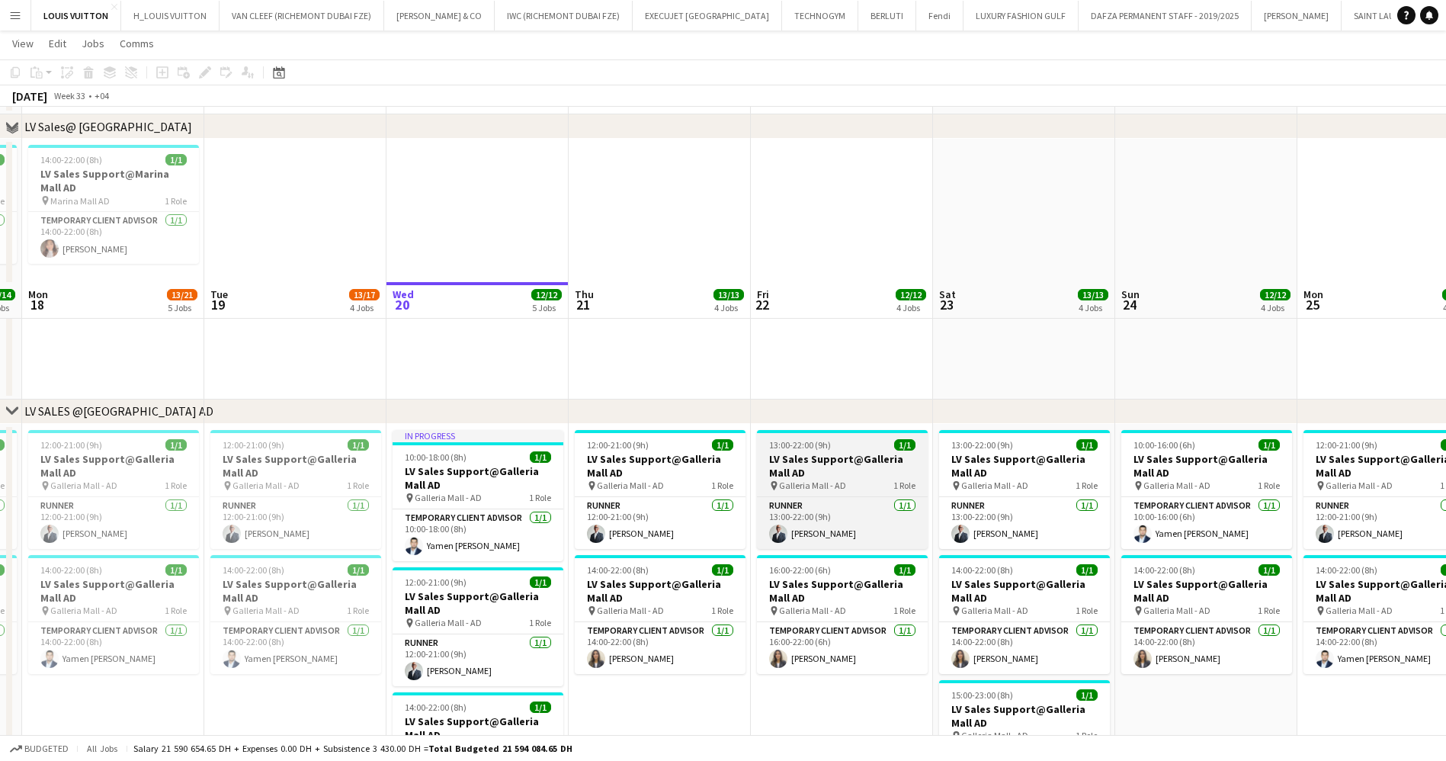
scroll to position [2767, 0]
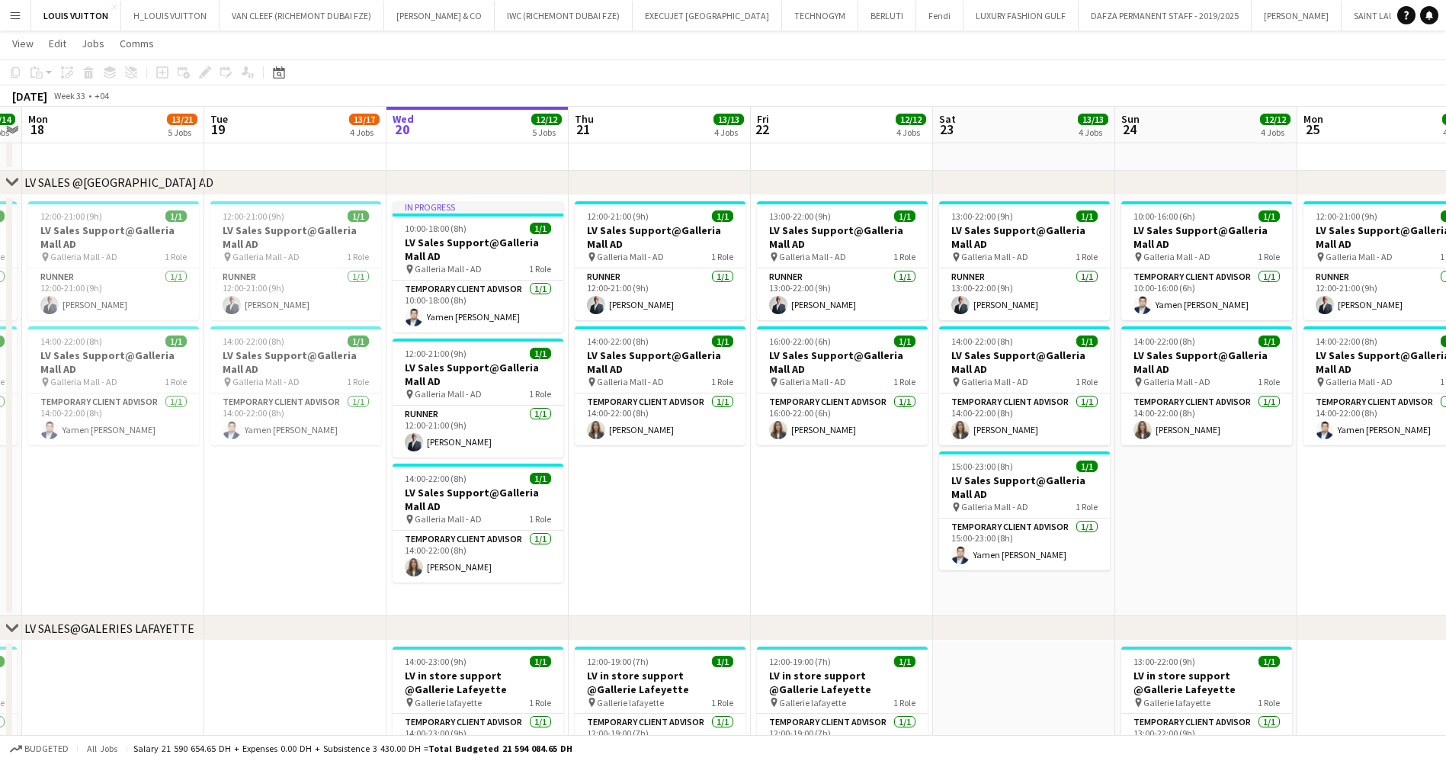
click at [649, 501] on app-date-cell "12:00-21:00 (9h) 1/1 LV Sales Support@Galleria Mall AD pin Galleria Mall - AD 1…" at bounding box center [660, 406] width 182 height 422
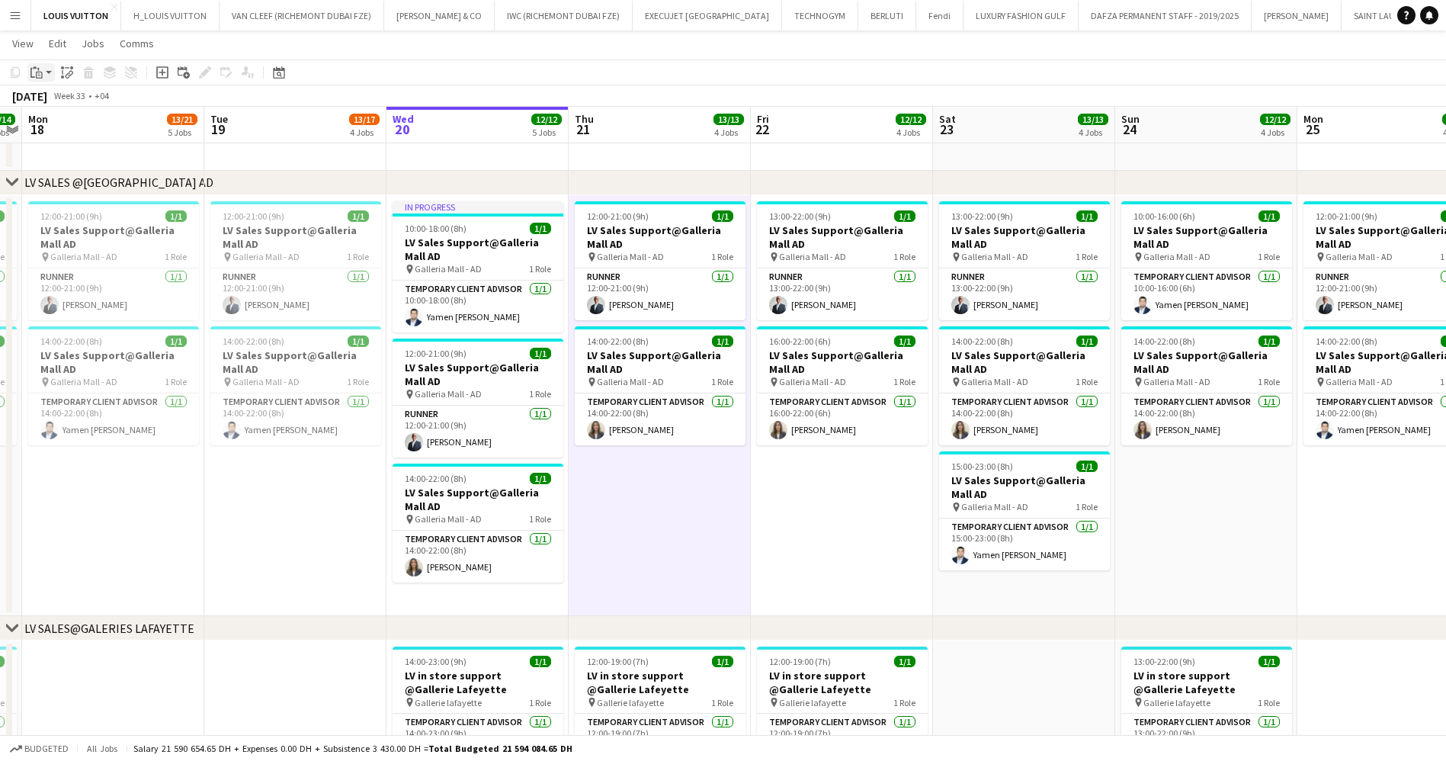
click at [42, 70] on icon "Paste" at bounding box center [36, 72] width 12 height 12
click at [54, 103] on link "Paste Ctrl+V" at bounding box center [111, 102] width 143 height 14
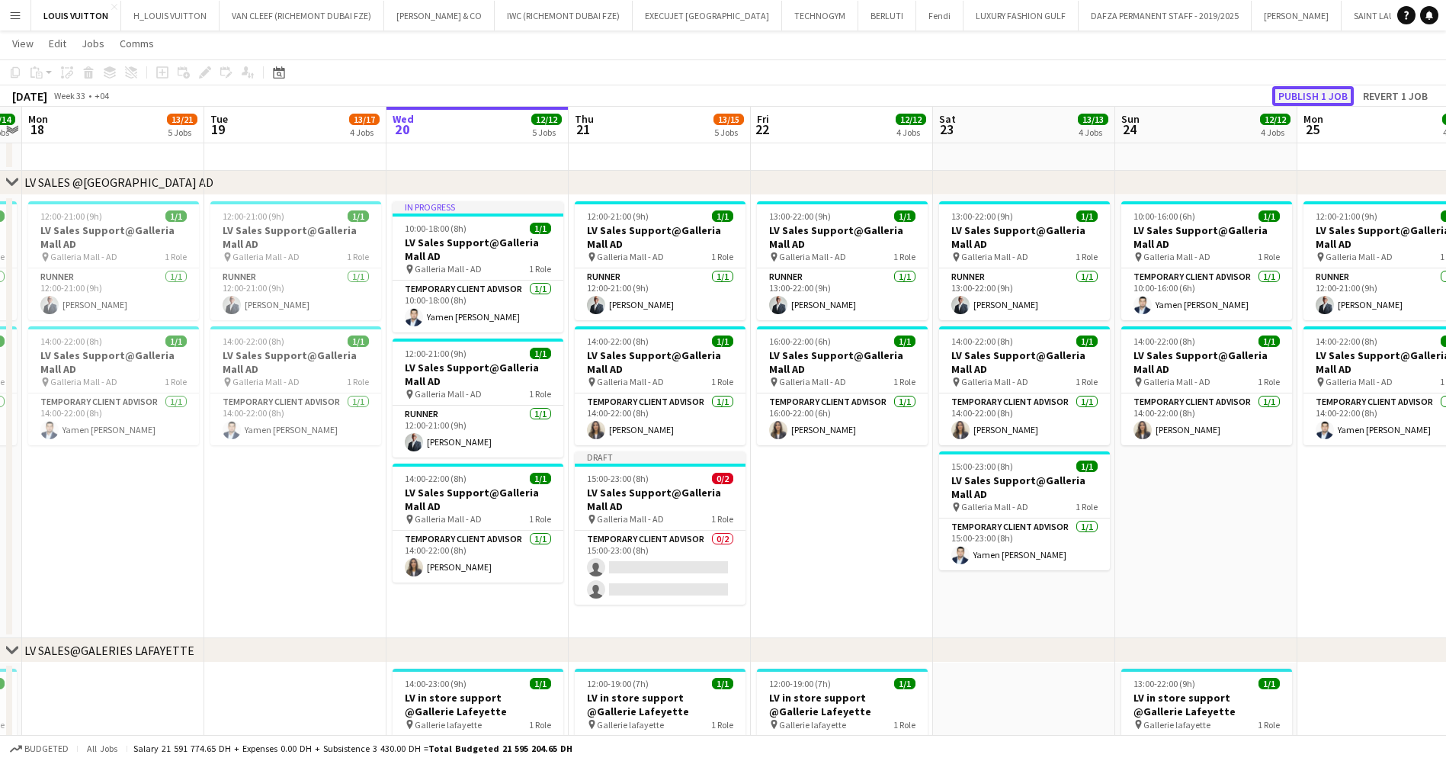
click at [1329, 87] on button "Publish 1 job" at bounding box center [1313, 96] width 82 height 20
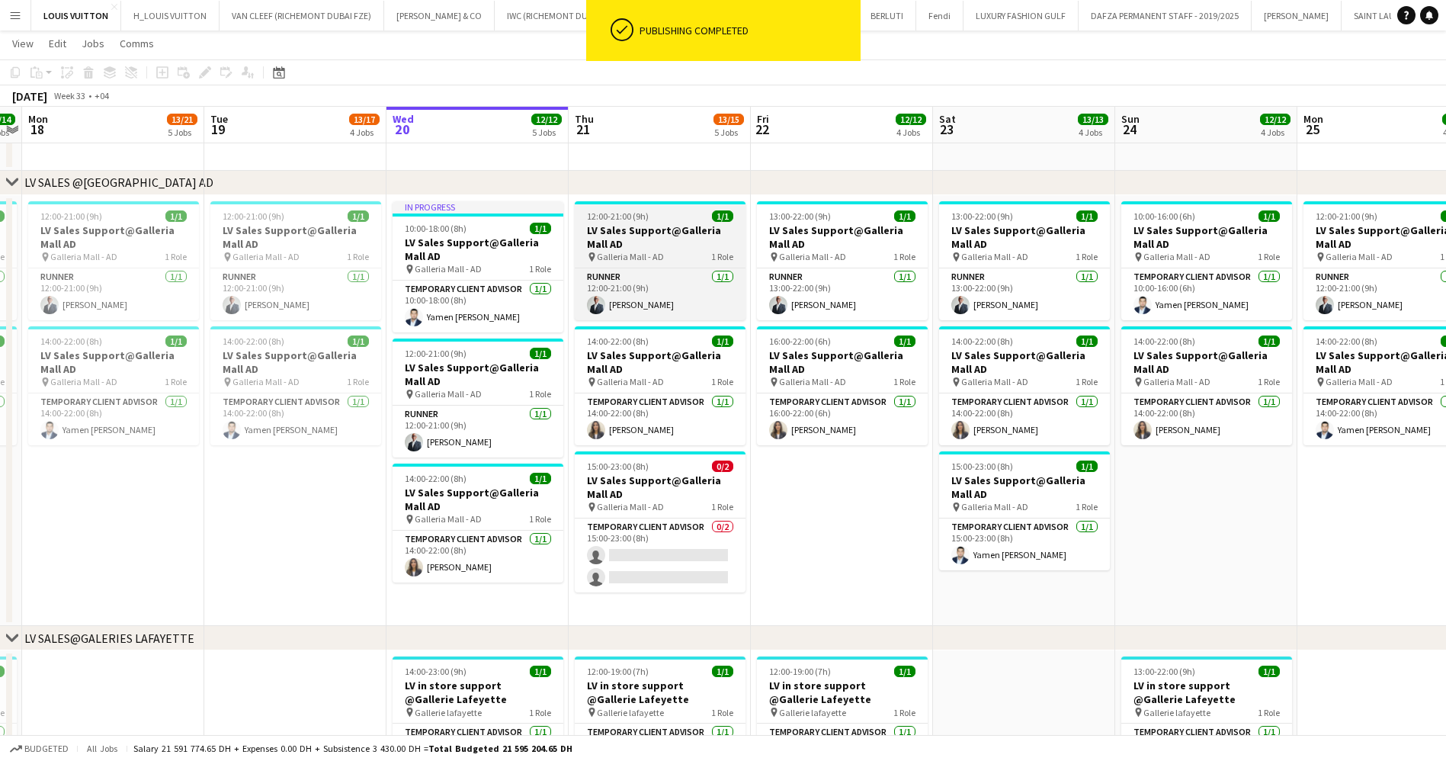
click at [676, 243] on h3 "LV Sales Support@Galleria Mall AD" at bounding box center [660, 236] width 171 height 27
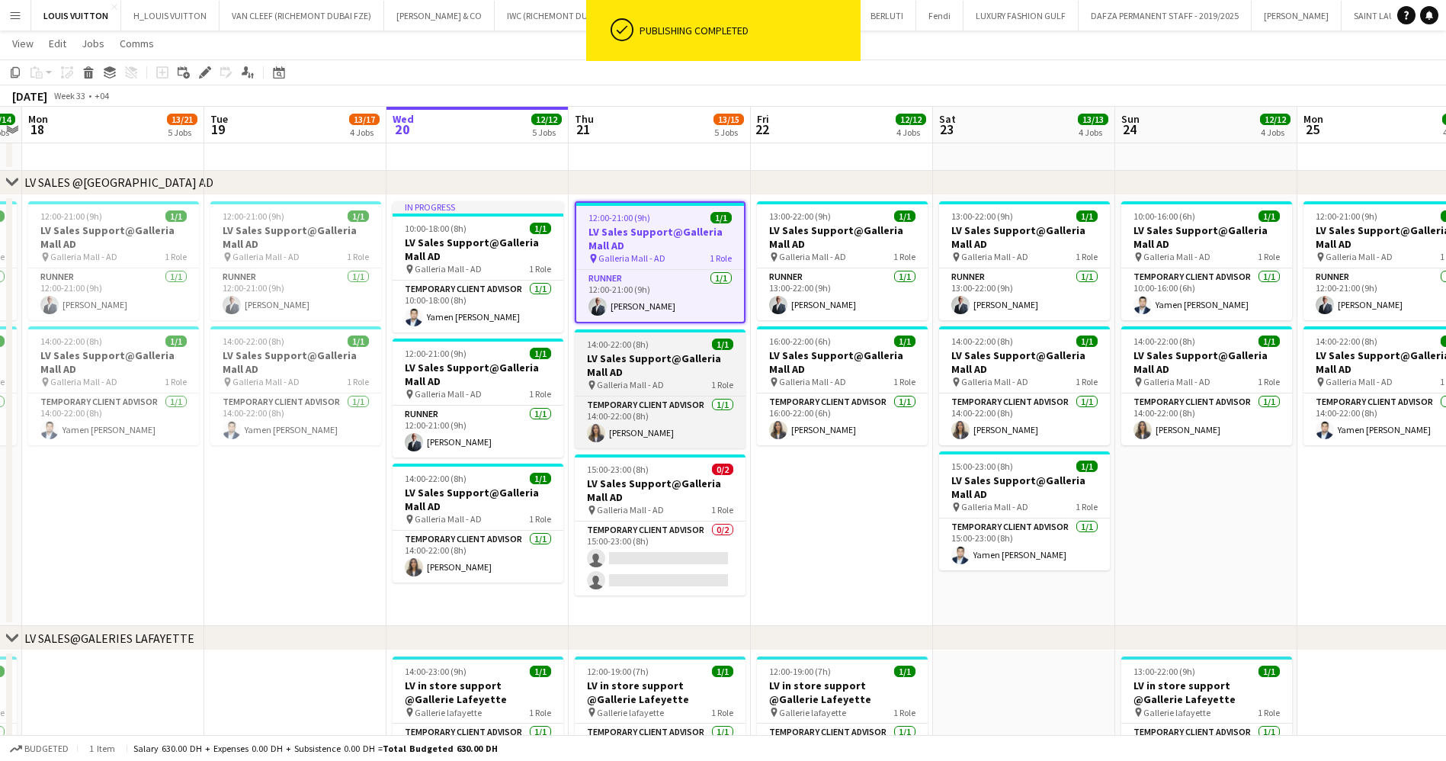
click at [644, 370] on h3 "LV Sales Support@Galleria Mall AD" at bounding box center [660, 364] width 171 height 27
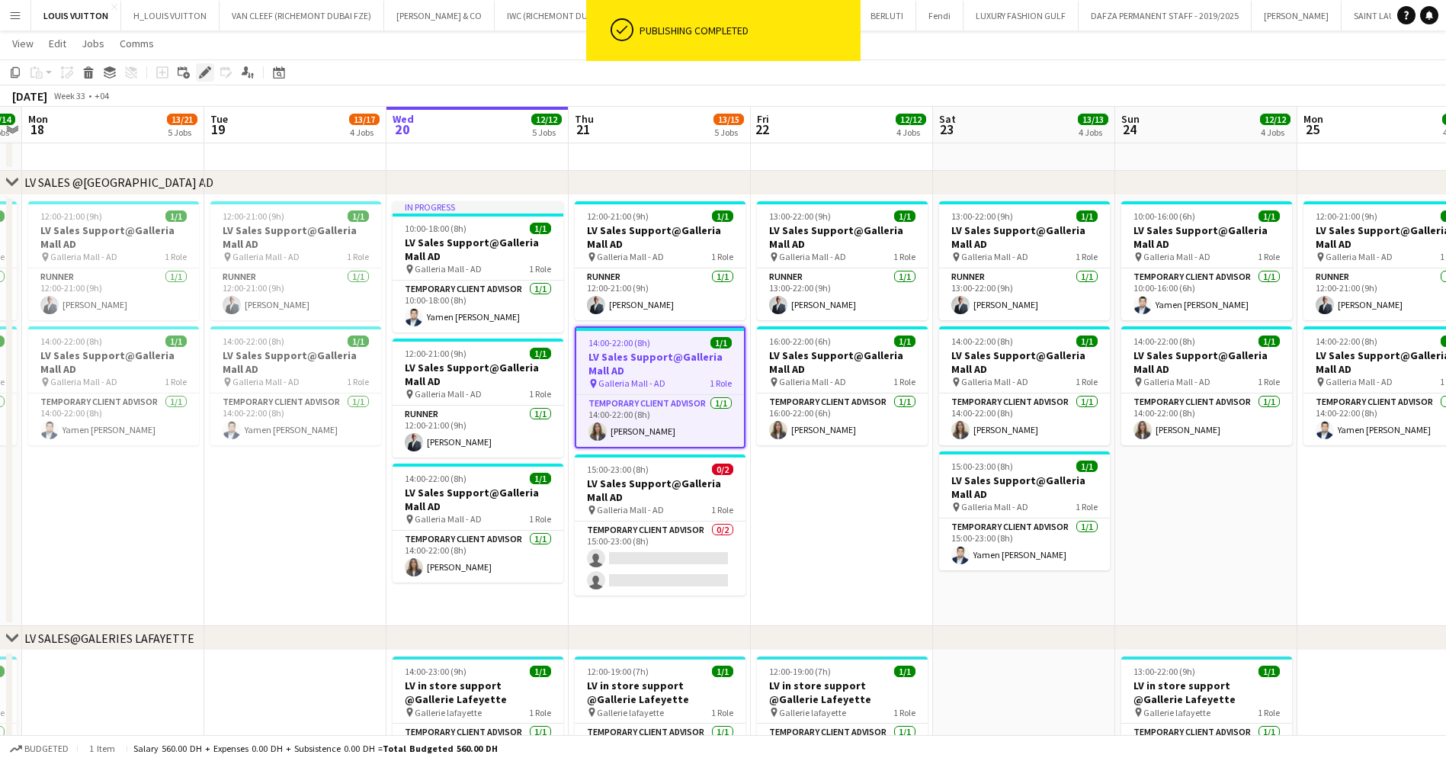
click at [204, 73] on icon at bounding box center [204, 73] width 8 height 8
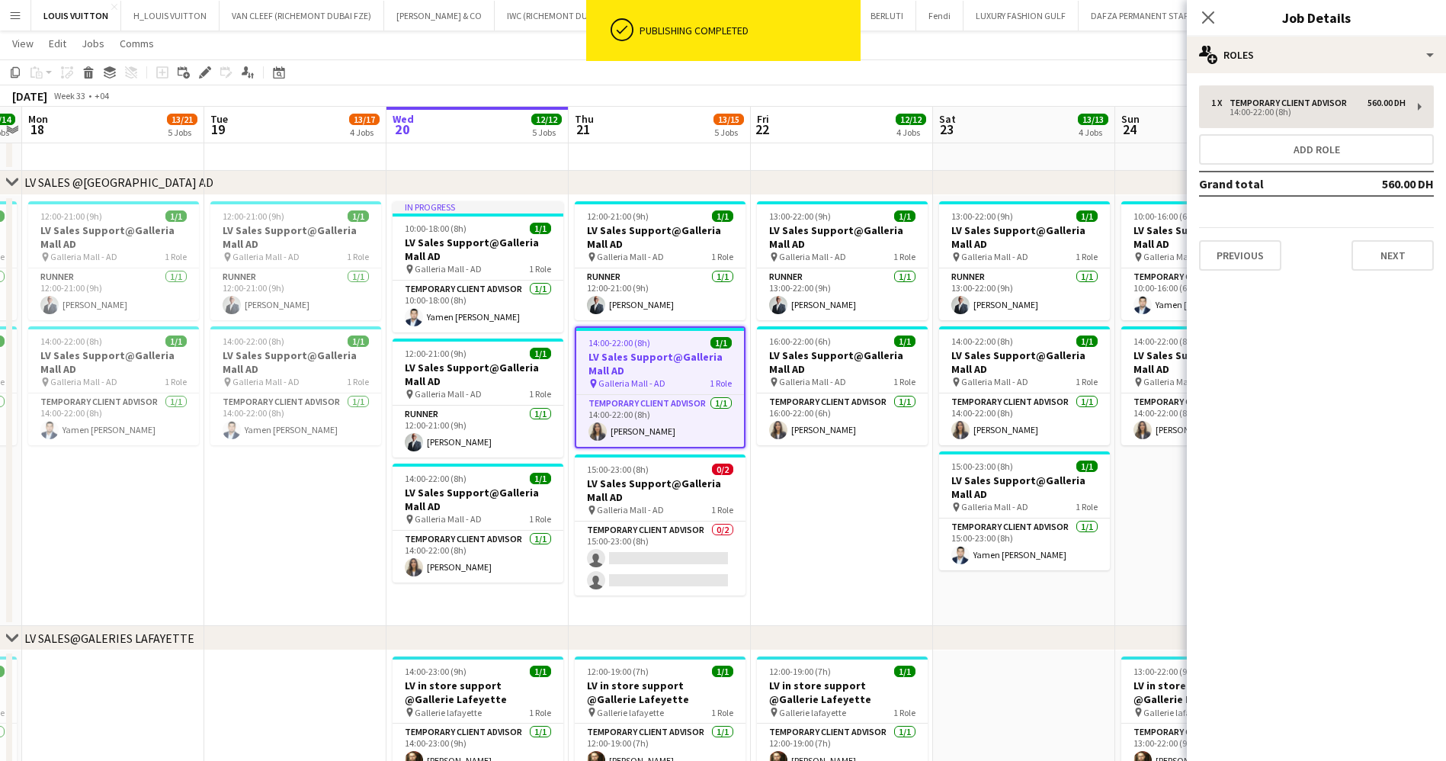
type input "**********"
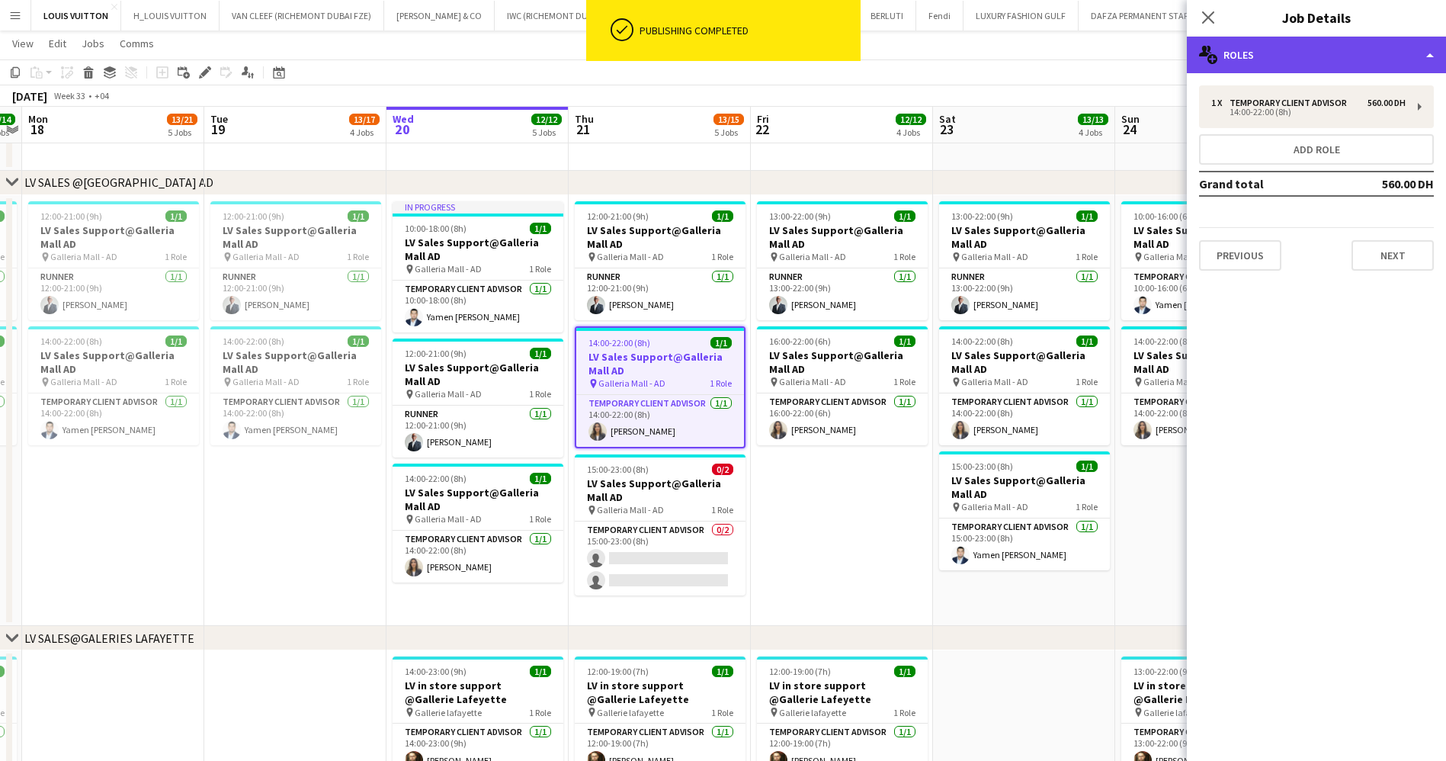
click at [1329, 53] on div "multiple-users-add Roles" at bounding box center [1316, 55] width 259 height 37
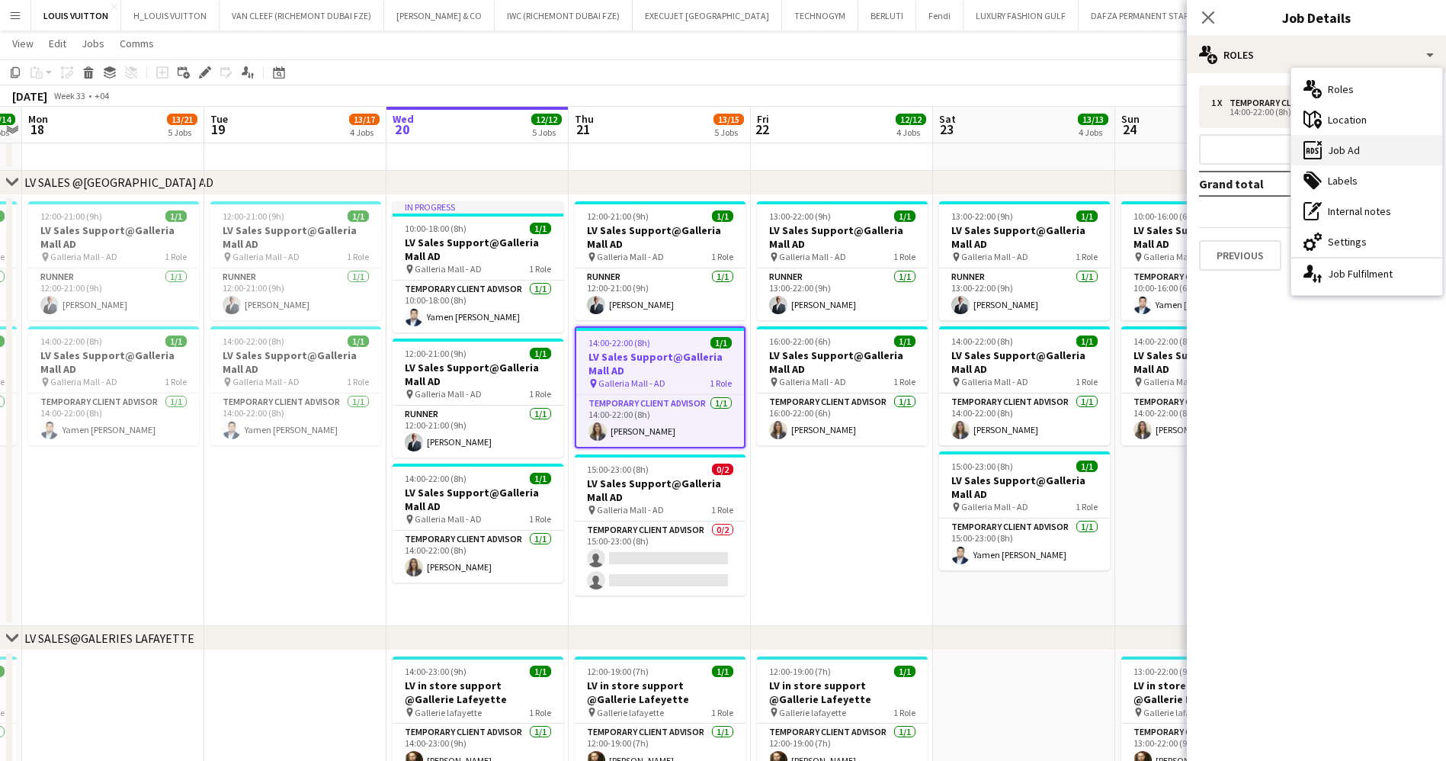
click at [1368, 143] on div "ads-window Job Ad" at bounding box center [1366, 150] width 151 height 30
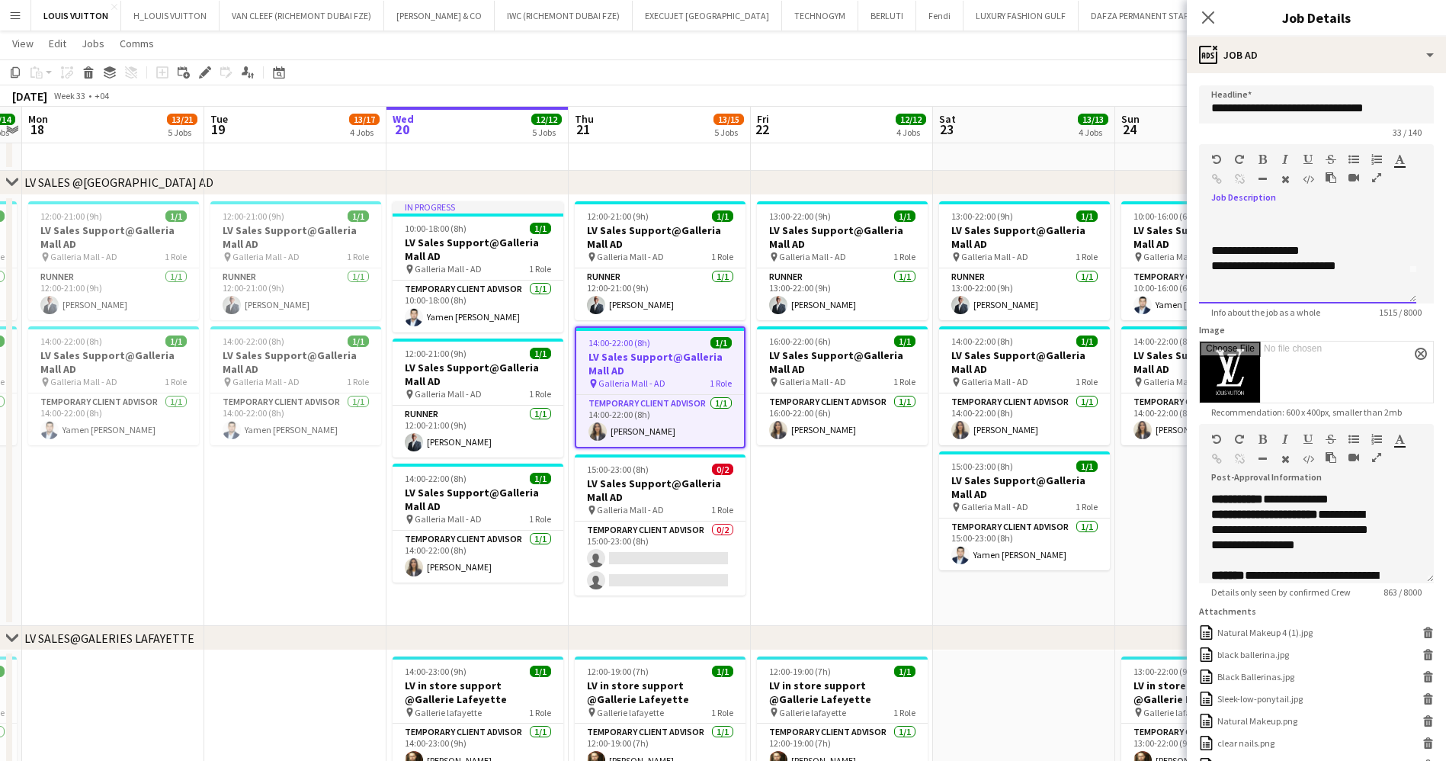
scroll to position [46, 0]
click at [620, 353] on h3 "LV Sales Support@Galleria Mall AD" at bounding box center [660, 363] width 168 height 27
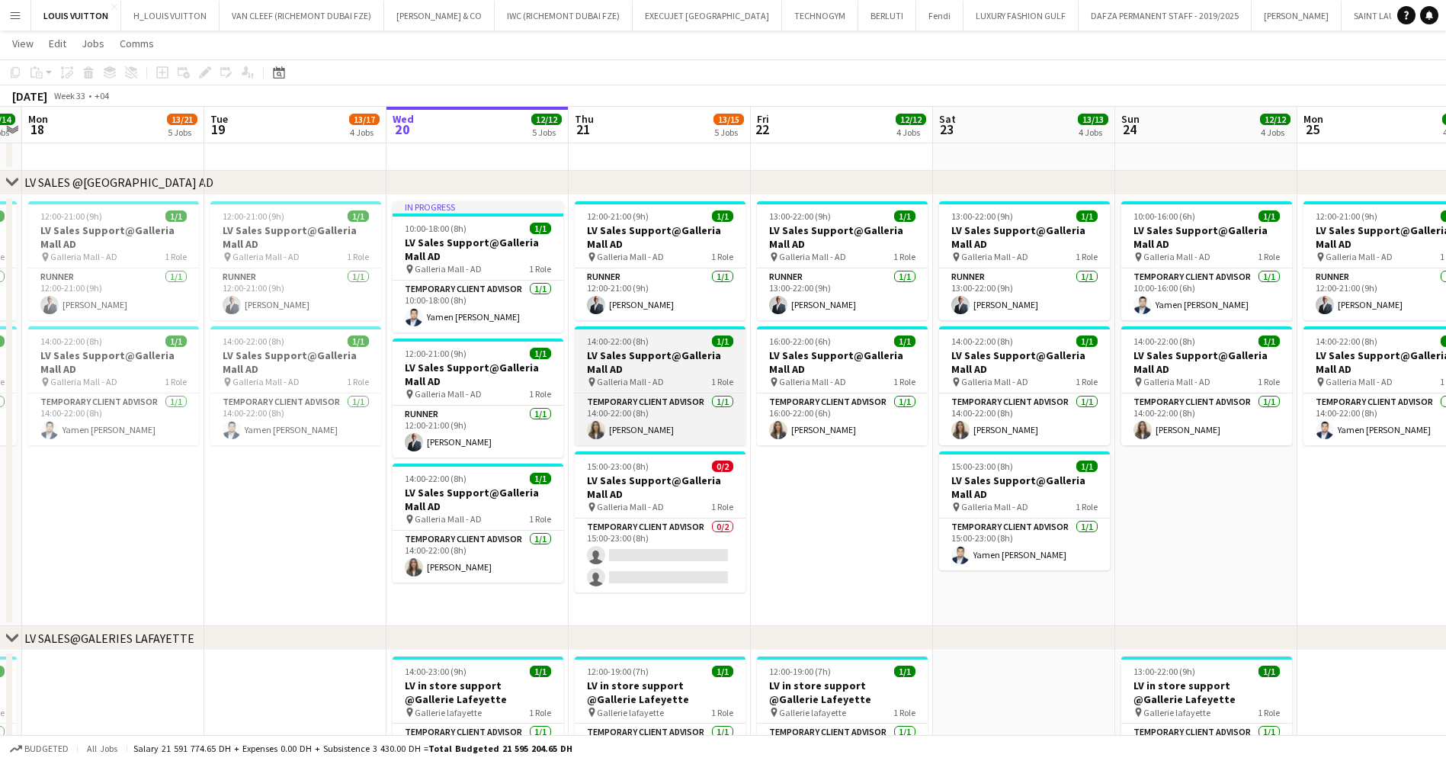
click at [620, 353] on h3 "LV Sales Support@Galleria Mall AD" at bounding box center [660, 361] width 171 height 27
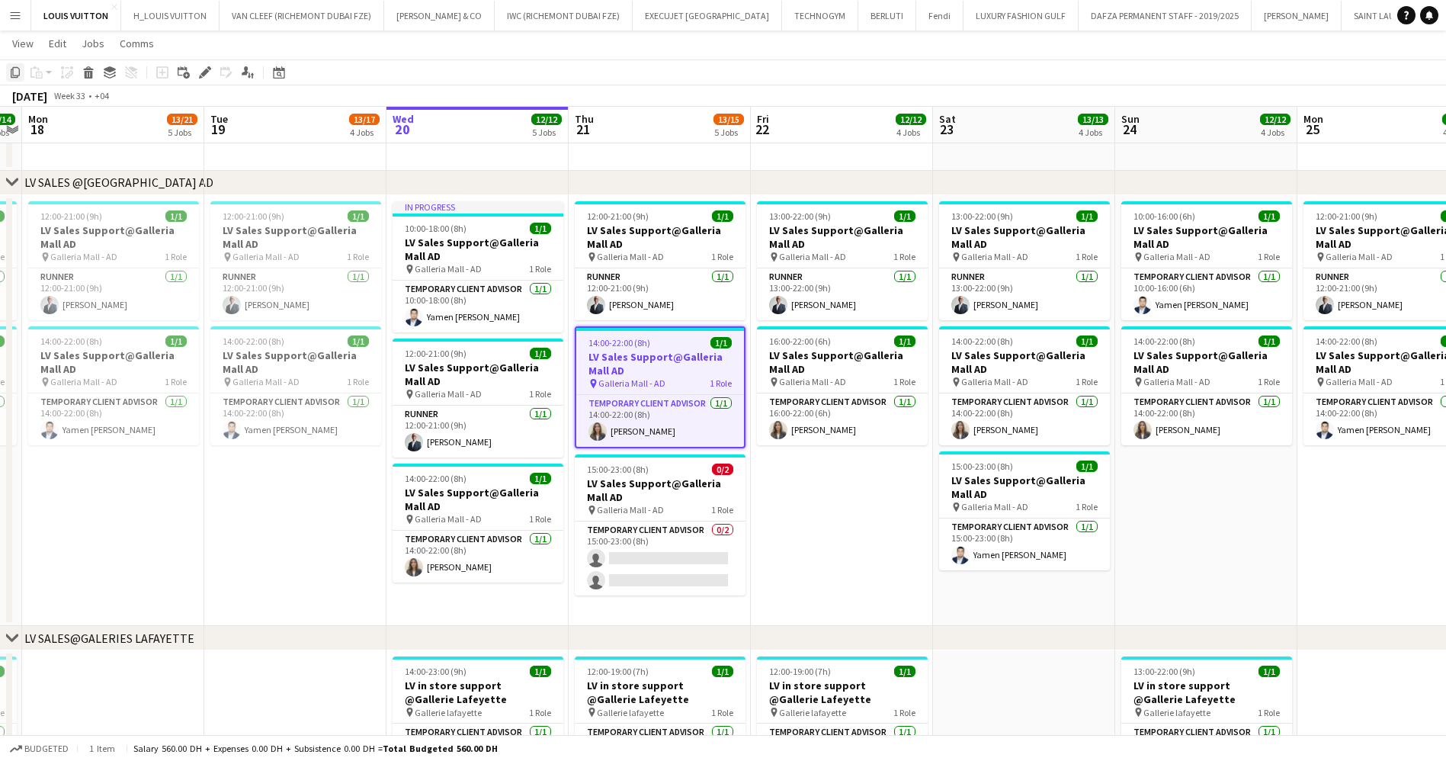
click at [14, 66] on icon "Copy" at bounding box center [15, 72] width 12 height 12
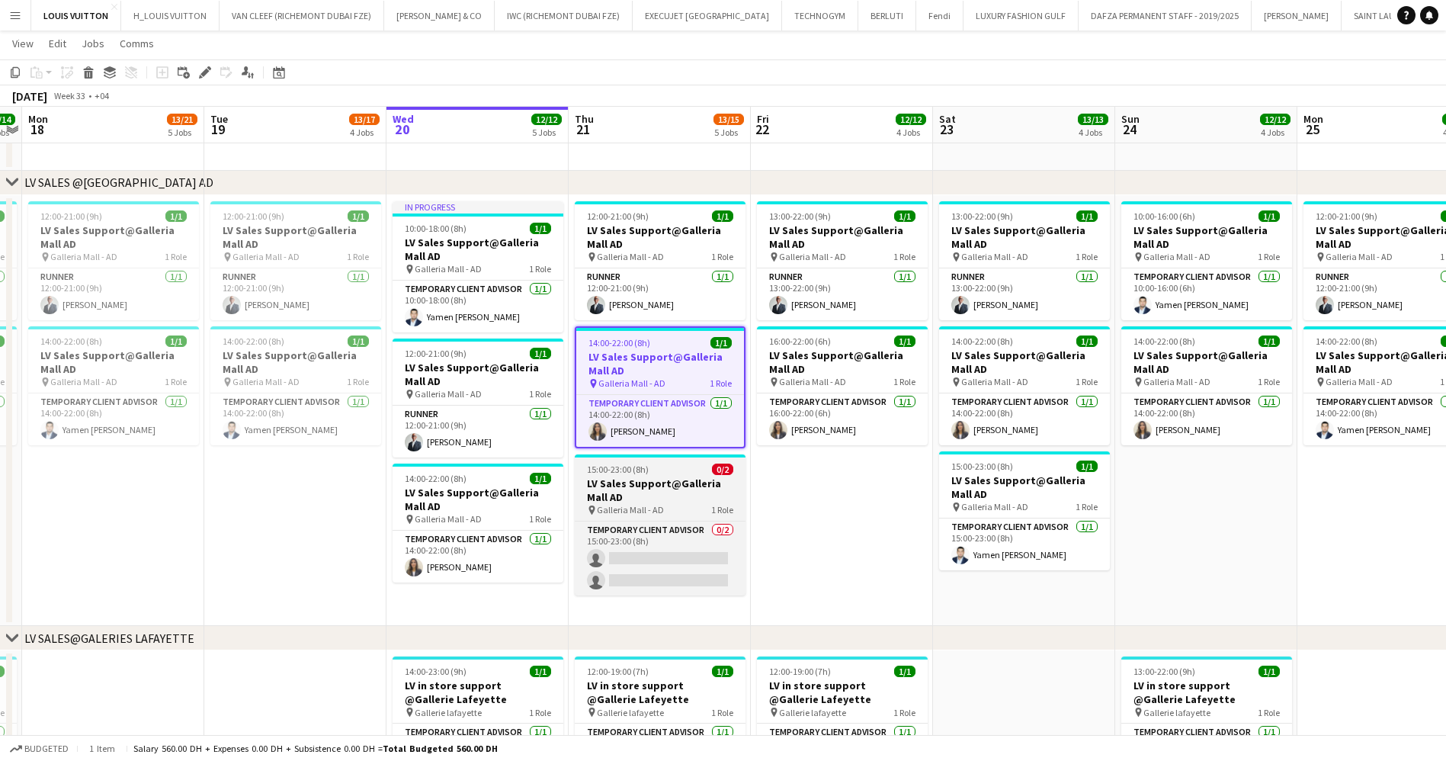
click at [673, 466] on div "15:00-23:00 (8h) 0/2" at bounding box center [660, 468] width 171 height 11
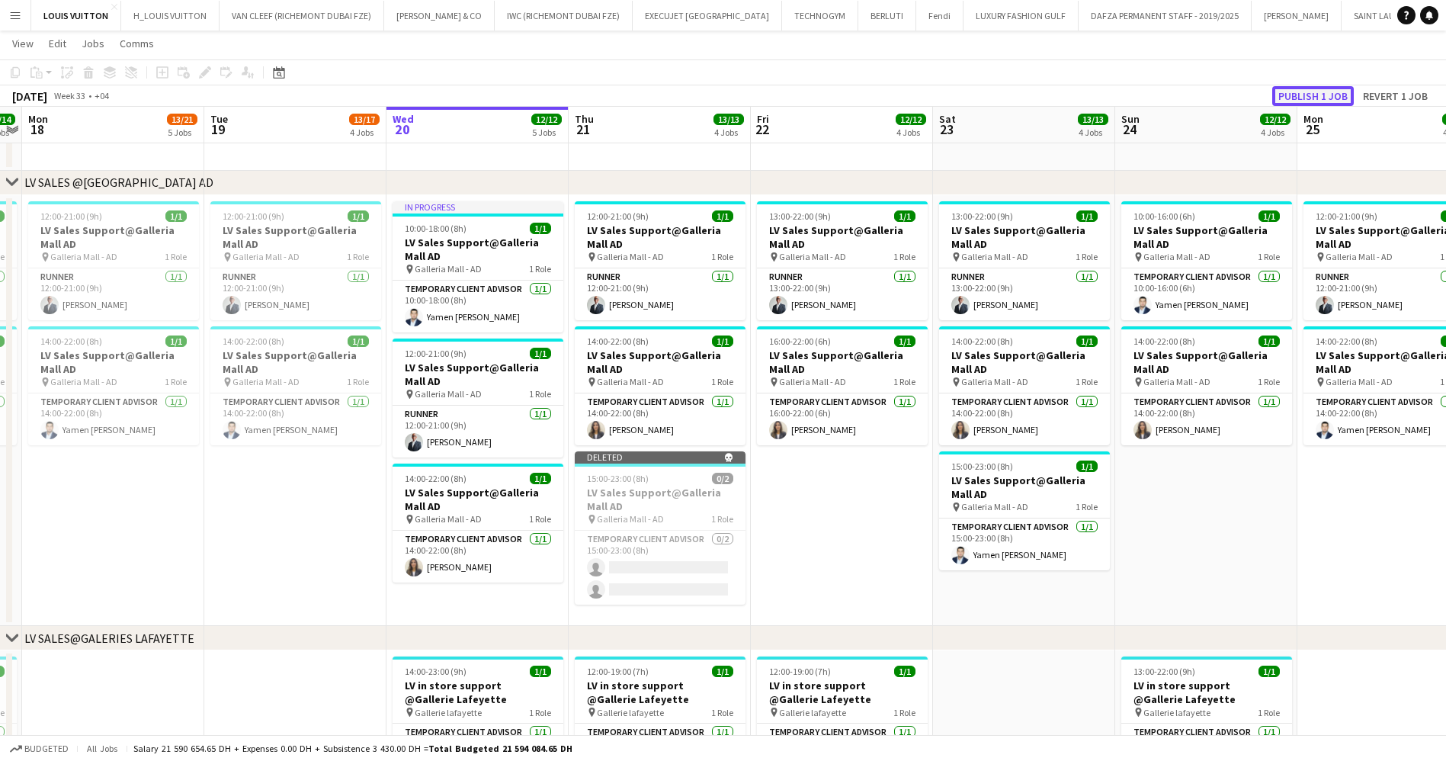
click at [1293, 95] on button "Publish 1 job" at bounding box center [1313, 96] width 82 height 20
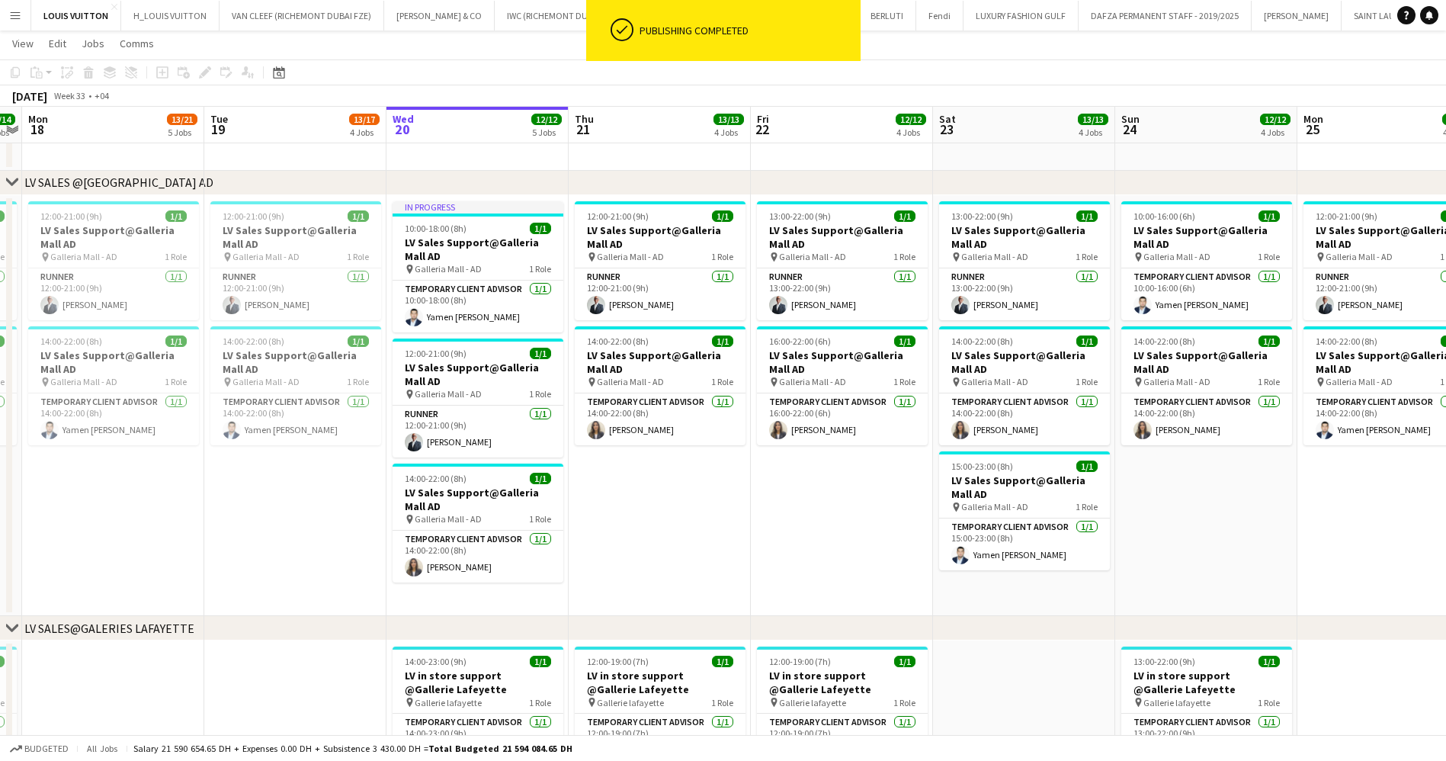
click at [677, 492] on app-date-cell "12:00-21:00 (9h) 1/1 LV Sales Support@Galleria Mall AD pin Galleria Mall - AD 1…" at bounding box center [660, 406] width 182 height 422
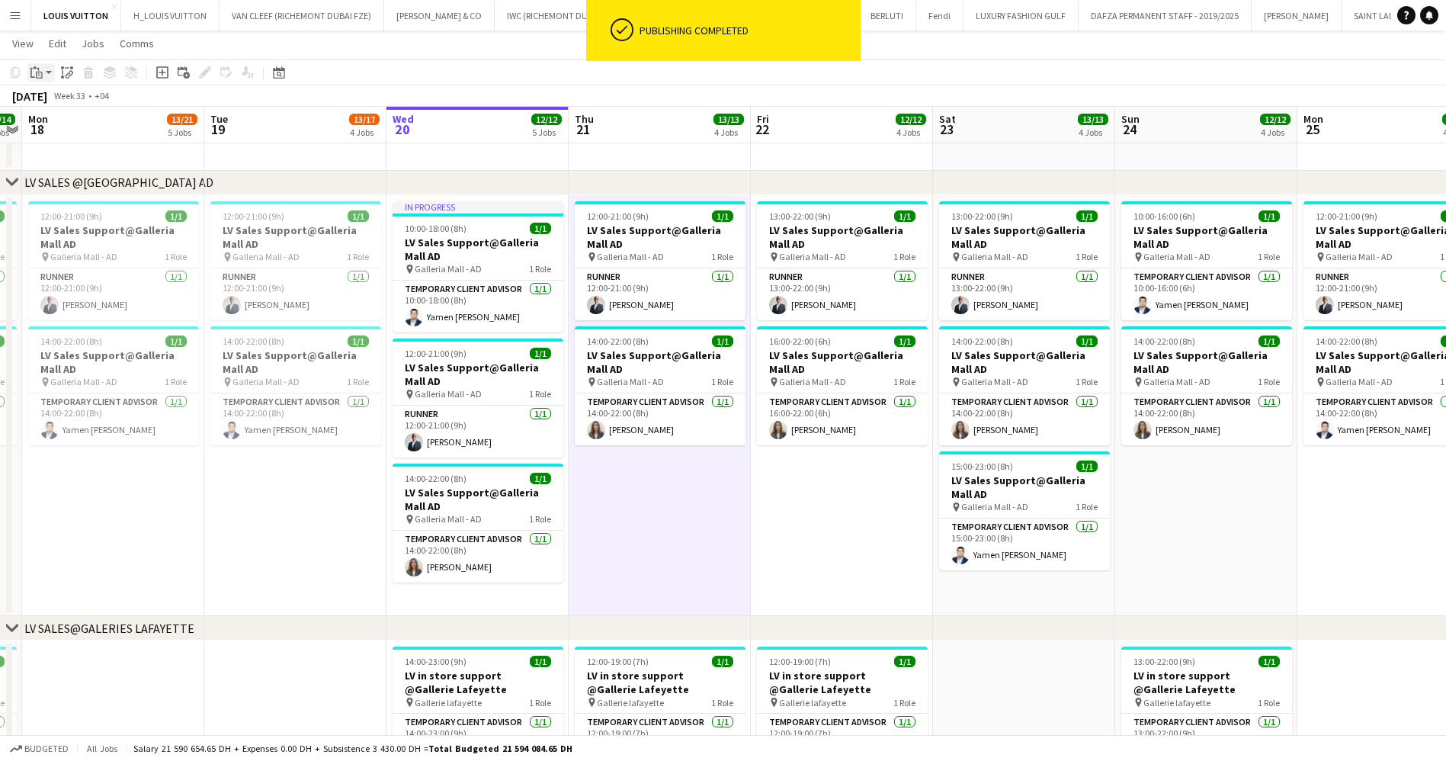
click at [34, 64] on div "Paste" at bounding box center [36, 72] width 18 height 18
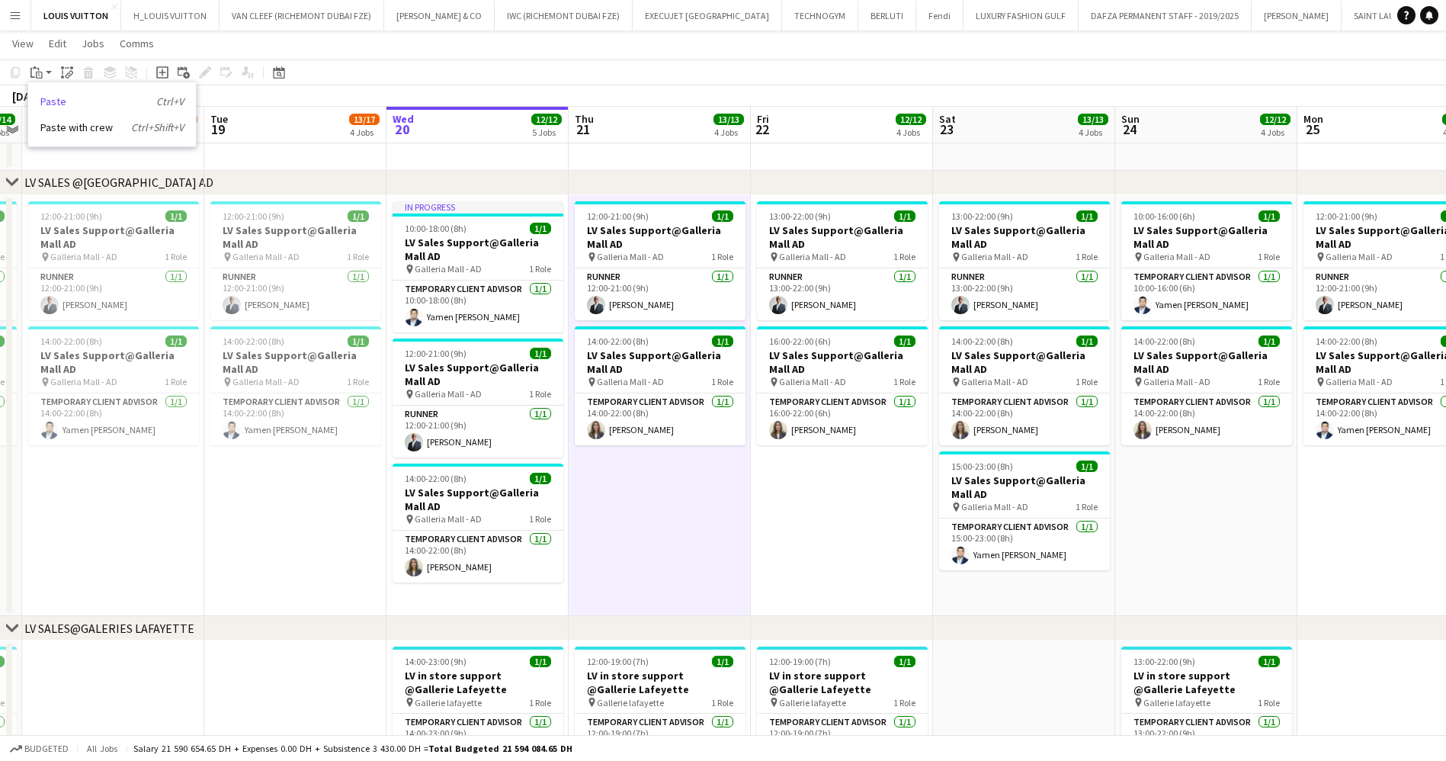
click at [65, 97] on link "Paste Ctrl+V" at bounding box center [111, 102] width 143 height 14
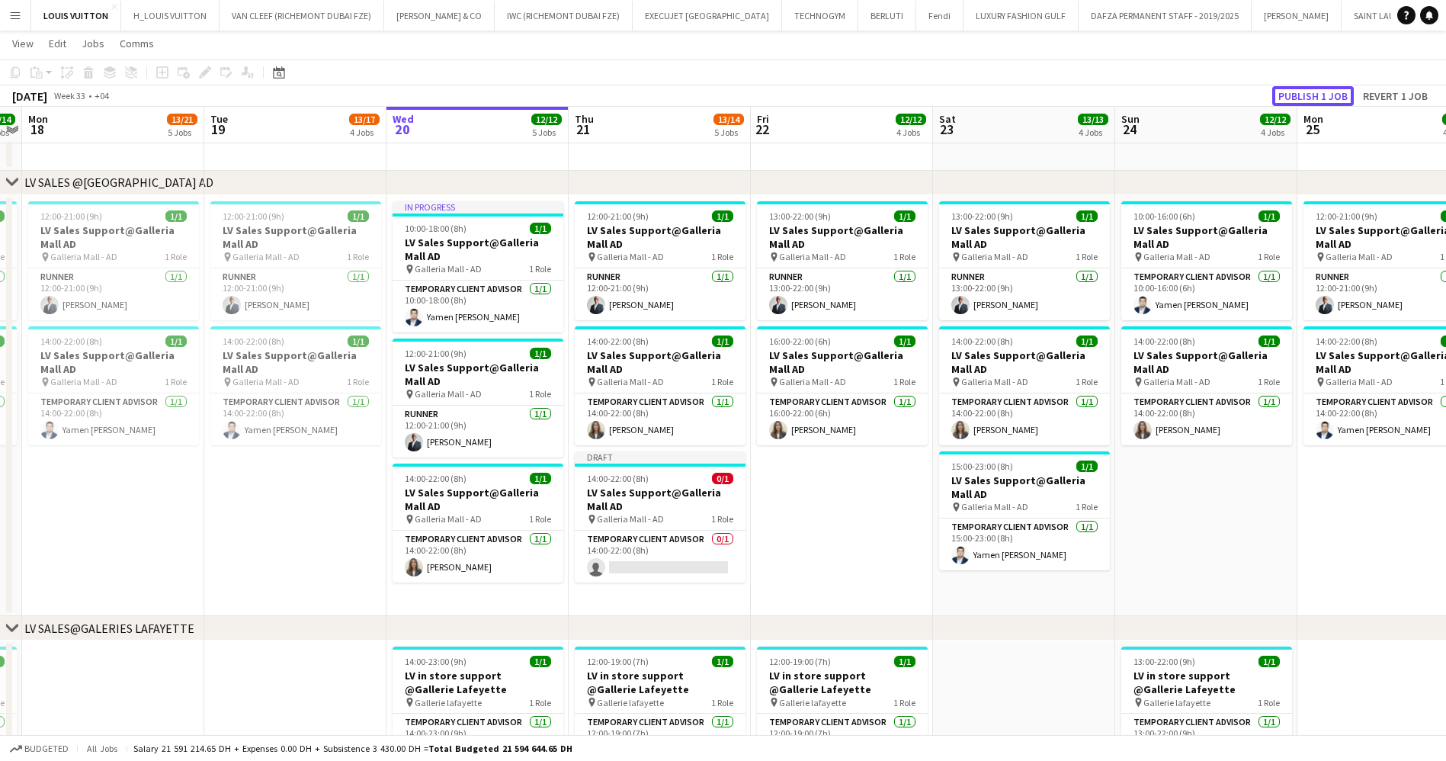
click at [1316, 91] on button "Publish 1 job" at bounding box center [1313, 96] width 82 height 20
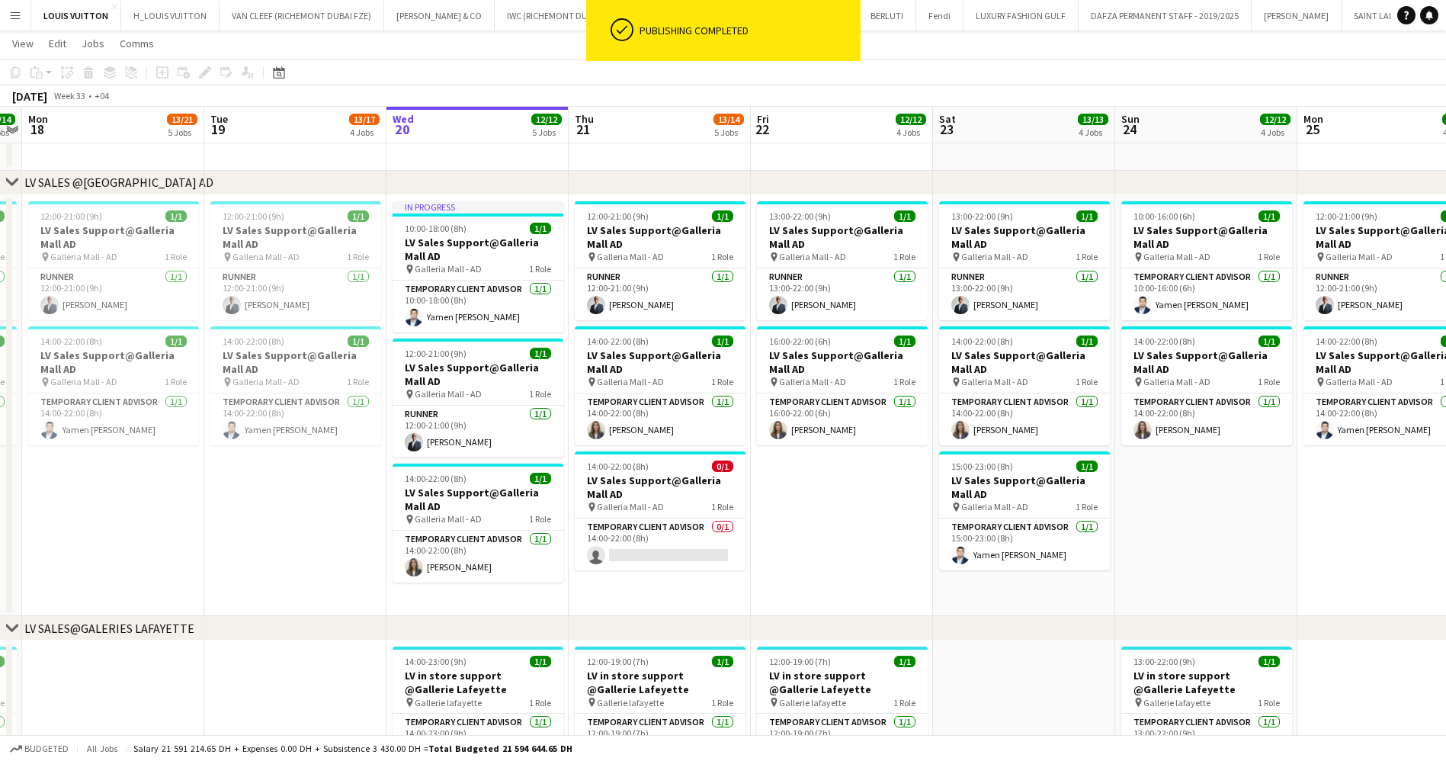
click at [649, 484] on h3 "LV Sales Support@Galleria Mall AD" at bounding box center [660, 486] width 171 height 27
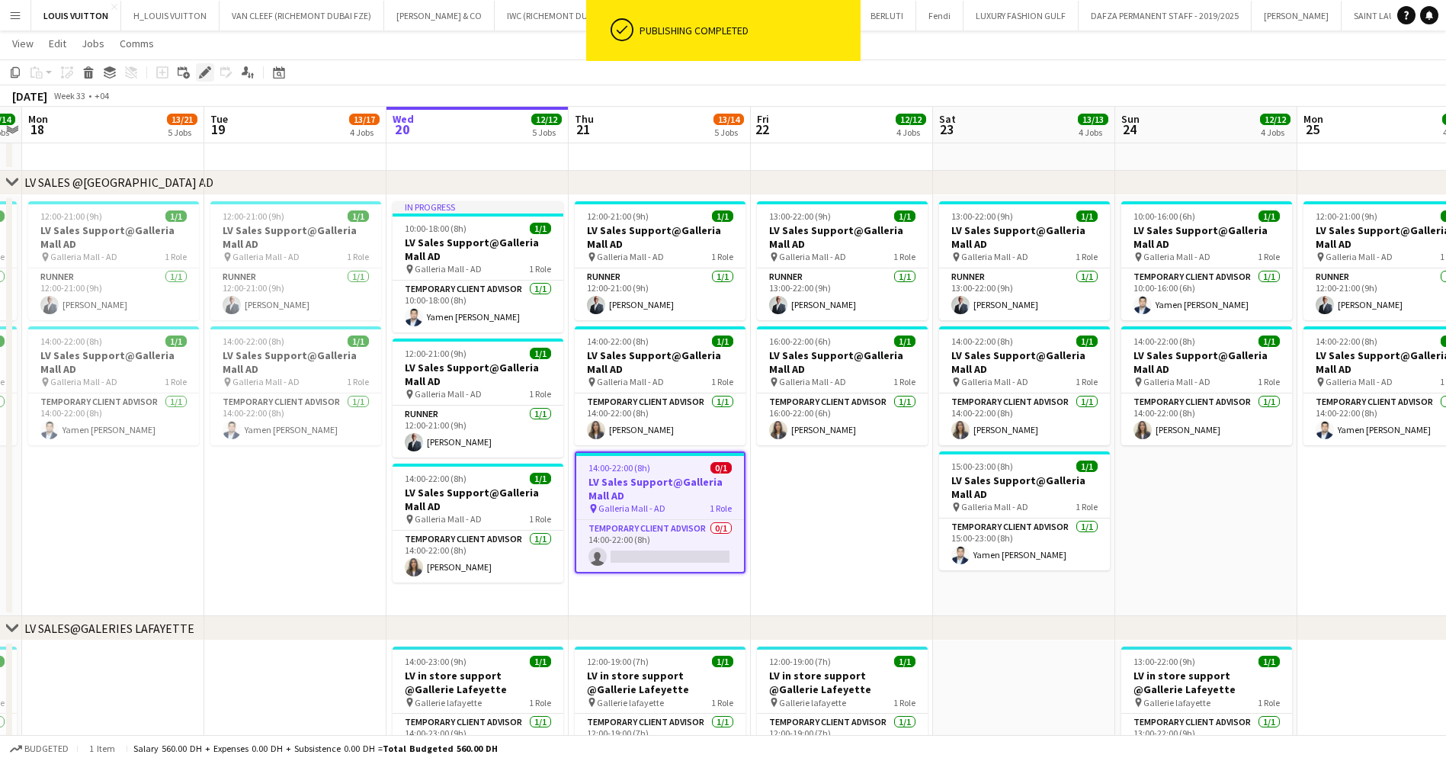
click at [203, 75] on icon at bounding box center [204, 73] width 8 height 8
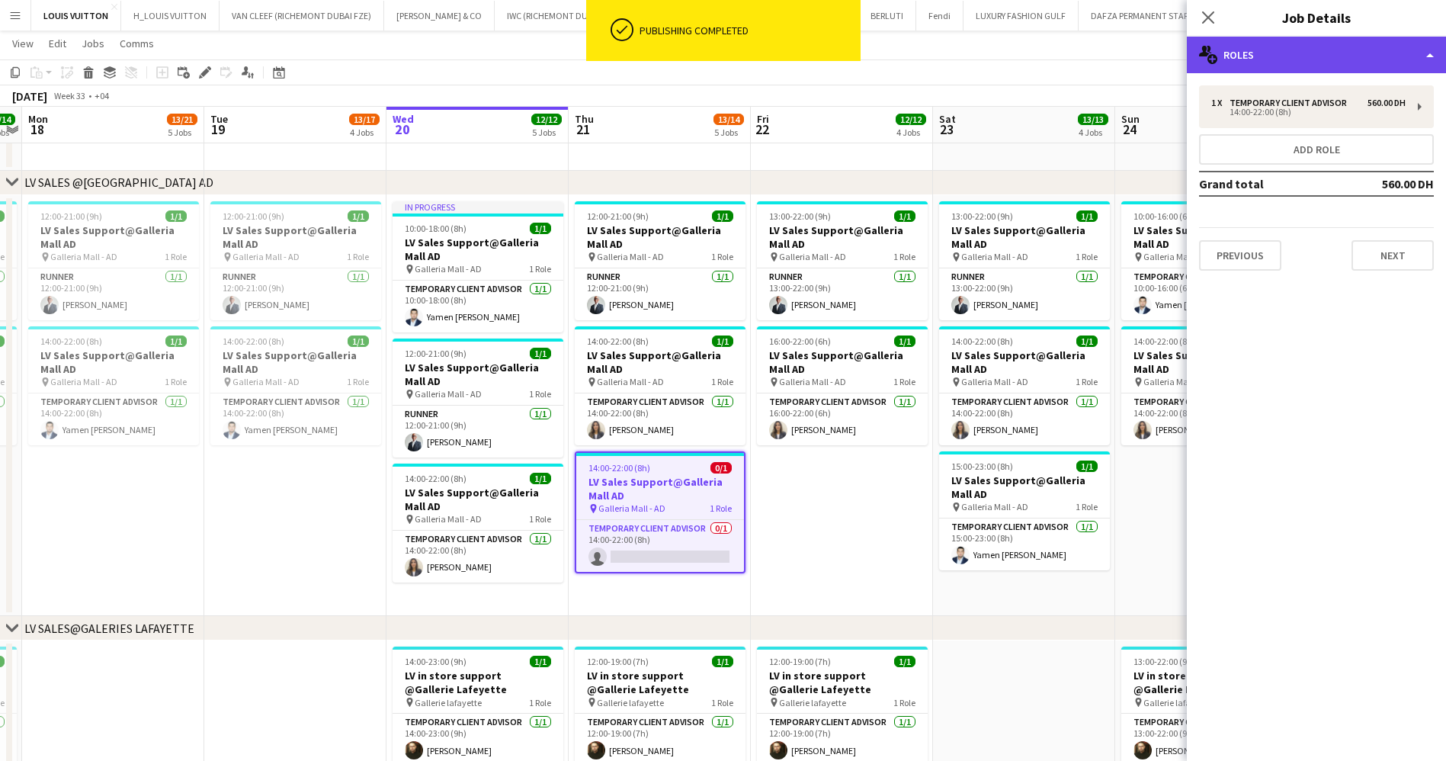
click at [1300, 40] on div "multiple-users-add Roles" at bounding box center [1316, 55] width 259 height 37
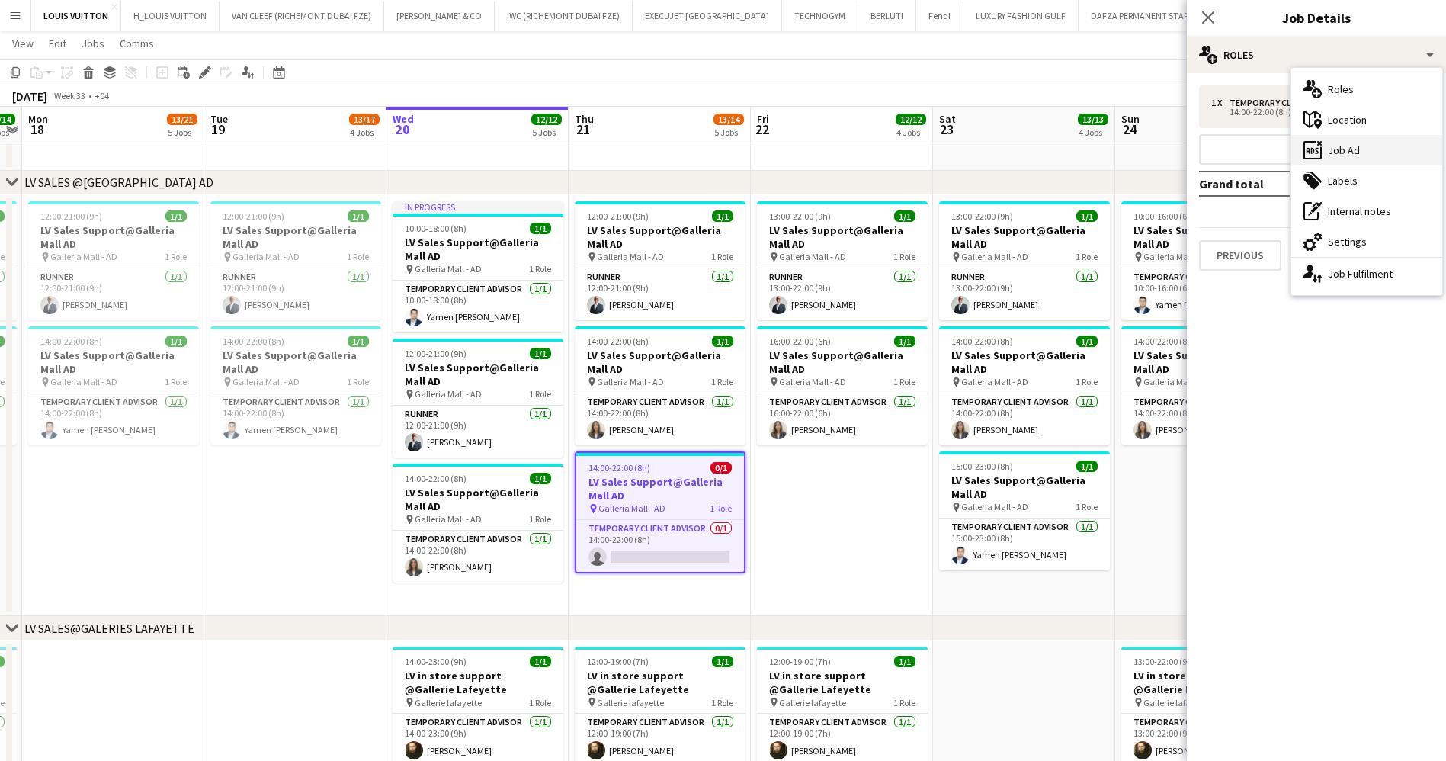
click at [1383, 146] on div "ads-window Job Ad" at bounding box center [1366, 150] width 151 height 30
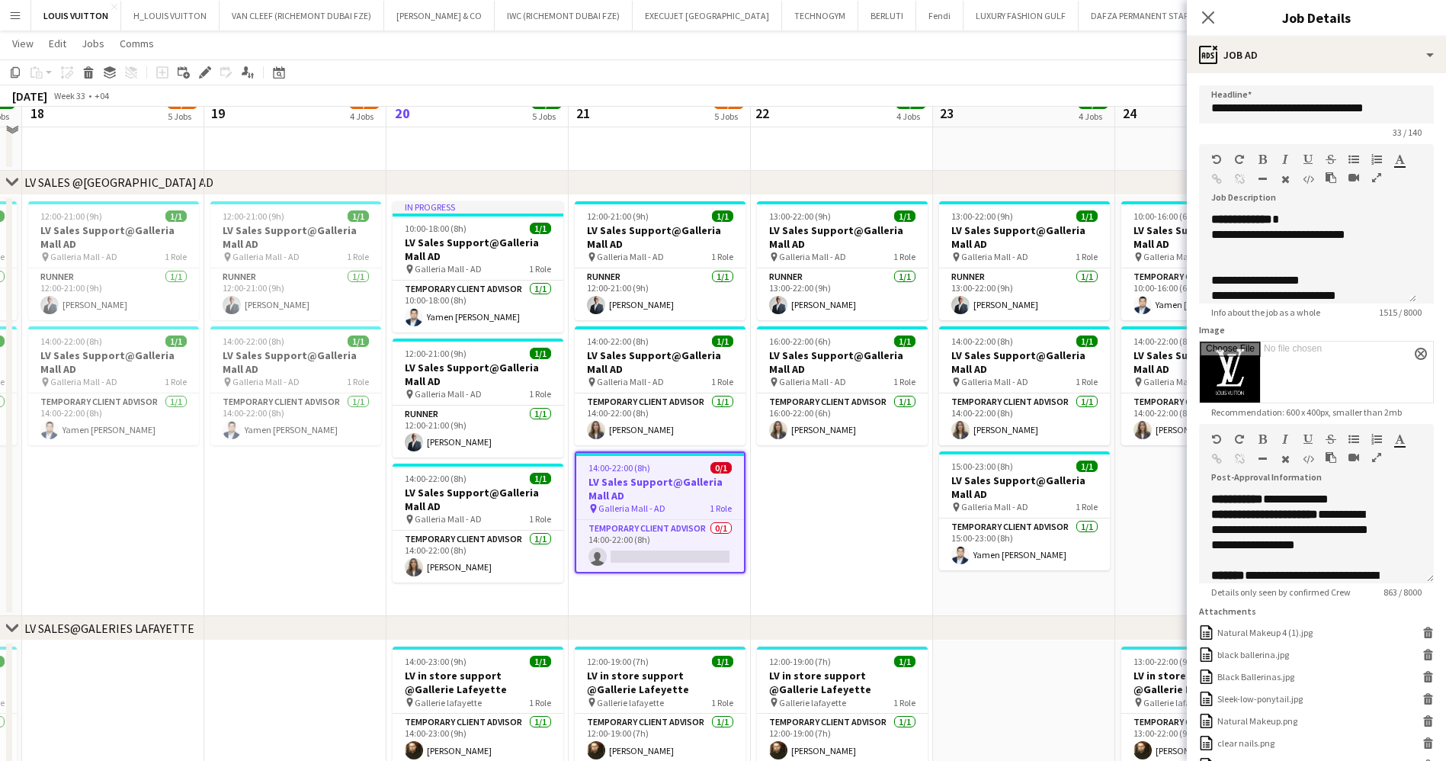
scroll to position [2653, 0]
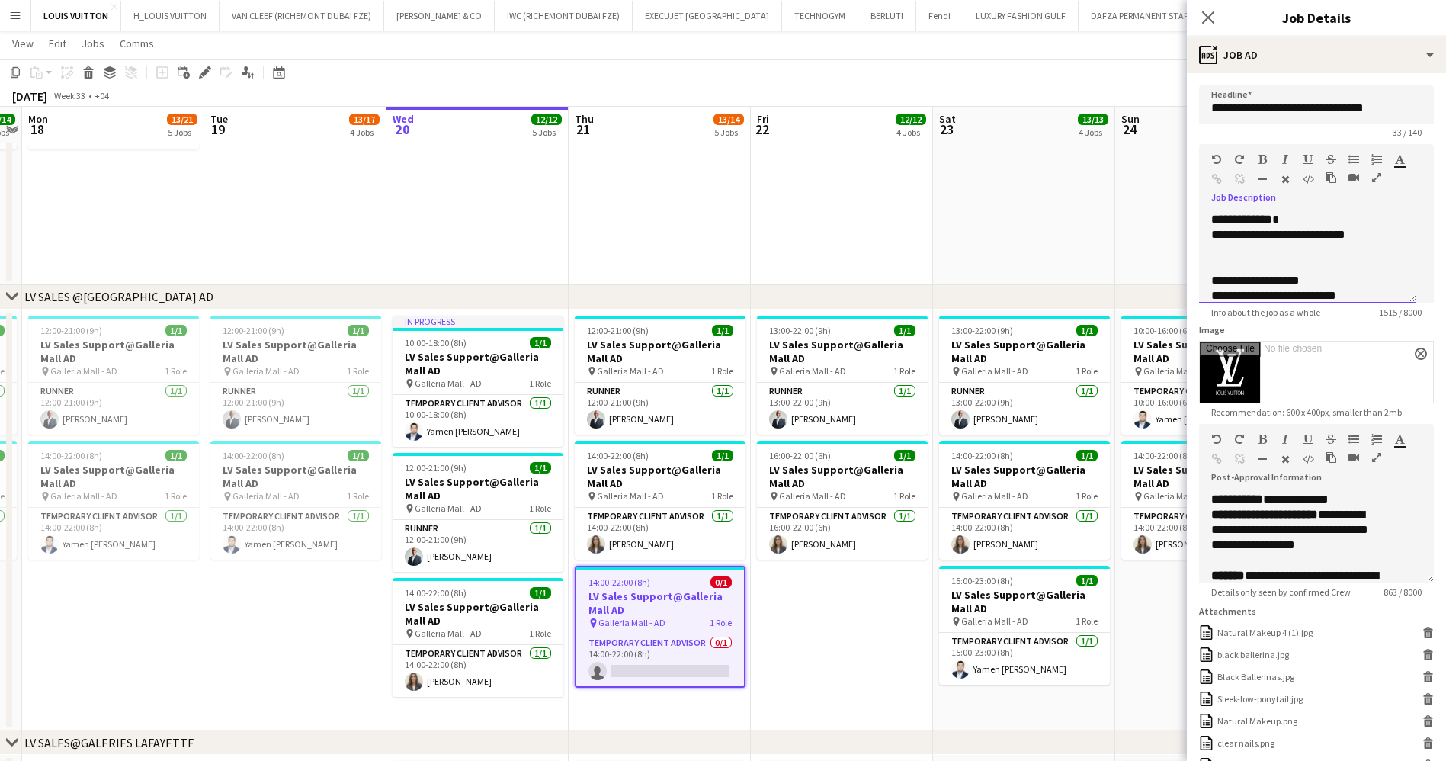
drag, startPoint x: 1220, startPoint y: 264, endPoint x: 1369, endPoint y: 259, distance: 148.7
click at [1376, 258] on div at bounding box center [1298, 249] width 175 height 15
drag, startPoint x: 1213, startPoint y: 256, endPoint x: 1377, endPoint y: 258, distance: 163.9
click at [1377, 258] on div "**********" at bounding box center [1298, 692] width 175 height 930
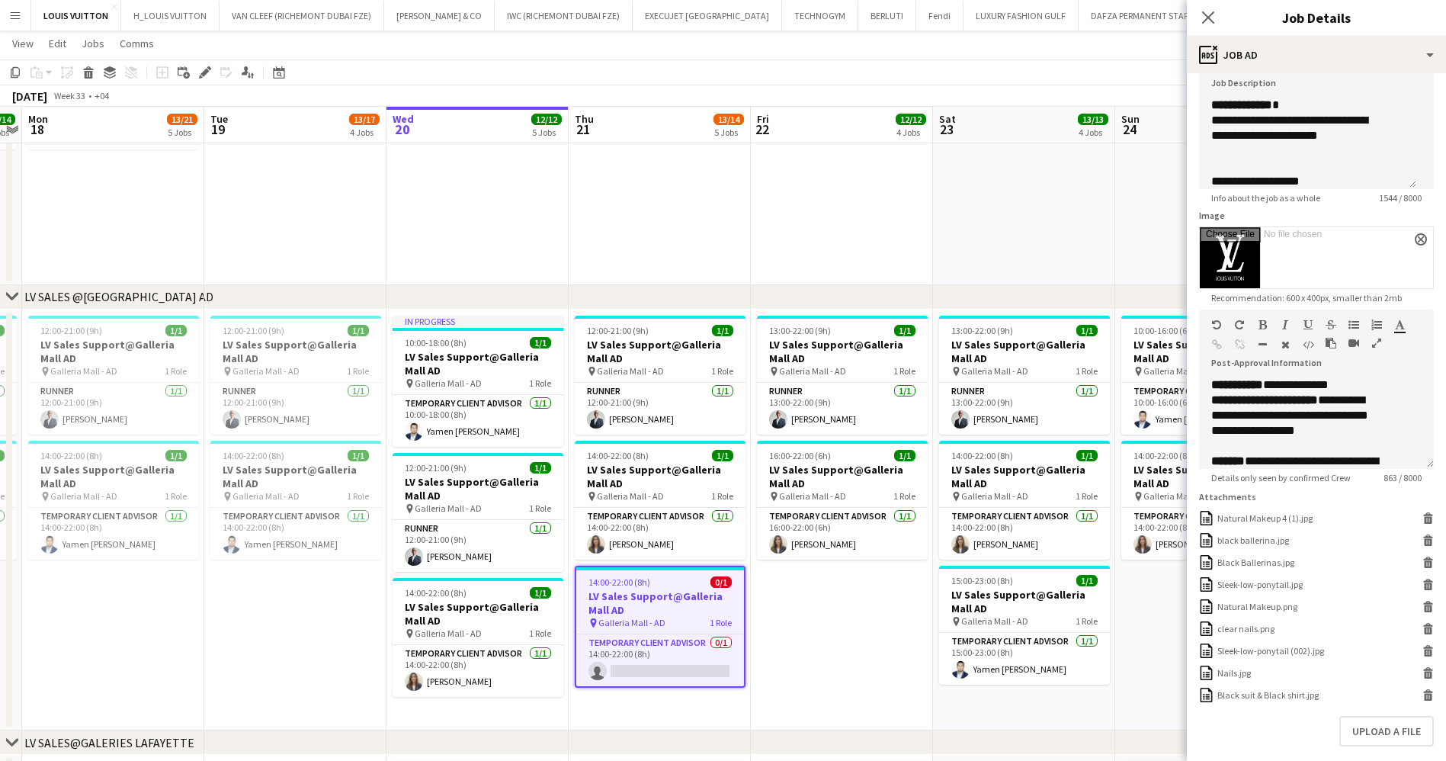
drag, startPoint x: 1419, startPoint y: 448, endPoint x: 1420, endPoint y: 470, distance: 21.4
click at [1420, 470] on form "**********" at bounding box center [1316, 395] width 259 height 849
drag, startPoint x: 1213, startPoint y: 434, endPoint x: 1376, endPoint y: 469, distance: 165.9
click at [1376, 438] on p "**********" at bounding box center [1298, 416] width 175 height 46
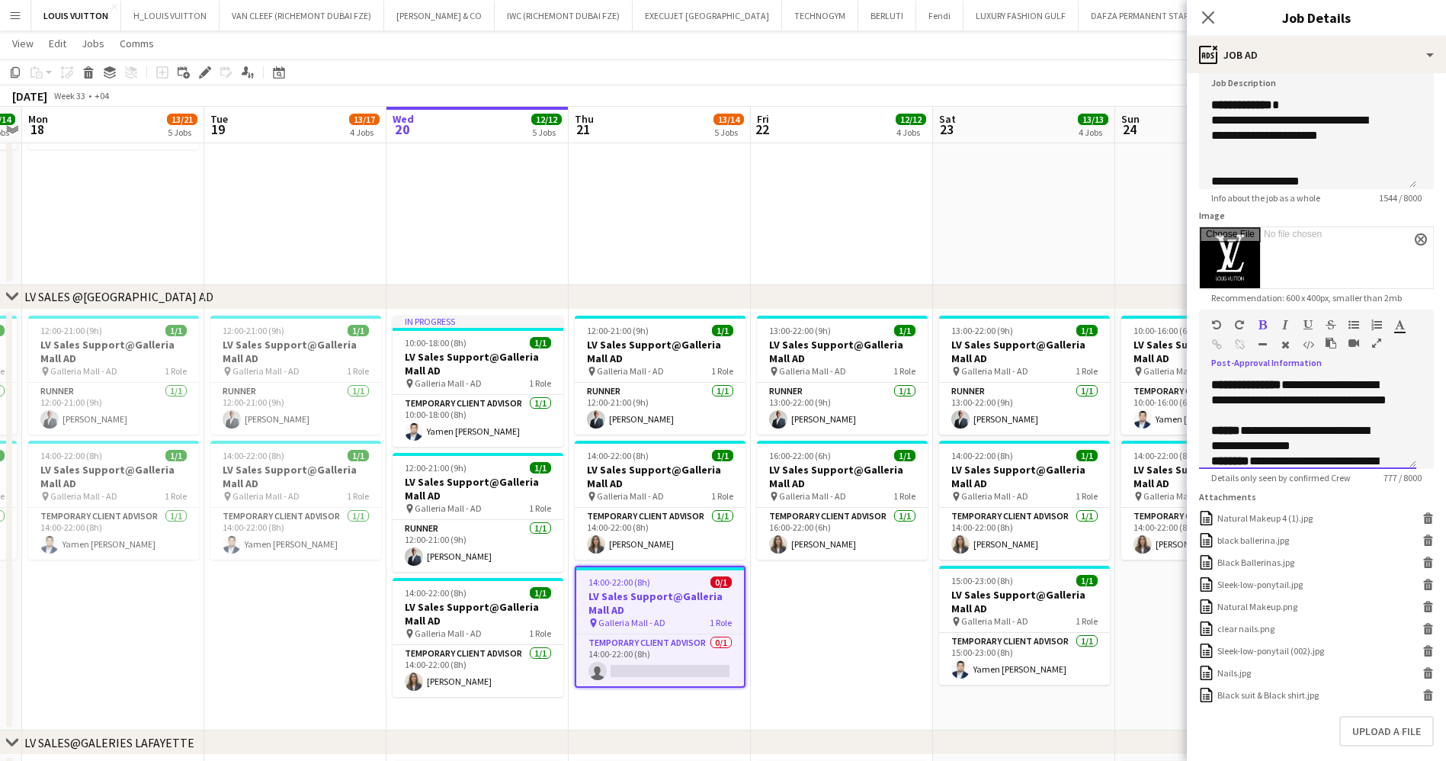
scroll to position [546, 0]
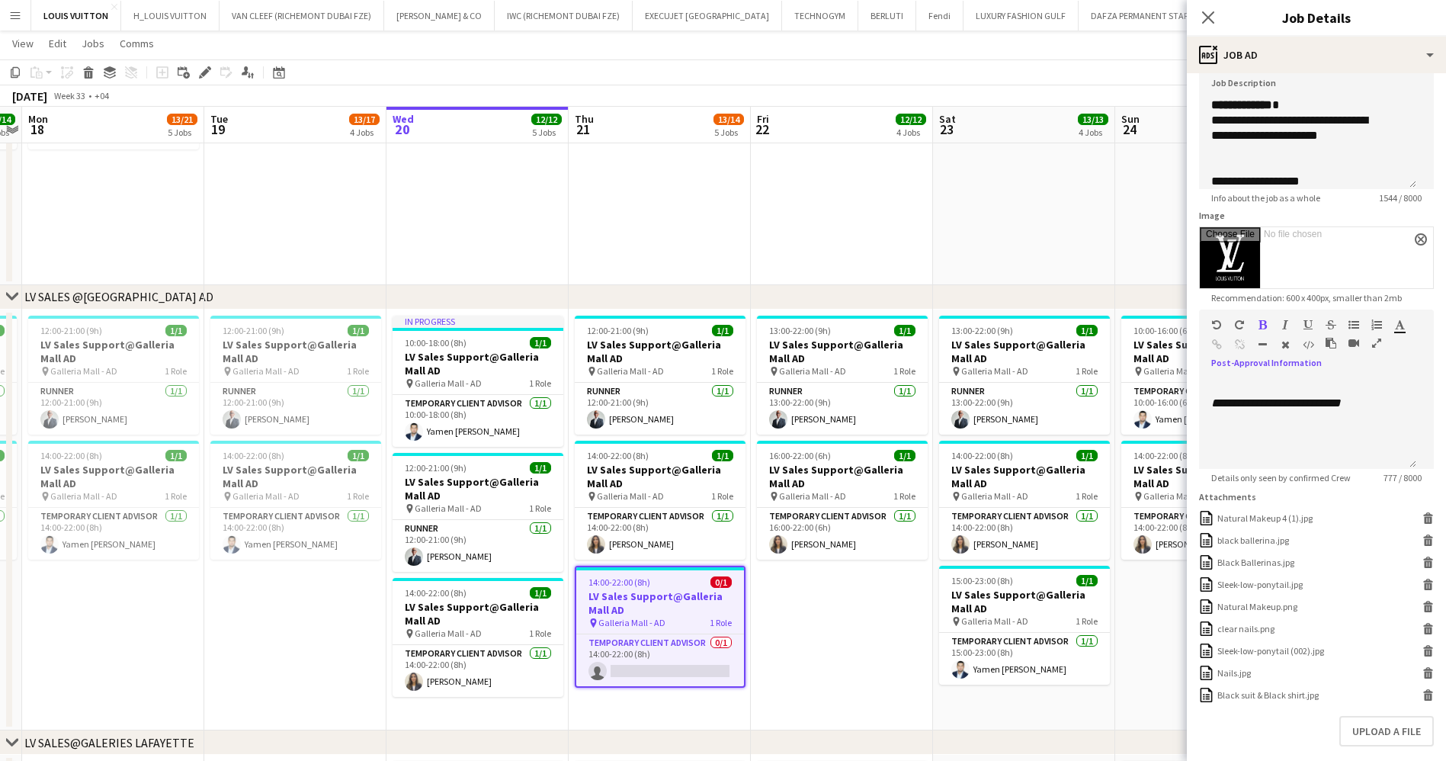
click at [1112, 67] on app-toolbar "Copy Paste Paste Ctrl+V Paste with crew Ctrl+Shift+V Paste linked Job [GEOGRAPH…" at bounding box center [723, 72] width 1446 height 26
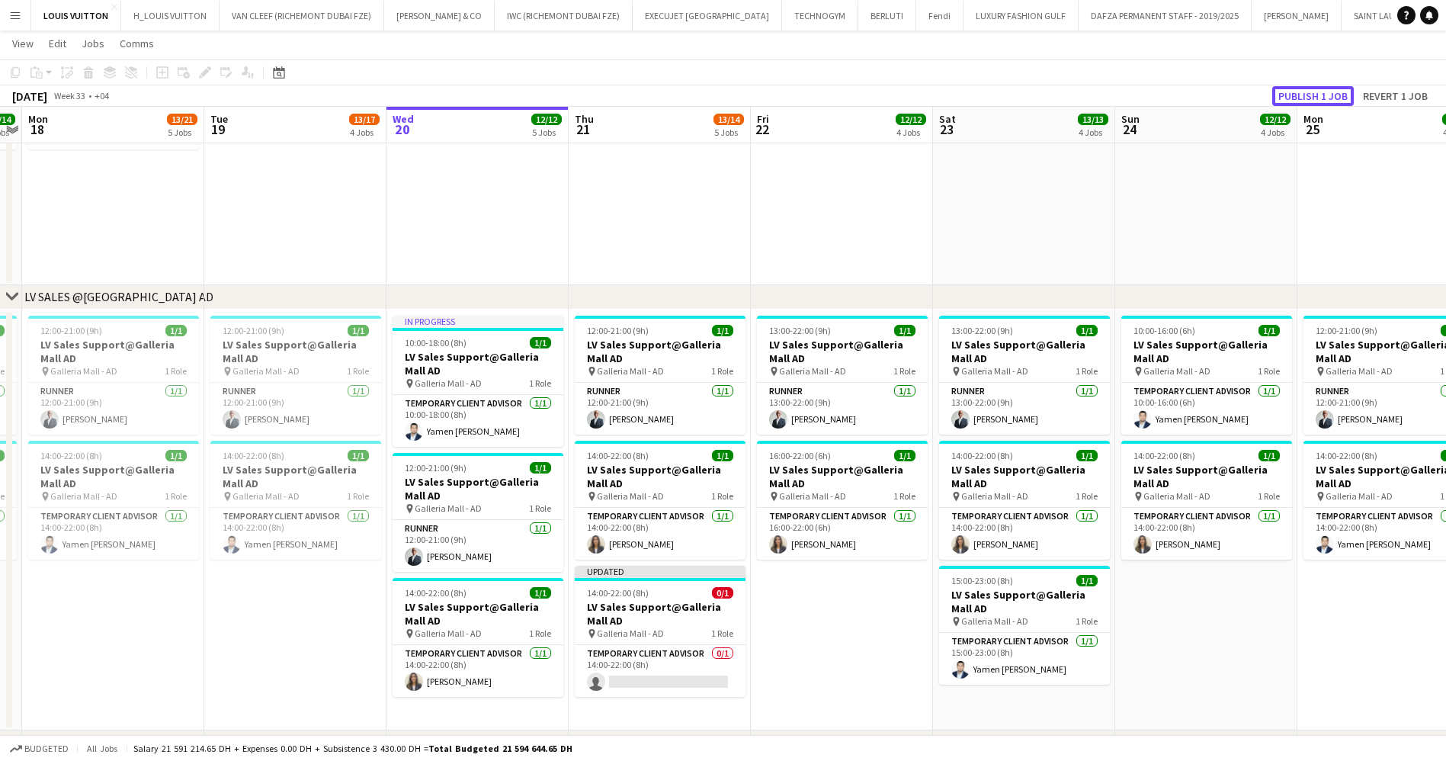
click at [1287, 101] on button "Publish 1 job" at bounding box center [1313, 96] width 82 height 20
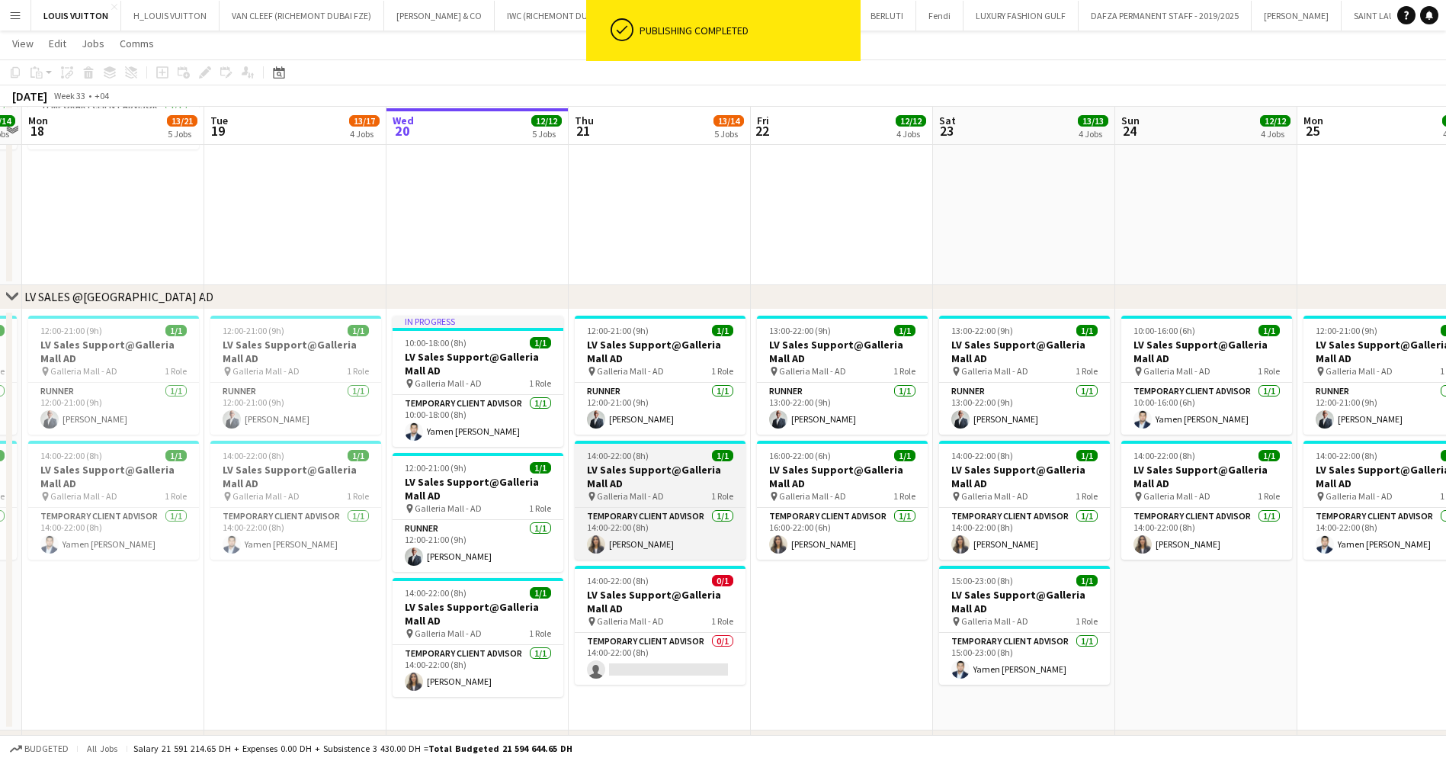
scroll to position [2767, 0]
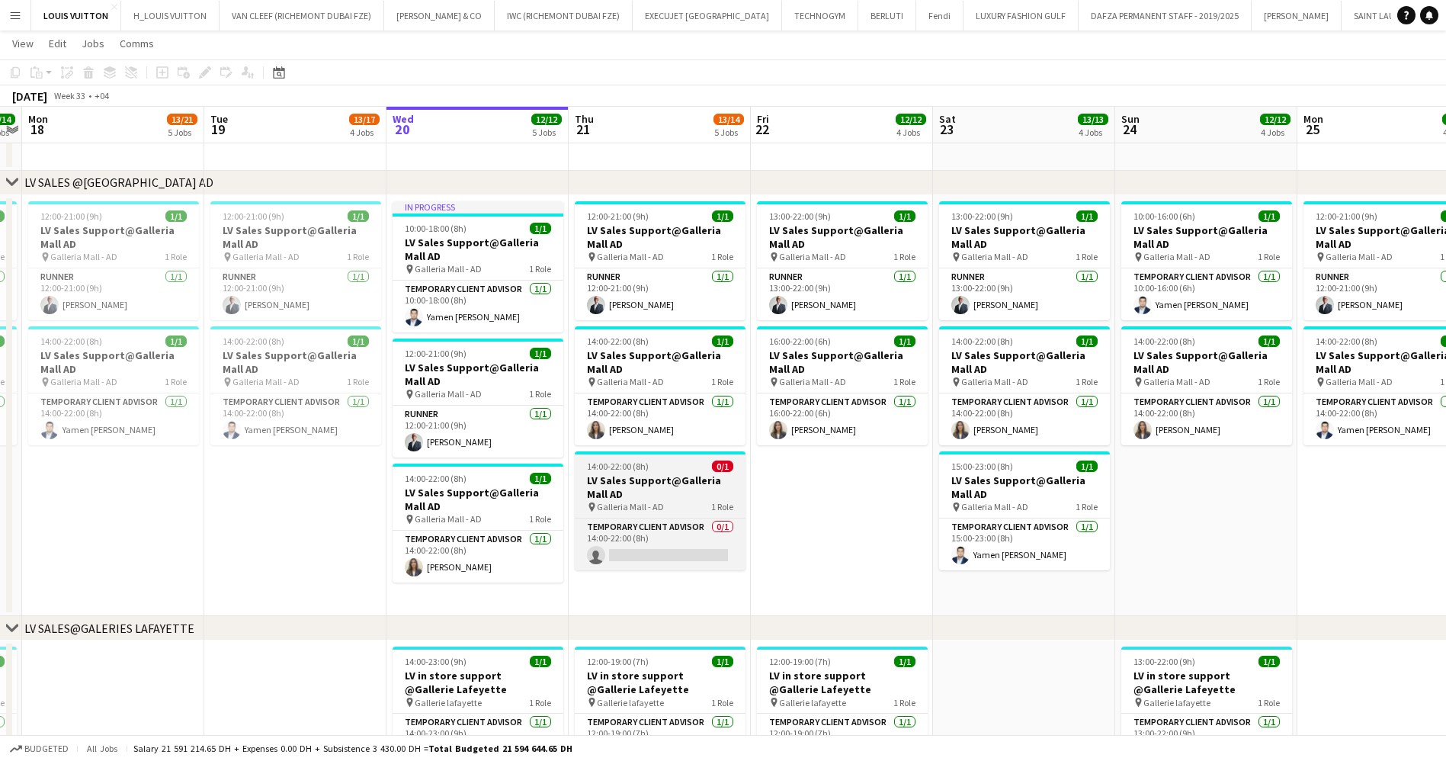
click at [674, 506] on div "pin [GEOGRAPHIC_DATA] - AD 1 Role" at bounding box center [660, 507] width 171 height 12
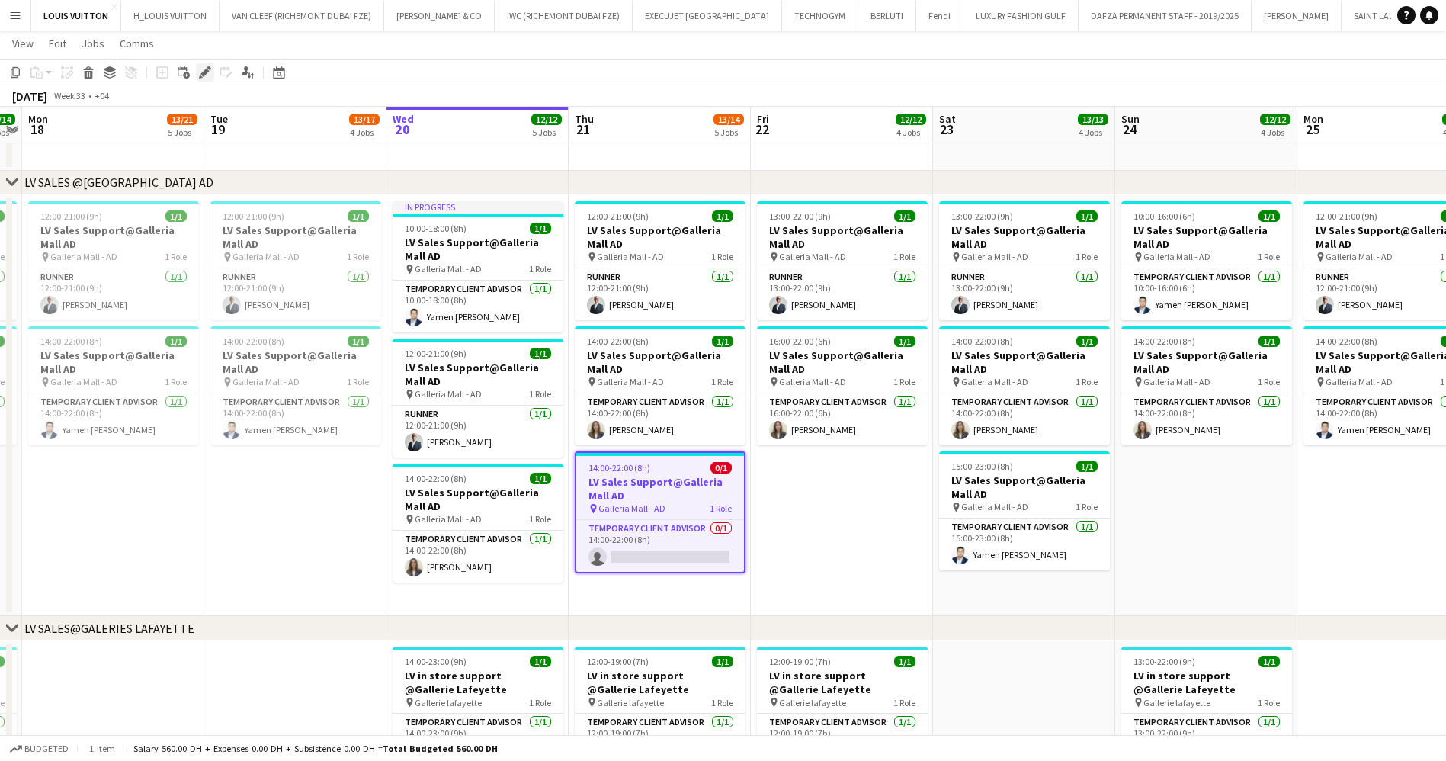
click at [201, 72] on icon "Edit" at bounding box center [205, 72] width 12 height 12
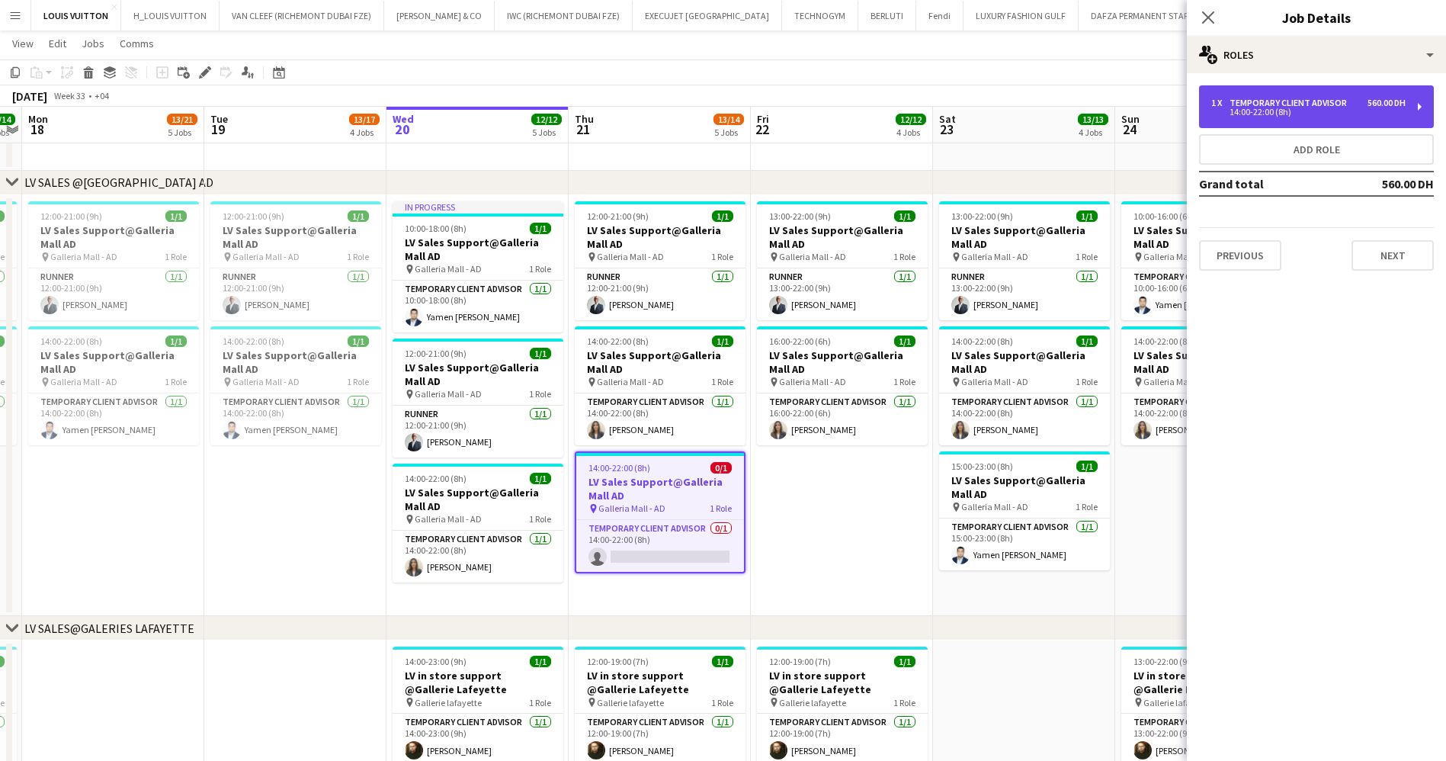
click at [1279, 99] on div "Temporary Client Advisor" at bounding box center [1290, 103] width 123 height 11
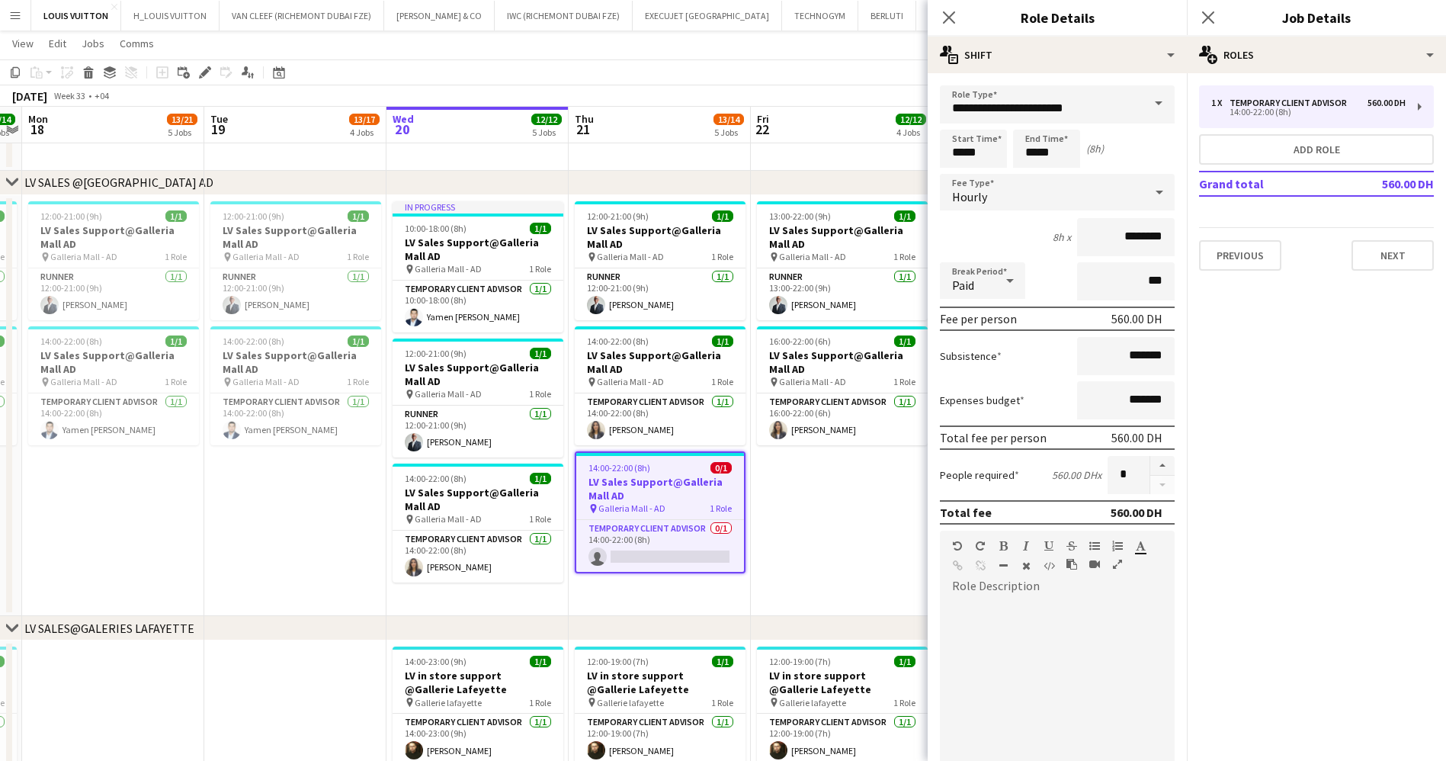
click at [1000, 18] on h3 "Role Details" at bounding box center [1057, 18] width 259 height 20
click at [1013, 38] on div "multiple-actions-text Shift" at bounding box center [1057, 55] width 259 height 37
click at [1129, 99] on div "multiple-actions-text Shift" at bounding box center [1107, 89] width 151 height 30
click at [1060, 42] on div "multiple-actions-text Shift" at bounding box center [1057, 55] width 259 height 37
click at [1103, 120] on div "multiple-actions-check-2 Requirements" at bounding box center [1107, 119] width 151 height 30
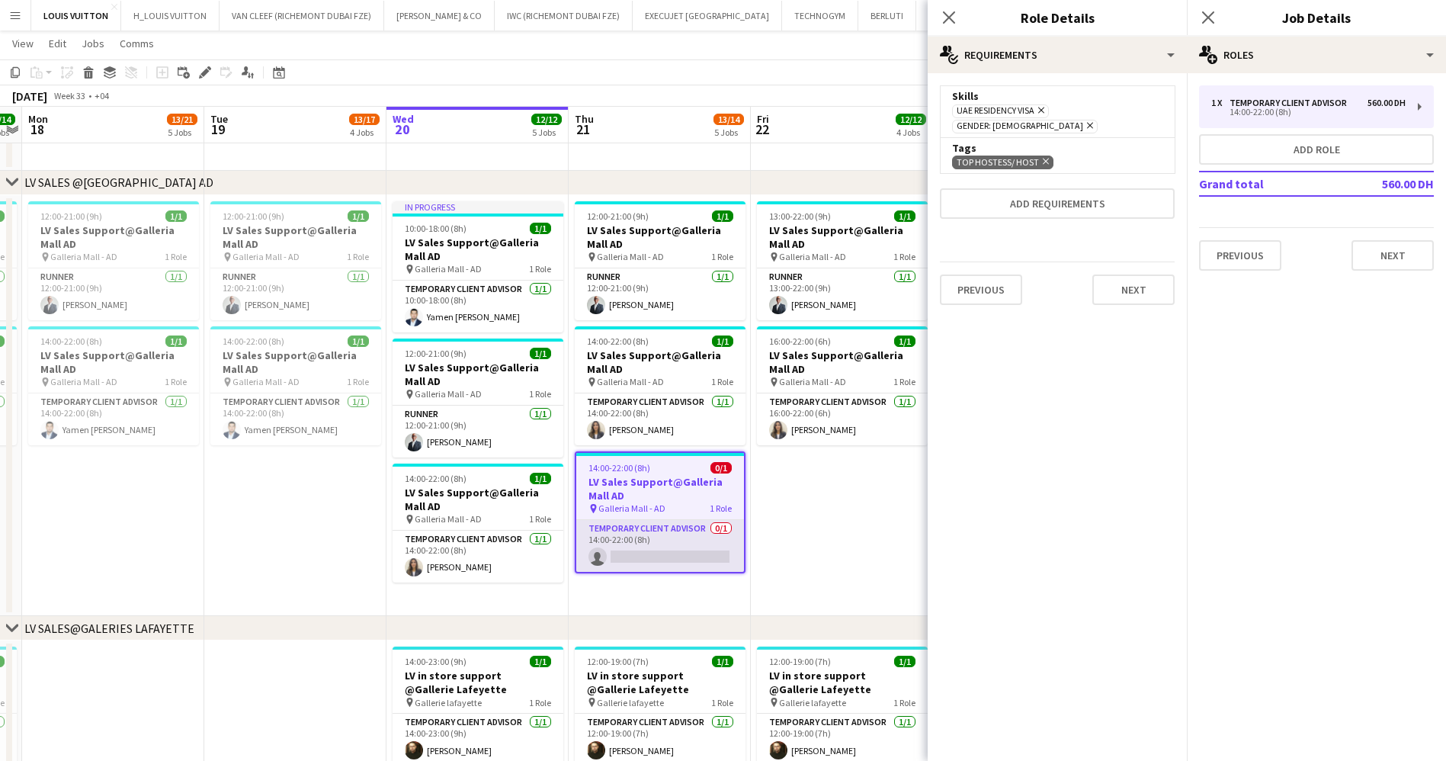
click at [655, 565] on app-card-role "Temporary Client Advisor 0/1 14:00-22:00 (8h) single-neutral-actions" at bounding box center [660, 546] width 168 height 52
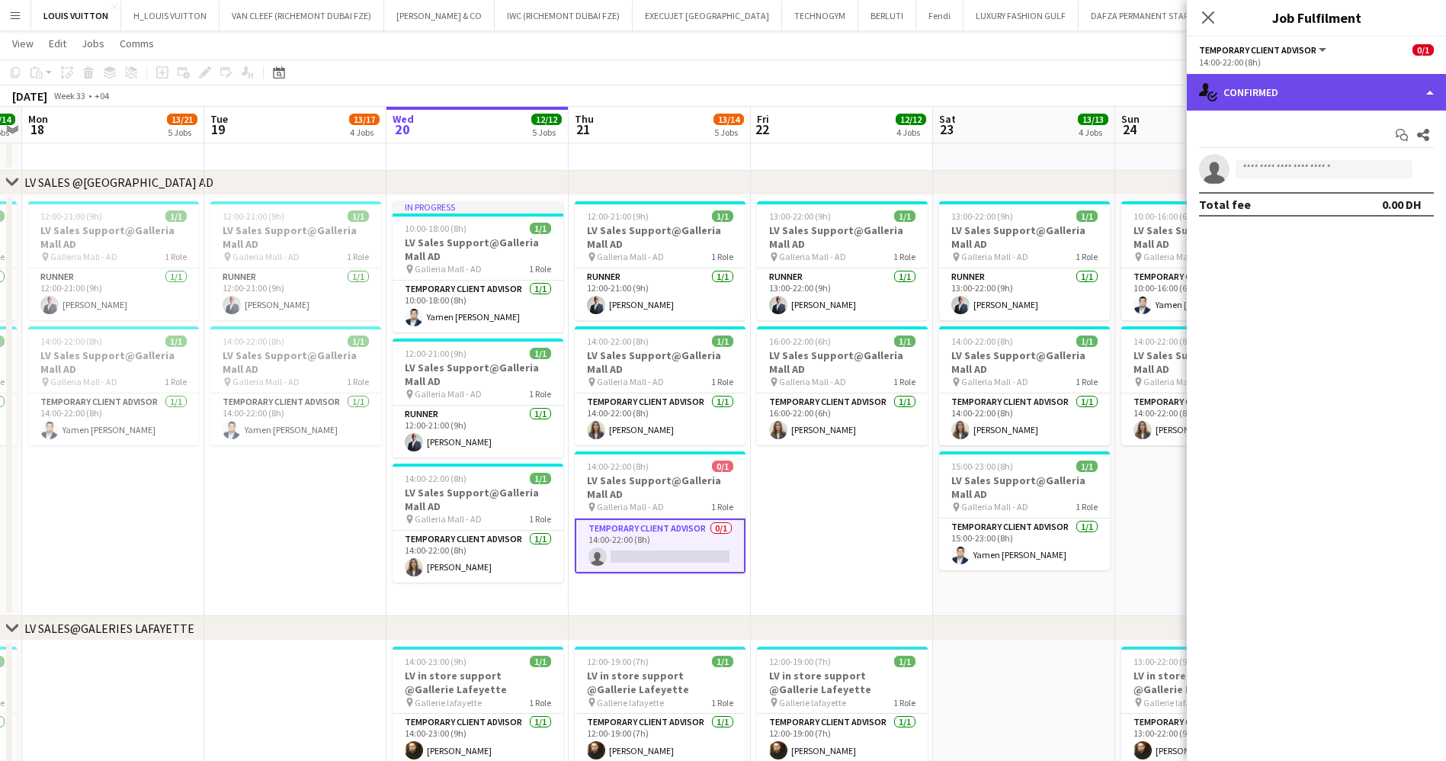
click at [1335, 88] on div "single-neutral-actions-check-2 Confirmed" at bounding box center [1316, 92] width 259 height 37
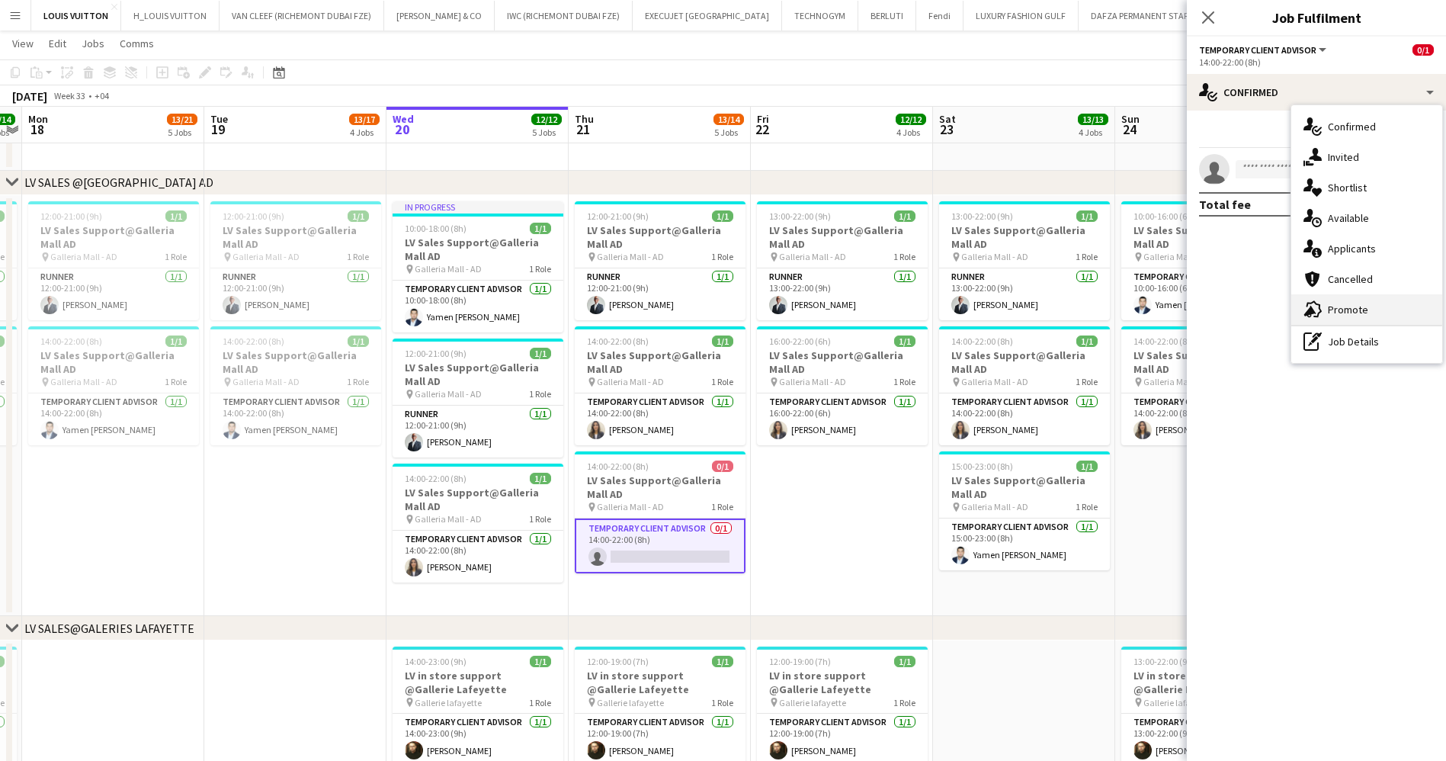
click at [1387, 322] on div "advertising-megaphone Promote" at bounding box center [1366, 309] width 151 height 30
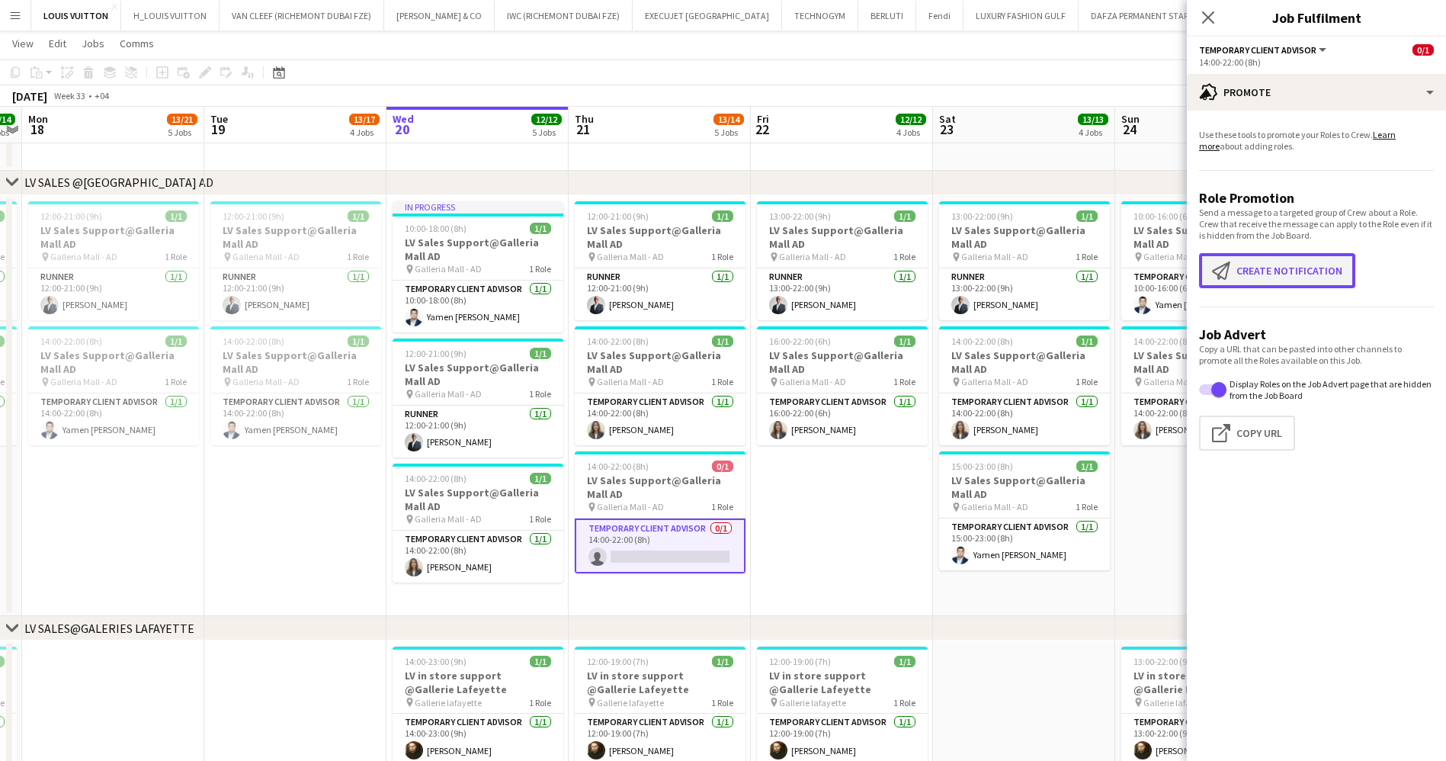
click at [1292, 275] on button "Create notification Create notification" at bounding box center [1277, 270] width 156 height 35
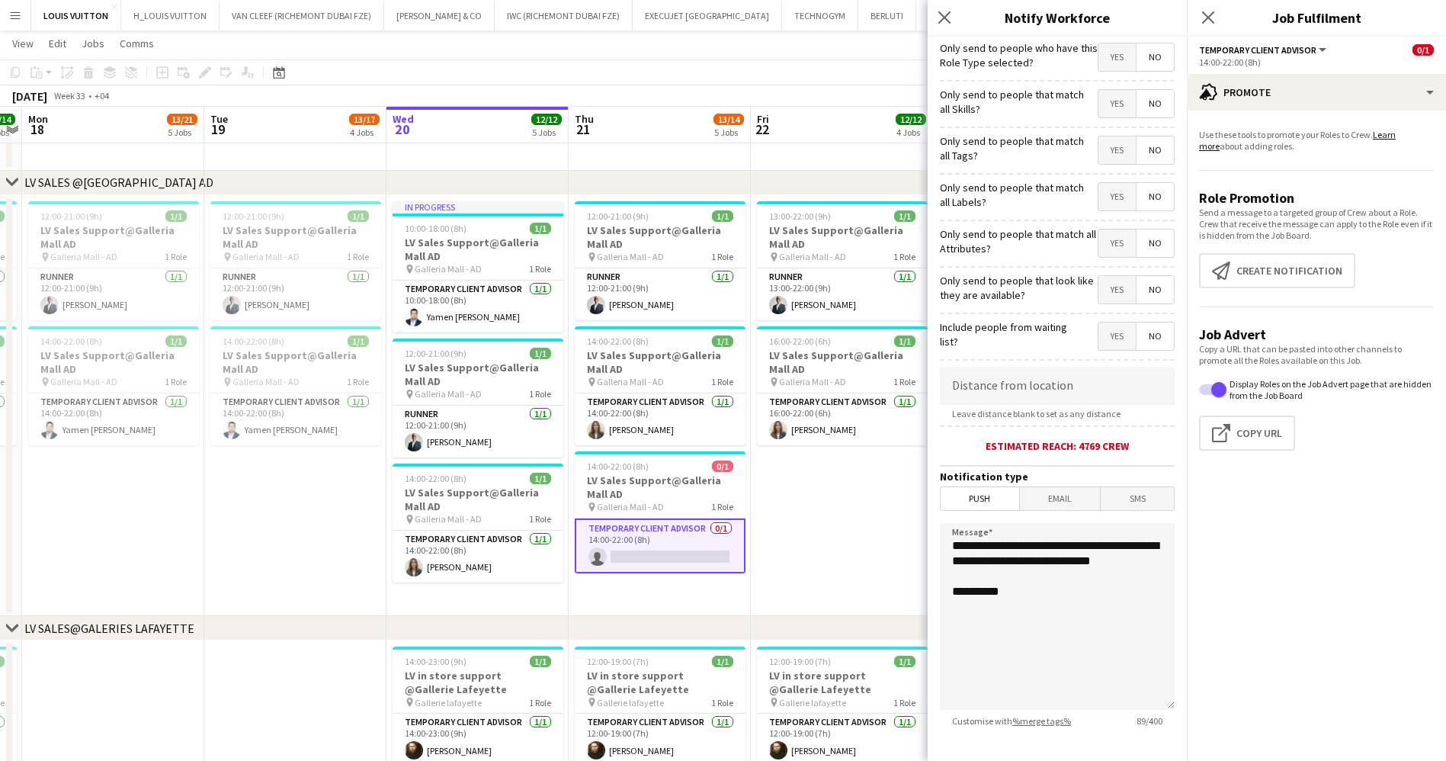
click at [1151, 47] on span "No" at bounding box center [1154, 56] width 37 height 27
click at [1098, 106] on span "Yes" at bounding box center [1116, 103] width 37 height 27
click at [1103, 162] on span "Yes" at bounding box center [1116, 149] width 37 height 27
click at [1104, 208] on span "Yes" at bounding box center [1116, 196] width 37 height 27
click at [1111, 248] on span "Yes" at bounding box center [1116, 242] width 37 height 27
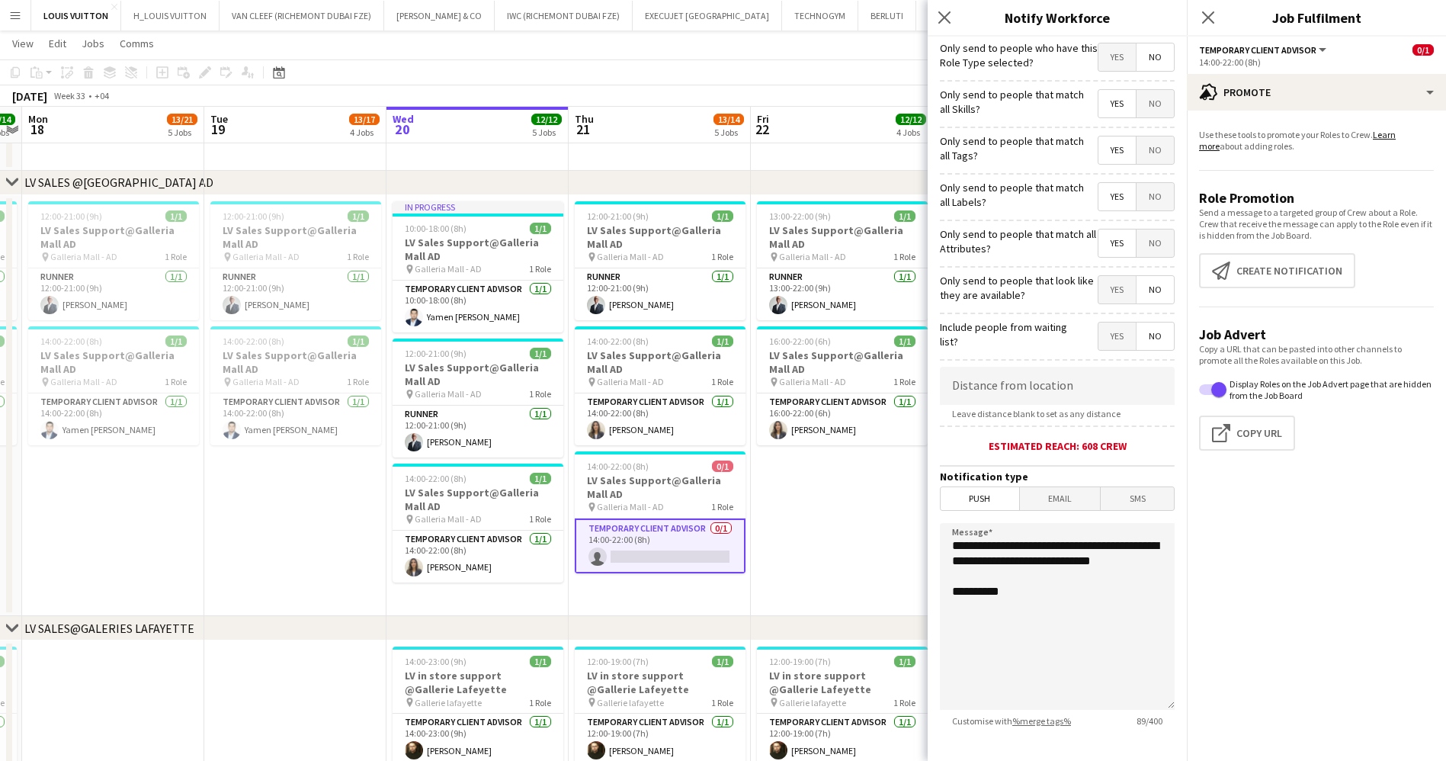
click at [1109, 293] on span "Yes" at bounding box center [1116, 289] width 37 height 27
click at [1087, 396] on input at bounding box center [1057, 386] width 235 height 38
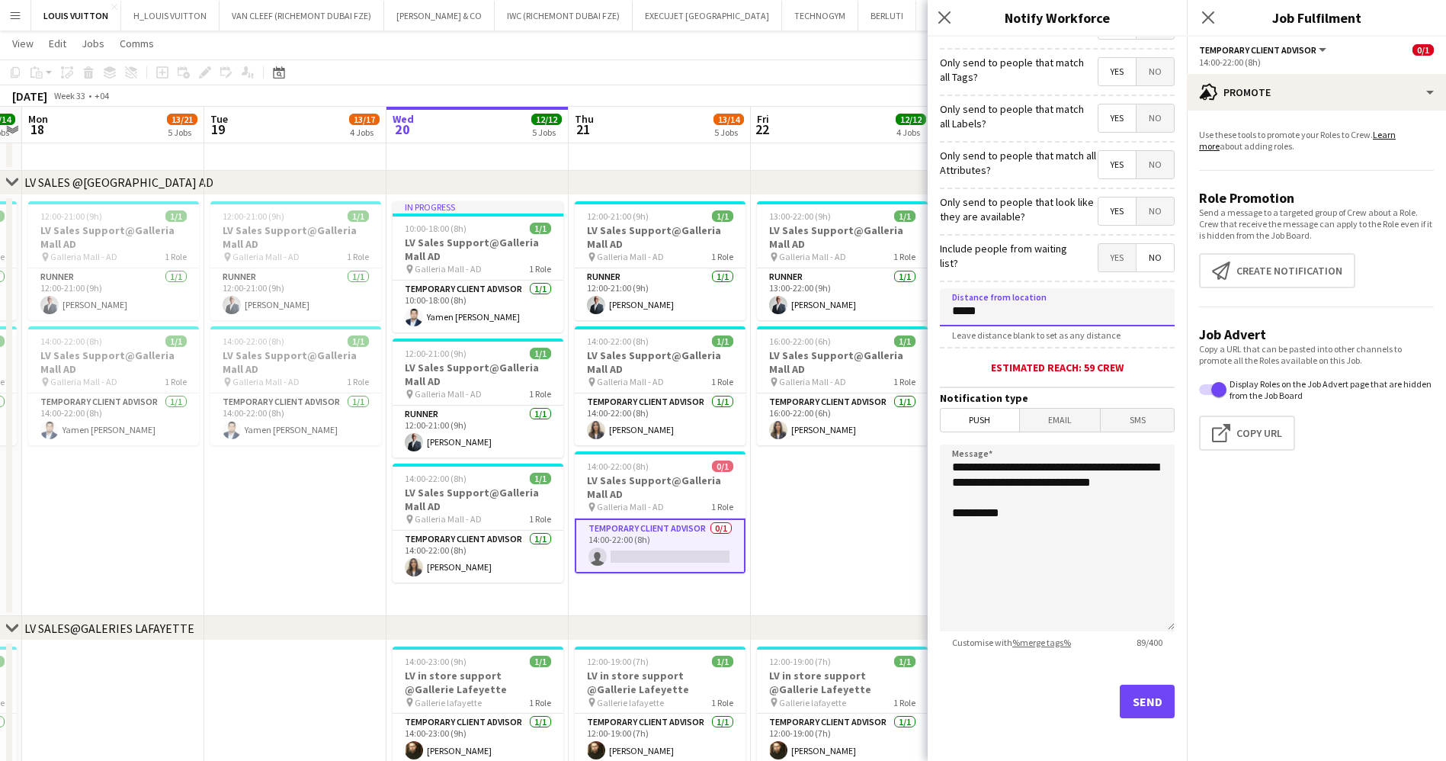
type input "*****"
click at [1140, 696] on button "Send" at bounding box center [1147, 701] width 55 height 34
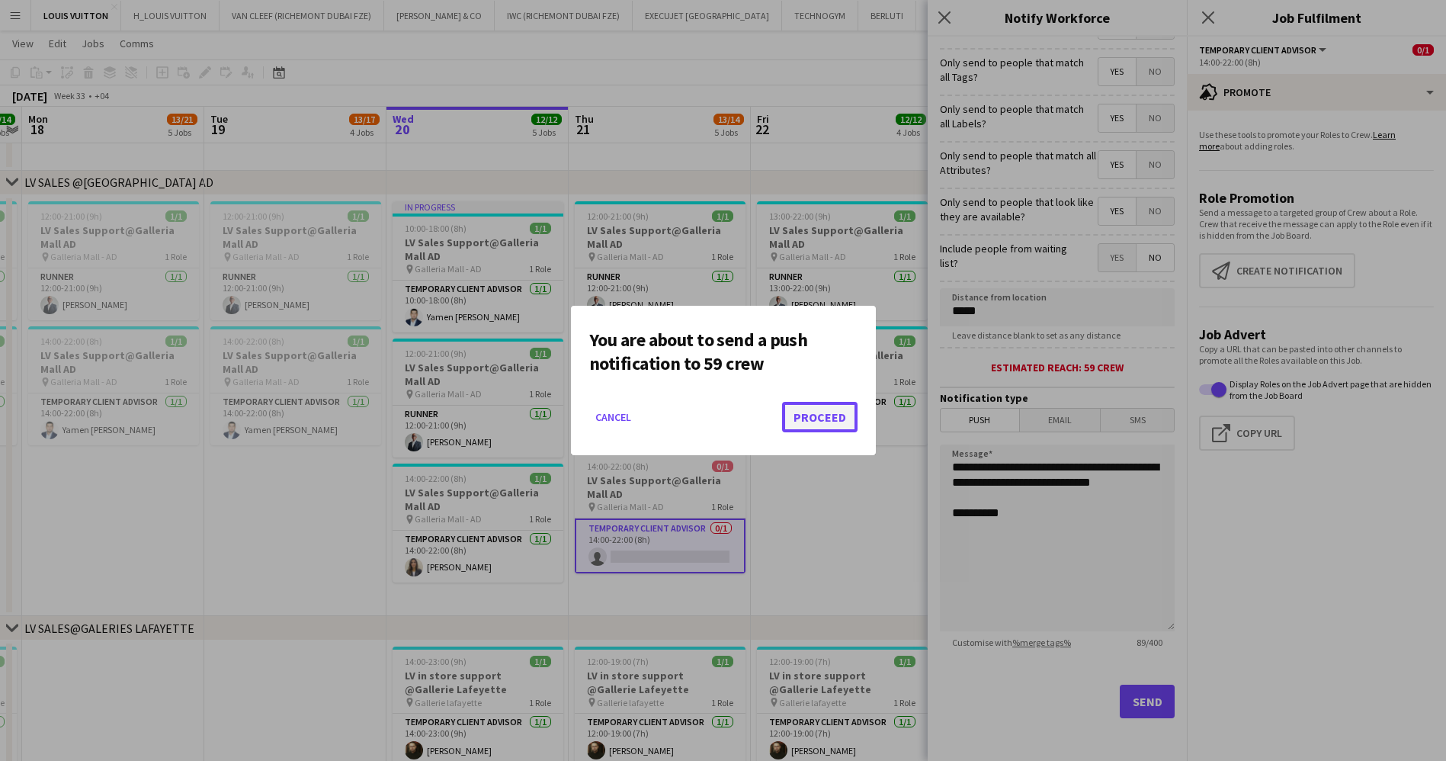
click at [840, 422] on button "Proceed" at bounding box center [819, 417] width 75 height 30
